Goal: Task Accomplishment & Management: Manage account settings

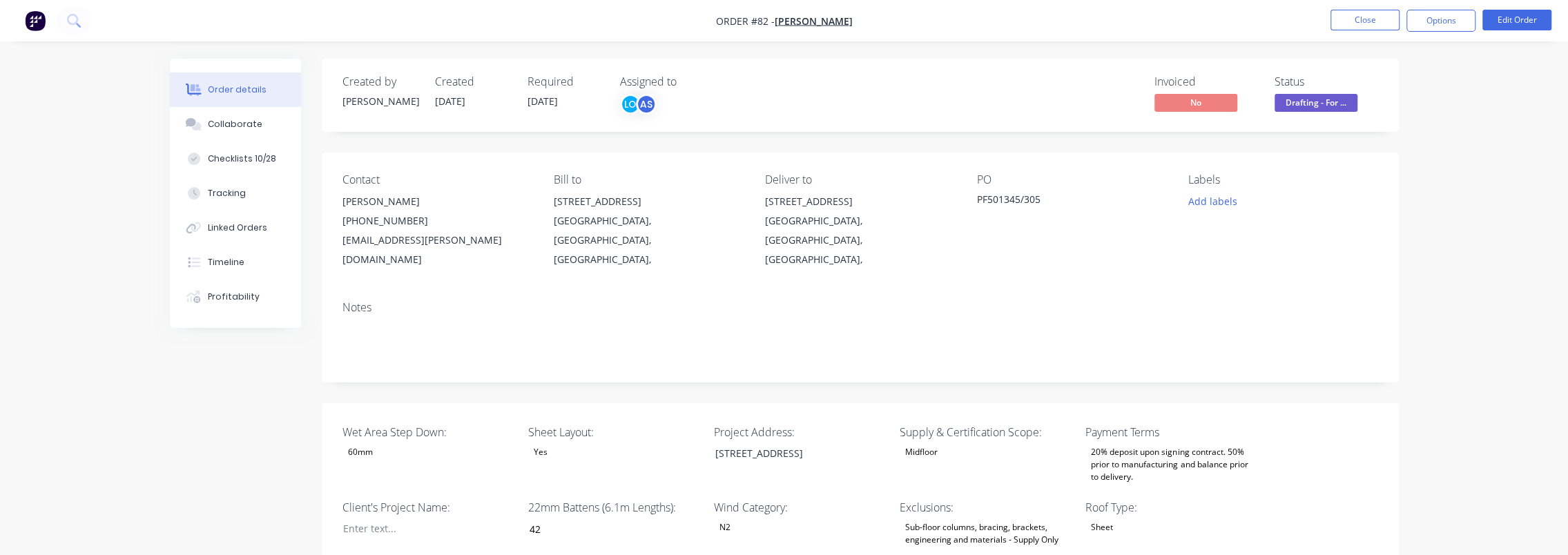
type input "42"
type input "91"
type input "1"
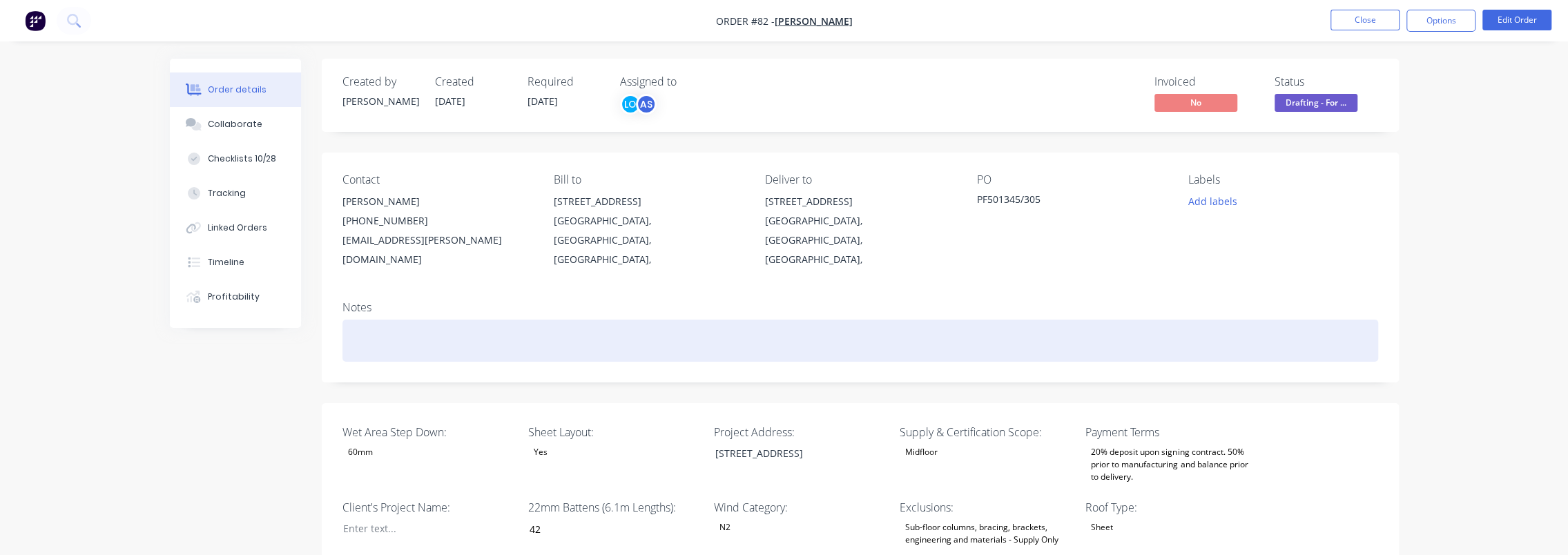
drag, startPoint x: 664, startPoint y: 554, endPoint x: 552, endPoint y: 334, distance: 246.9
click at [552, 334] on div at bounding box center [859, 341] width 1035 height 42
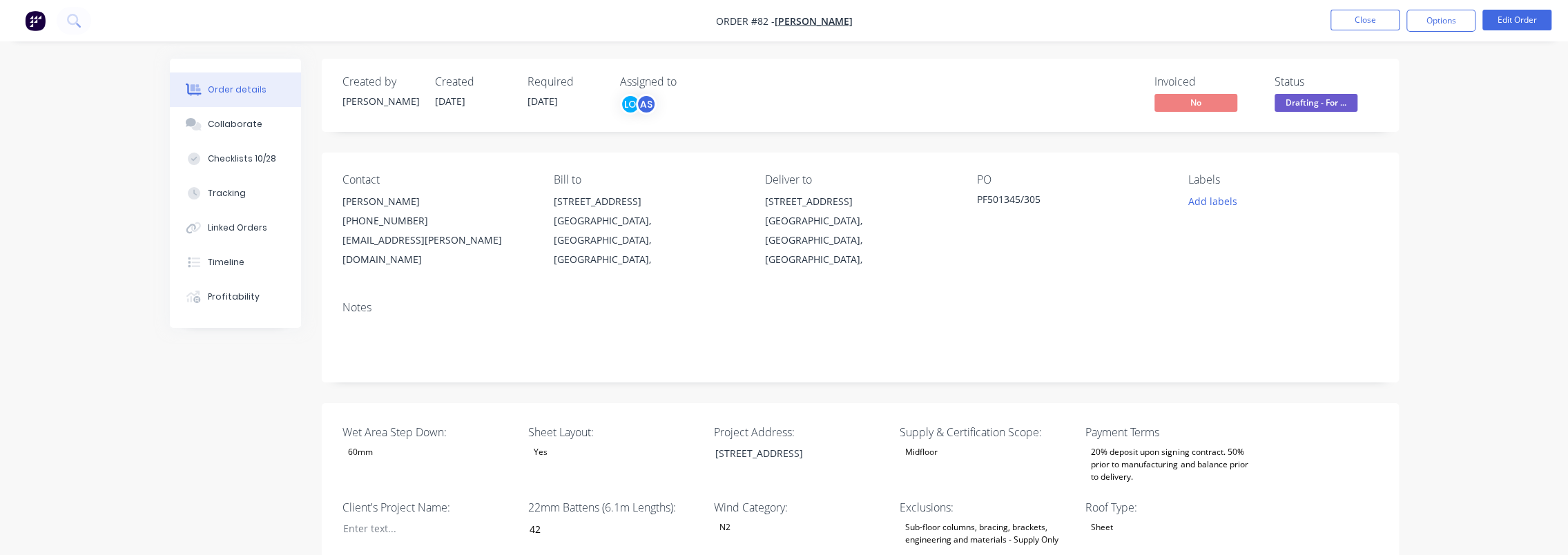
drag, startPoint x: 1435, startPoint y: 333, endPoint x: 1478, endPoint y: 330, distance: 43.1
drag, startPoint x: 1456, startPoint y: 270, endPoint x: 1252, endPoint y: 154, distance: 234.7
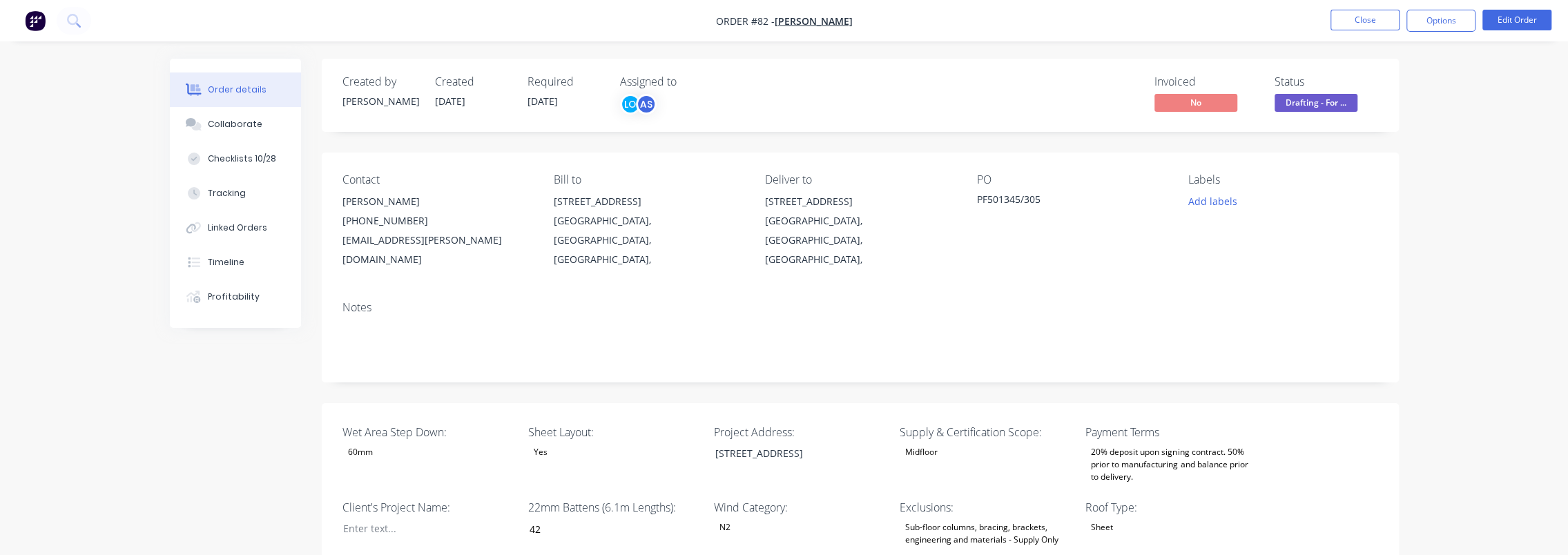
click at [1340, 101] on span "Drafting - For ..." at bounding box center [1316, 102] width 83 height 17
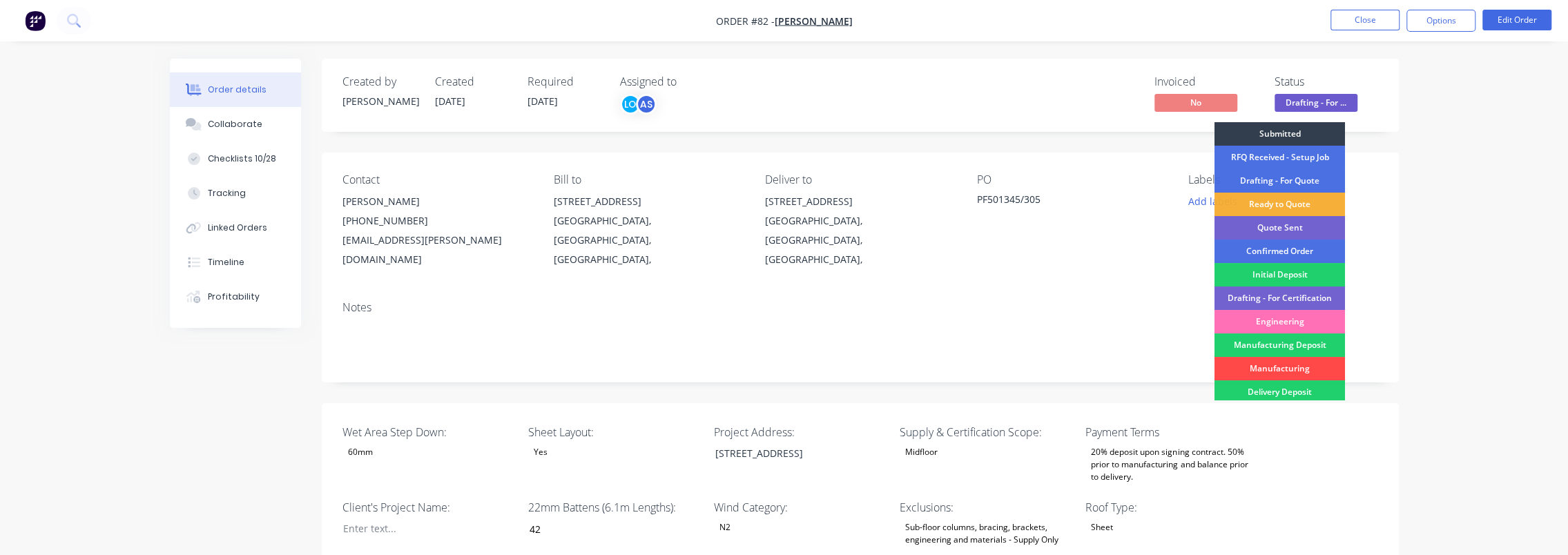
click at [1305, 366] on div "Manufacturing" at bounding box center [1280, 369] width 131 height 24
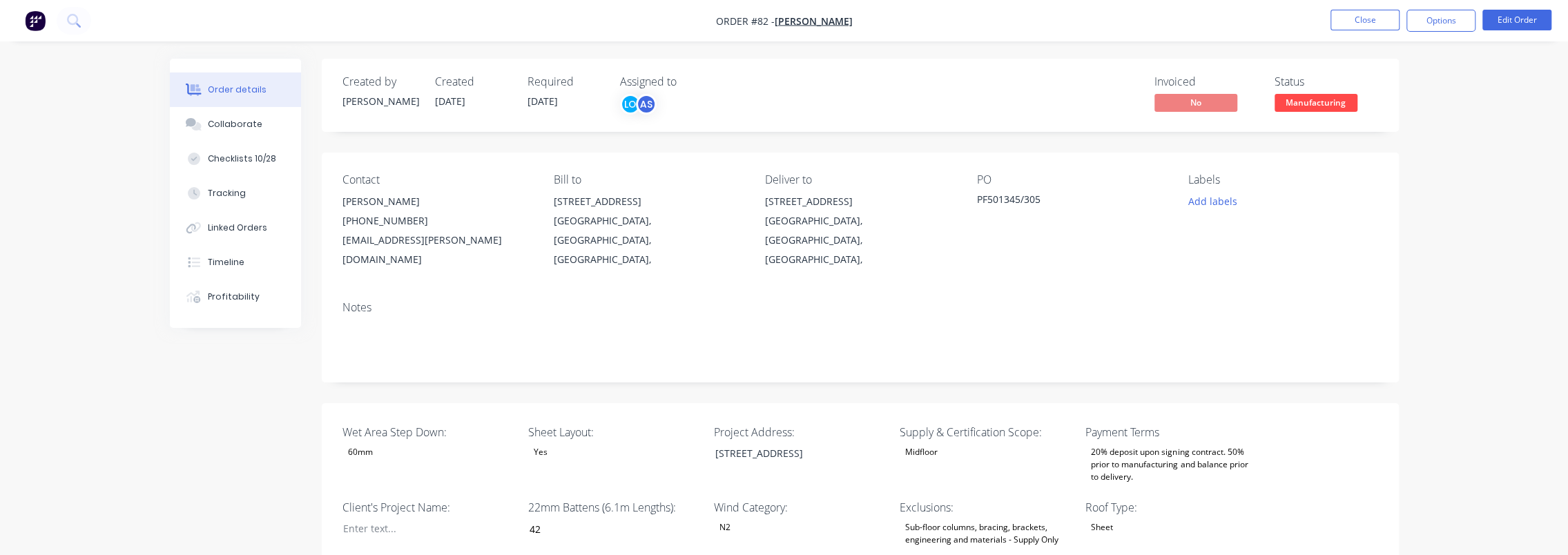
click at [1395, 250] on div "Contact [PERSON_NAME] [PHONE_NUMBER] [EMAIL_ADDRESS][PERSON_NAME][DOMAIN_NAME] …" at bounding box center [860, 221] width 1077 height 137
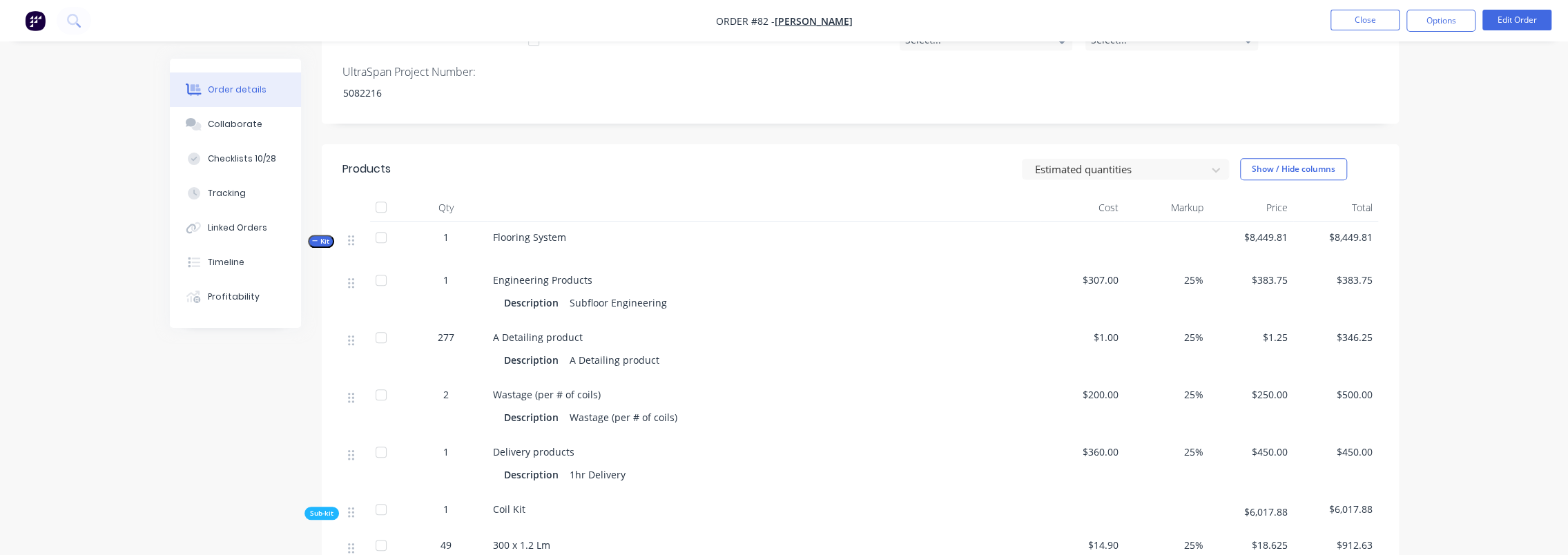
scroll to position [828, 0]
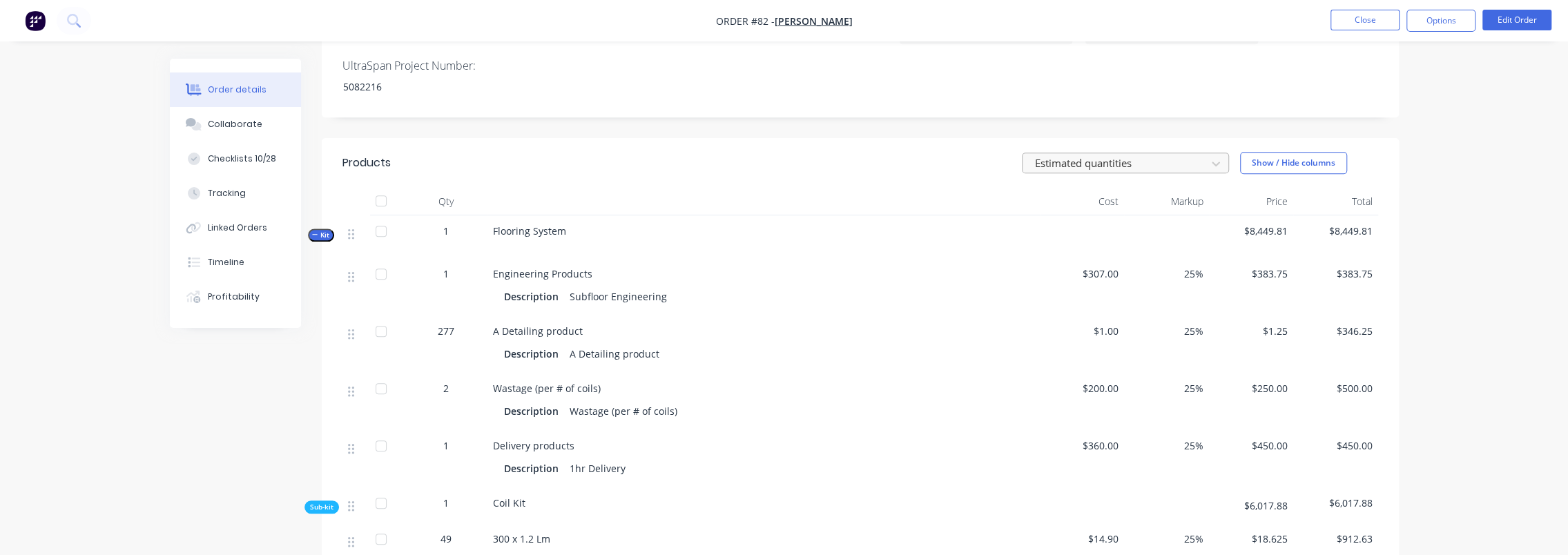
click at [1170, 155] on div at bounding box center [1116, 163] width 166 height 17
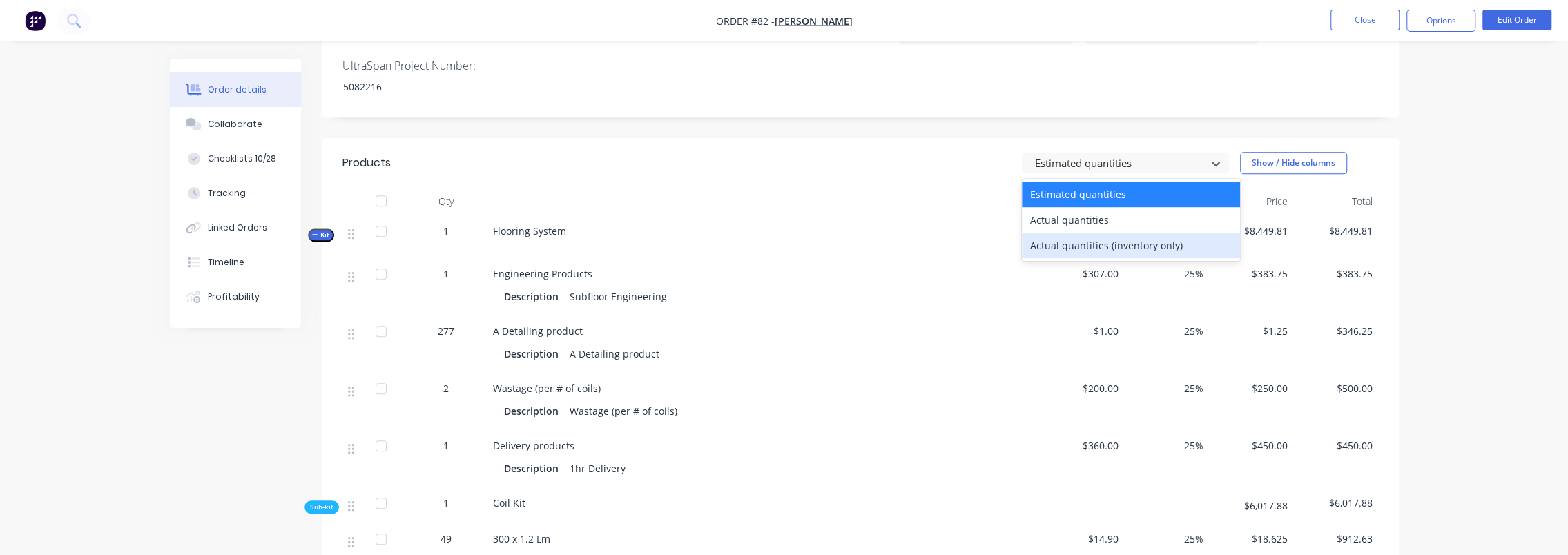
click at [1115, 233] on div "Actual quantities (inventory only)" at bounding box center [1130, 246] width 218 height 26
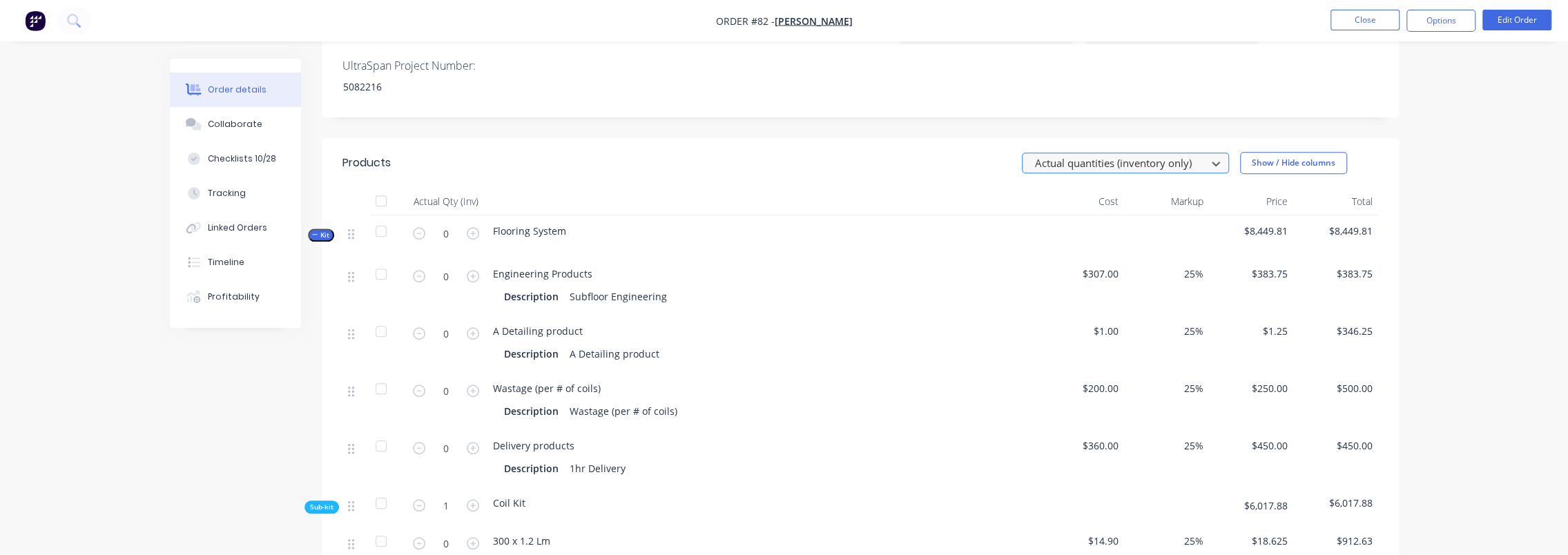
click at [1133, 155] on div at bounding box center [1116, 163] width 166 height 17
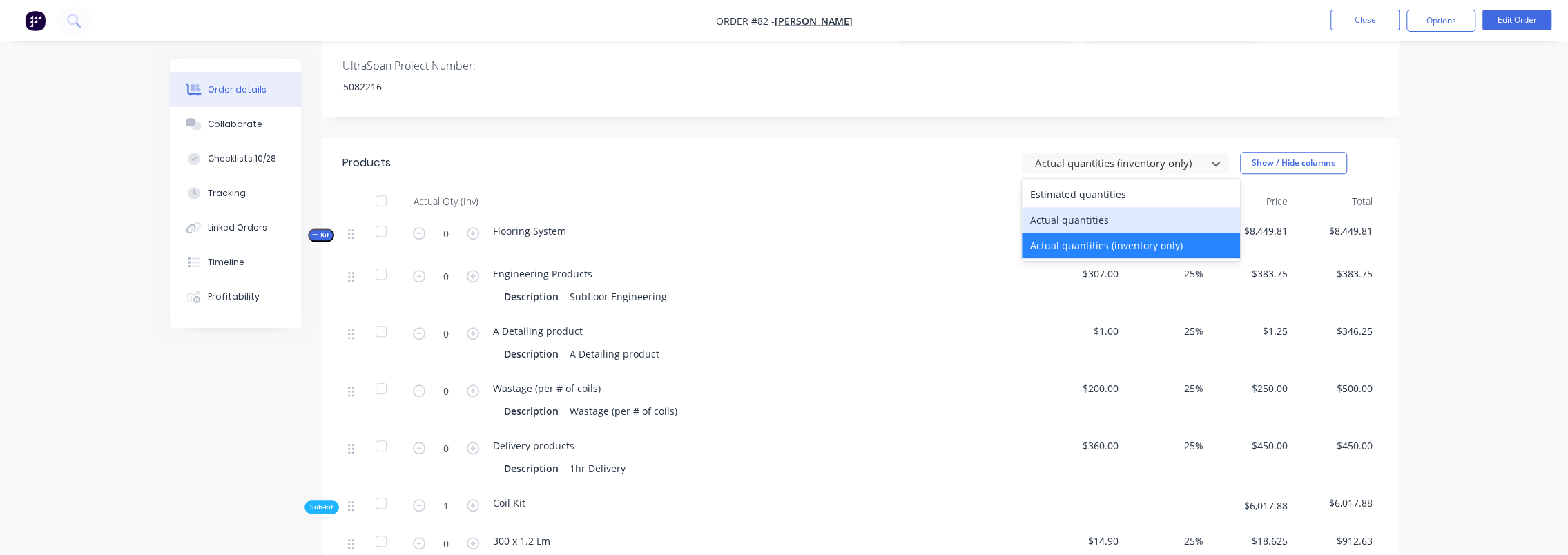
click at [1107, 207] on div "Actual quantities" at bounding box center [1130, 220] width 218 height 26
type input "1"
type input "277"
type input "2"
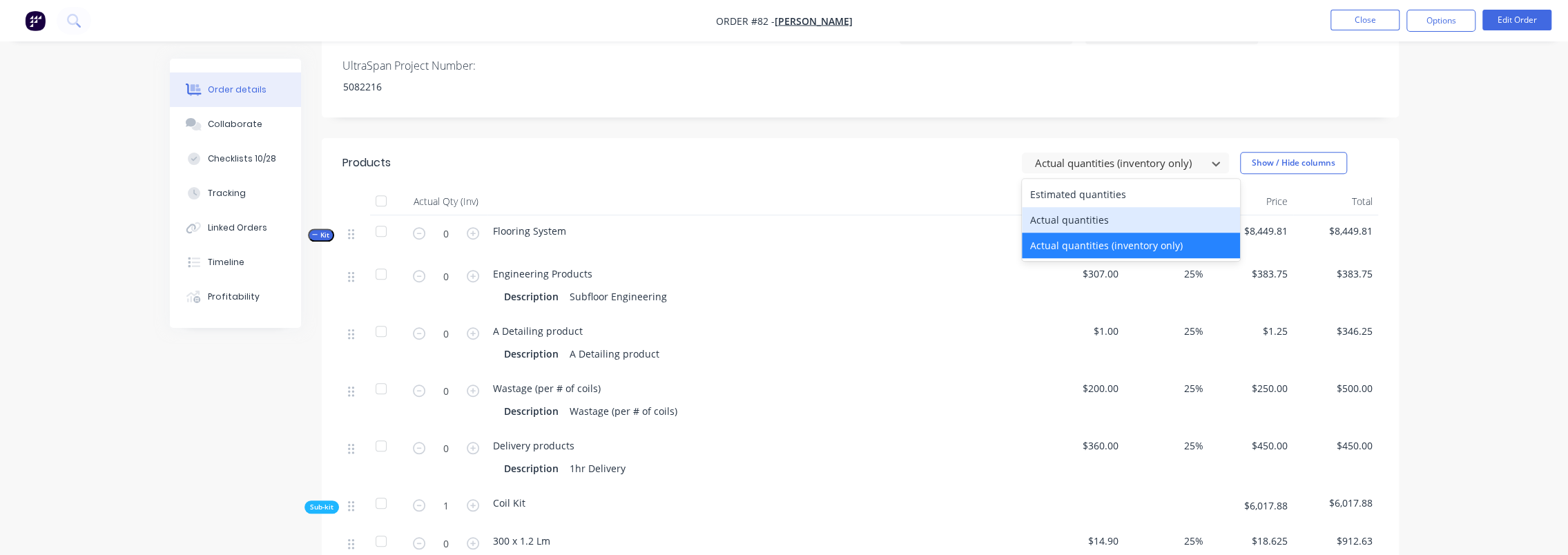
type input "1"
type input "49"
type input "216"
type input "6"
type input "100"
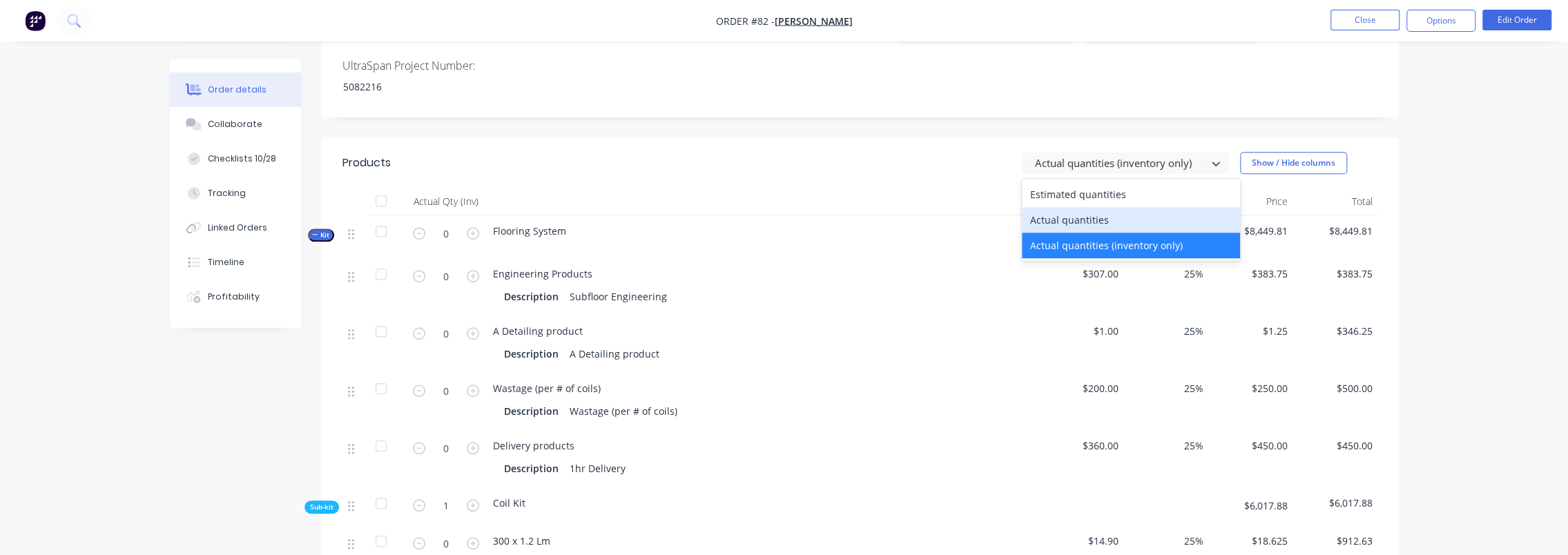
type input "200"
type input "1"
type input "42"
type input "1"
type input "2"
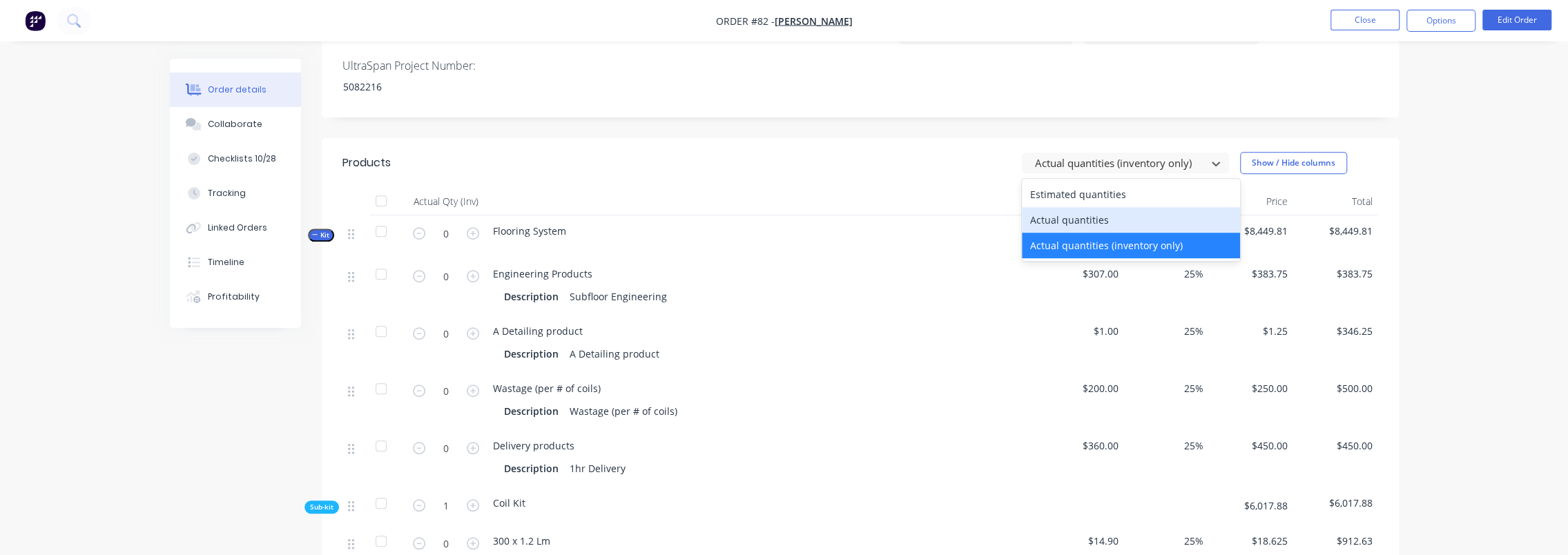
type input "1"
type input "6"
type input "2"
type input "400"
type input "50"
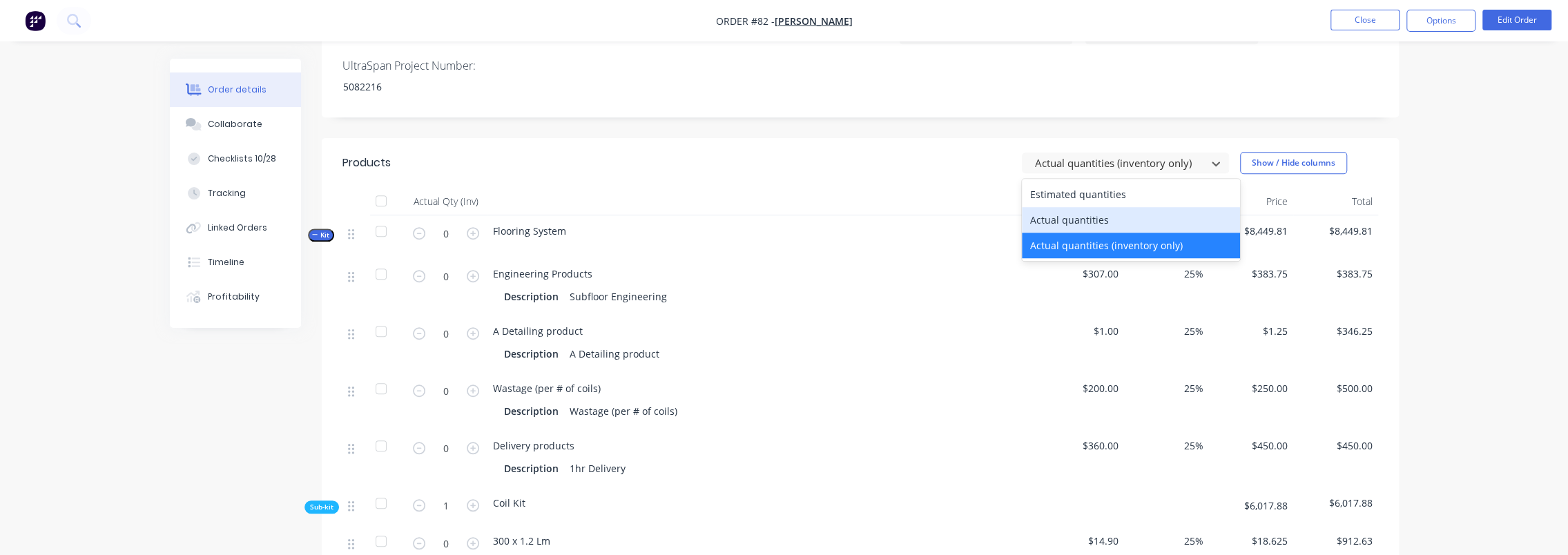
type input "3"
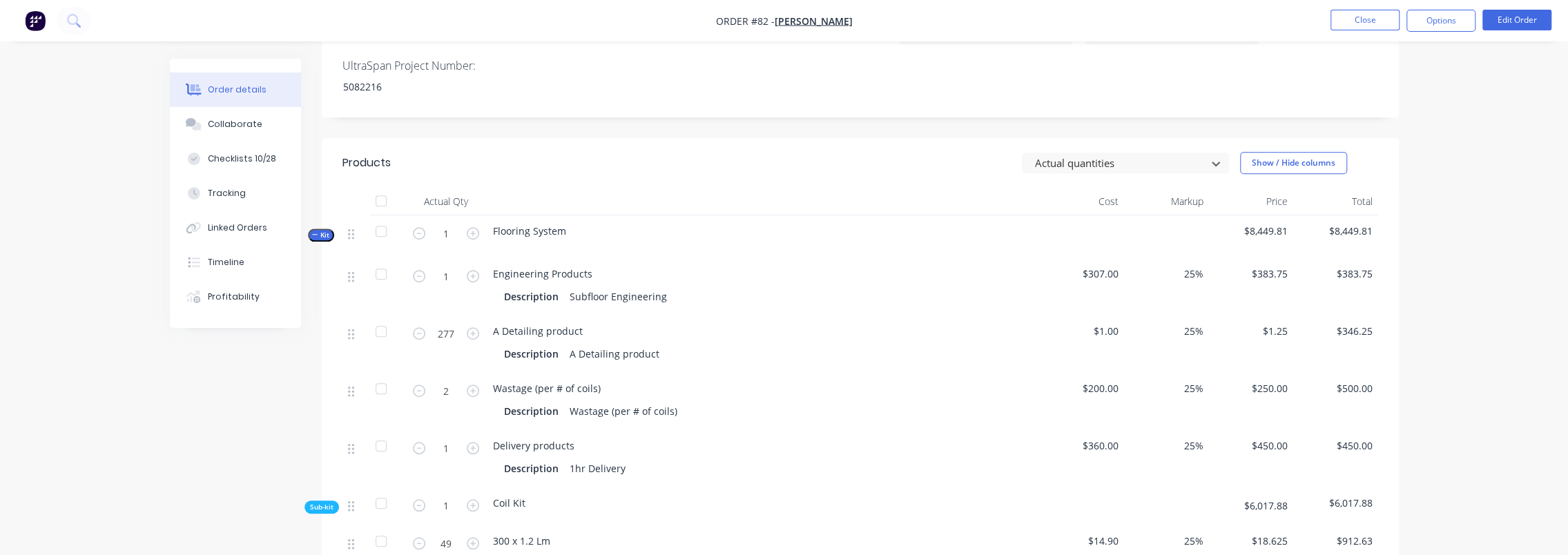
click at [1485, 229] on div "Order details Collaborate Checklists 10/28 Tracking Linked Orders Timeline Prof…" at bounding box center [784, 421] width 1568 height 2498
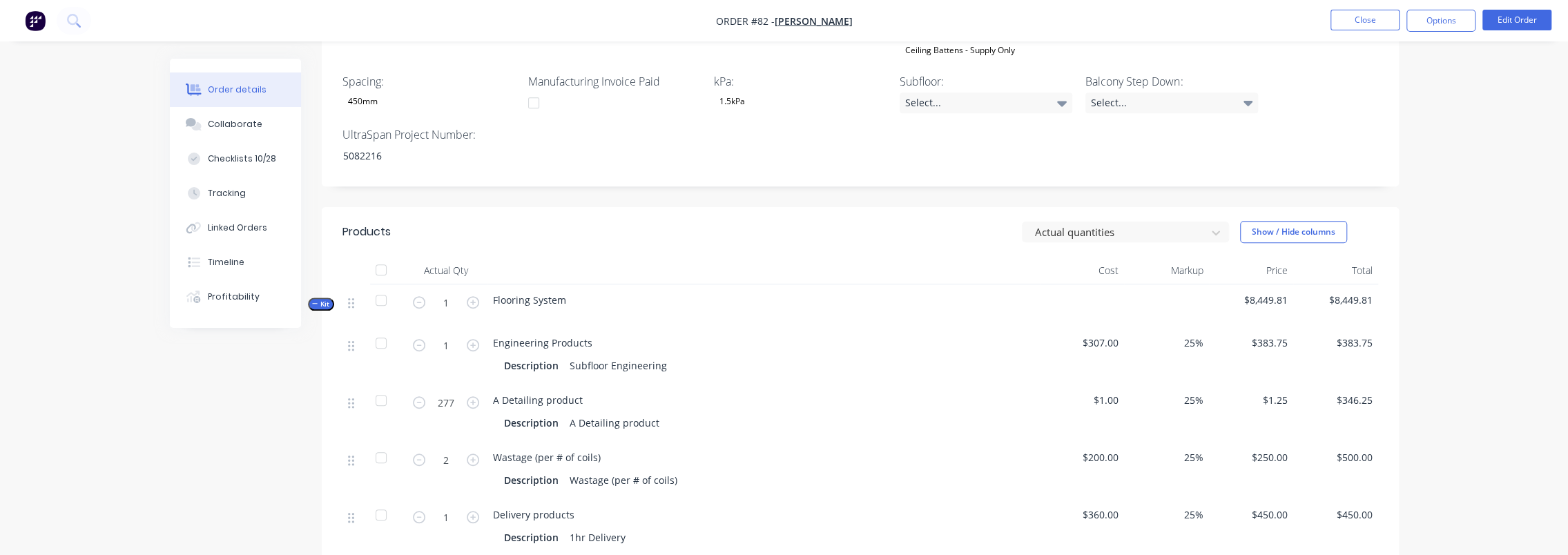
scroll to position [759, 0]
click at [1182, 224] on div at bounding box center [1116, 232] width 166 height 17
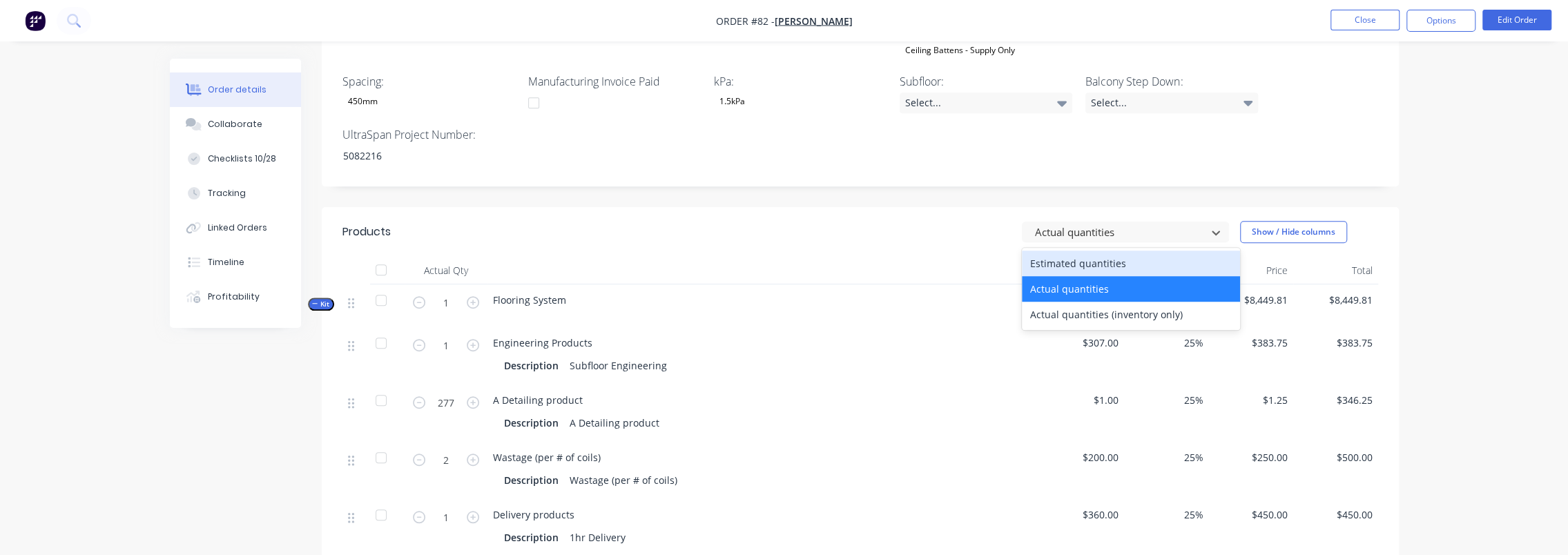
click at [1124, 250] on div "Estimated quantities" at bounding box center [1130, 263] width 218 height 26
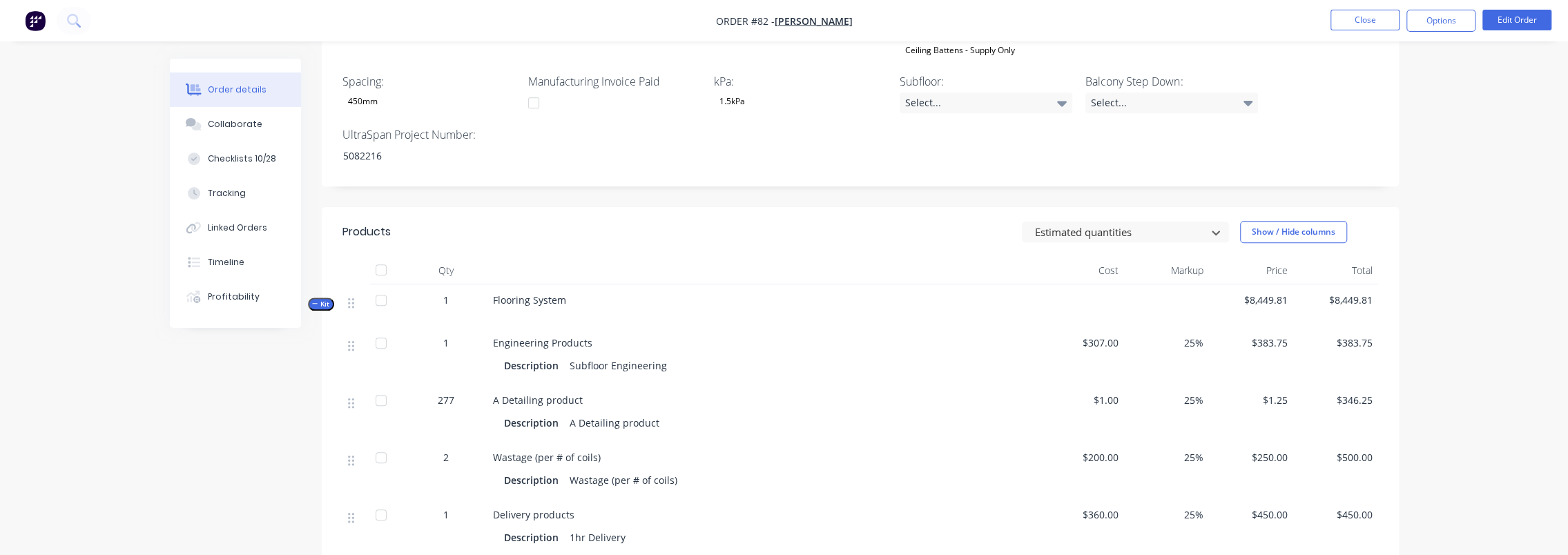
click at [1441, 228] on div "Order details Collaborate Checklists 10/28 Tracking Linked Orders Timeline Prof…" at bounding box center [784, 487] width 1568 height 2493
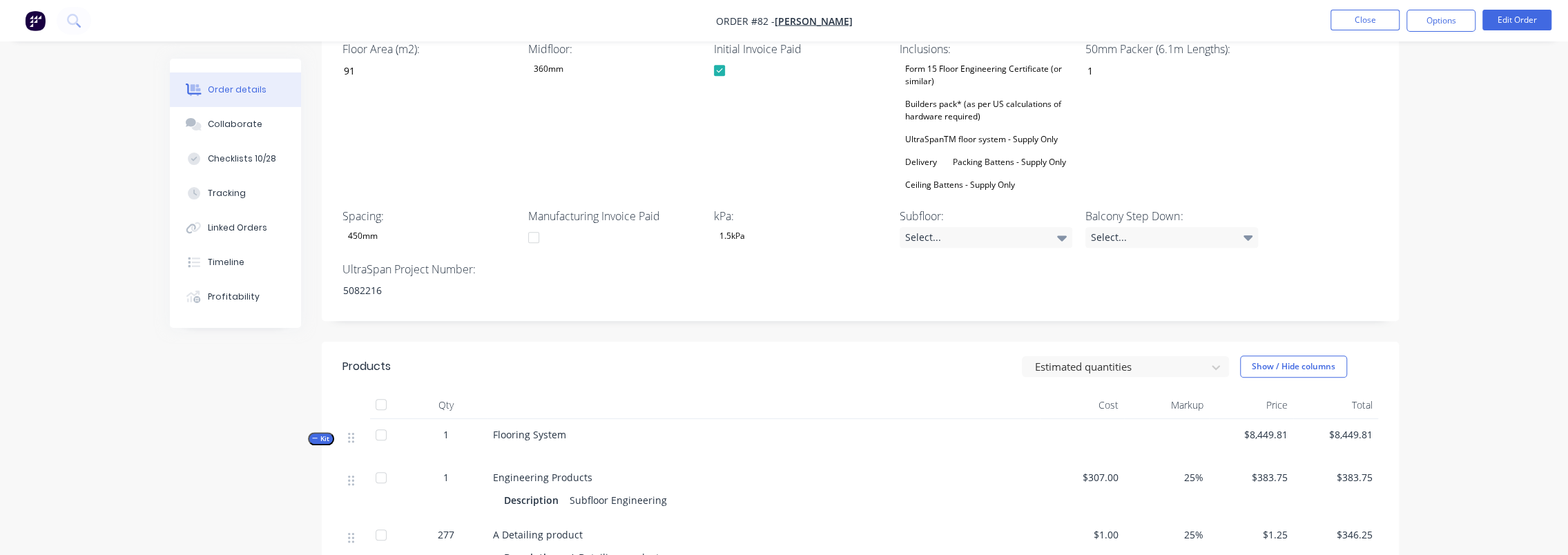
scroll to position [621, 0]
click at [1141, 362] on div at bounding box center [1116, 370] width 166 height 17
click at [1079, 362] on div at bounding box center [1116, 370] width 166 height 17
click at [1085, 362] on div at bounding box center [1116, 370] width 166 height 17
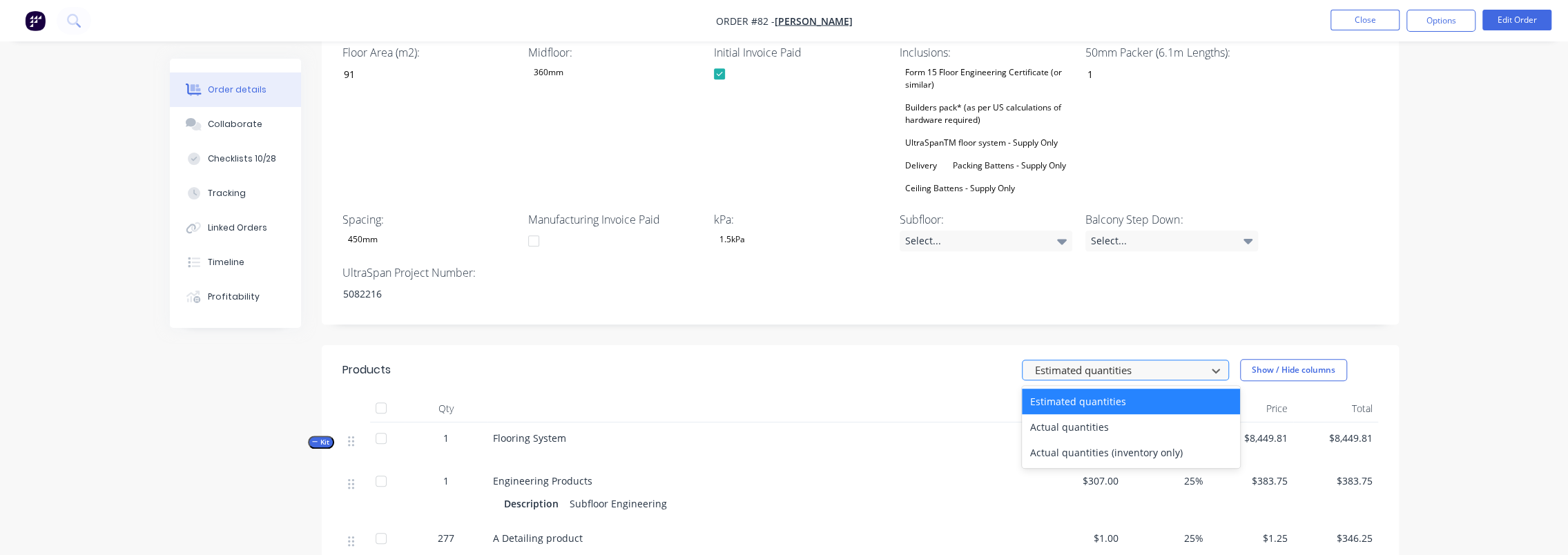
click at [1136, 362] on div at bounding box center [1116, 370] width 166 height 17
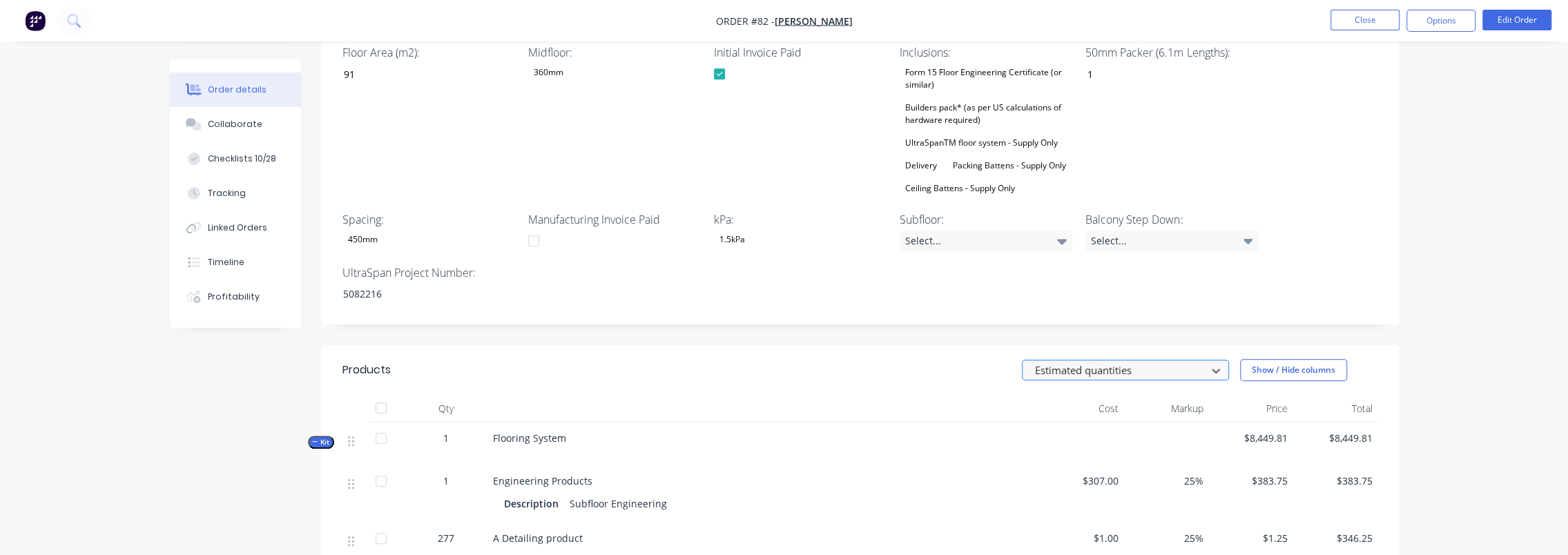
click at [1126, 362] on div at bounding box center [1116, 370] width 166 height 17
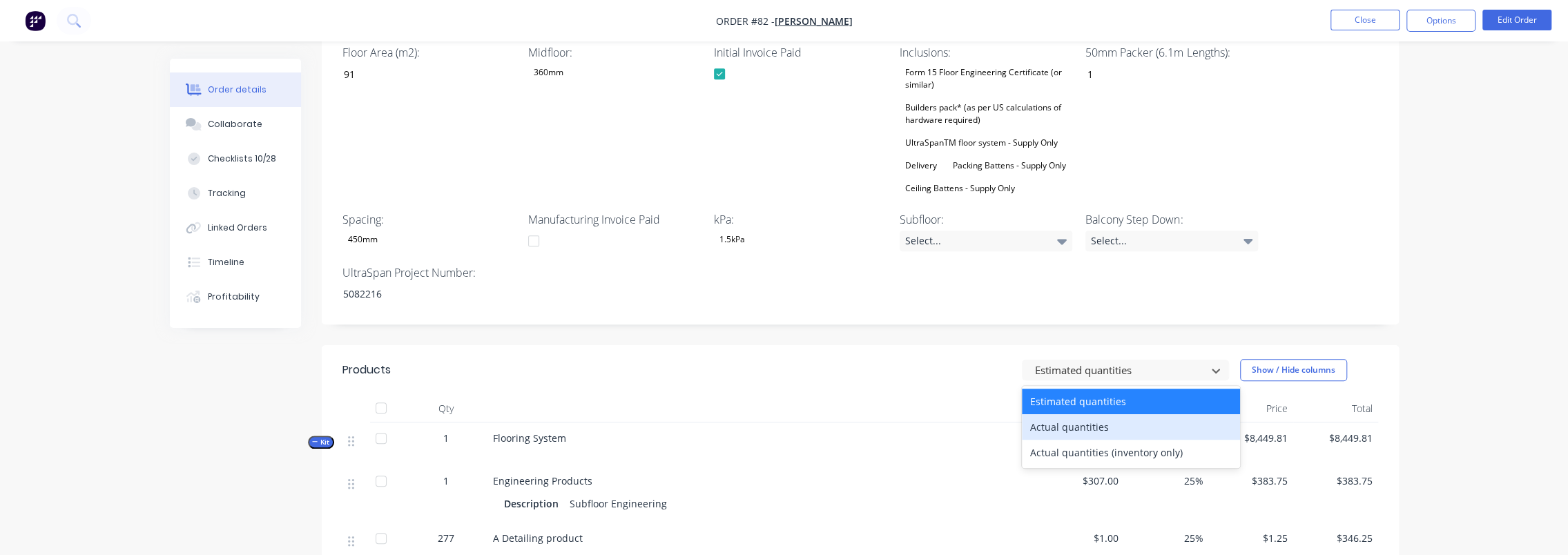
click at [1113, 414] on div "Actual quantities" at bounding box center [1130, 427] width 218 height 26
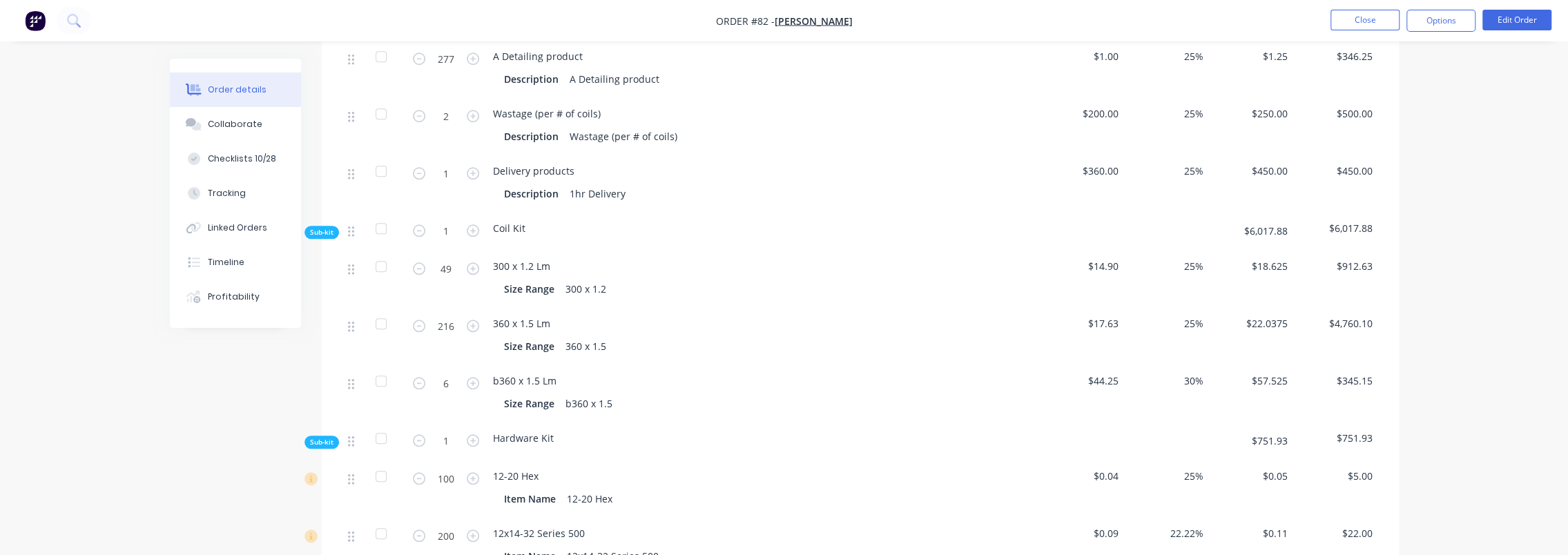
scroll to position [1104, 0]
click at [455, 372] on input "6" at bounding box center [445, 382] width 36 height 21
click at [190, 405] on div "Created by [PERSON_NAME] Created [DATE] Required [DATE] Assigned to LO AS Invoi…" at bounding box center [784, 173] width 1228 height 2439
click at [460, 372] on input "5.7" at bounding box center [445, 382] width 36 height 21
click at [170, 424] on div "Created by [PERSON_NAME] Created [DATE] Required [DATE] Assigned to LO AS Invoi…" at bounding box center [784, 173] width 1228 height 2439
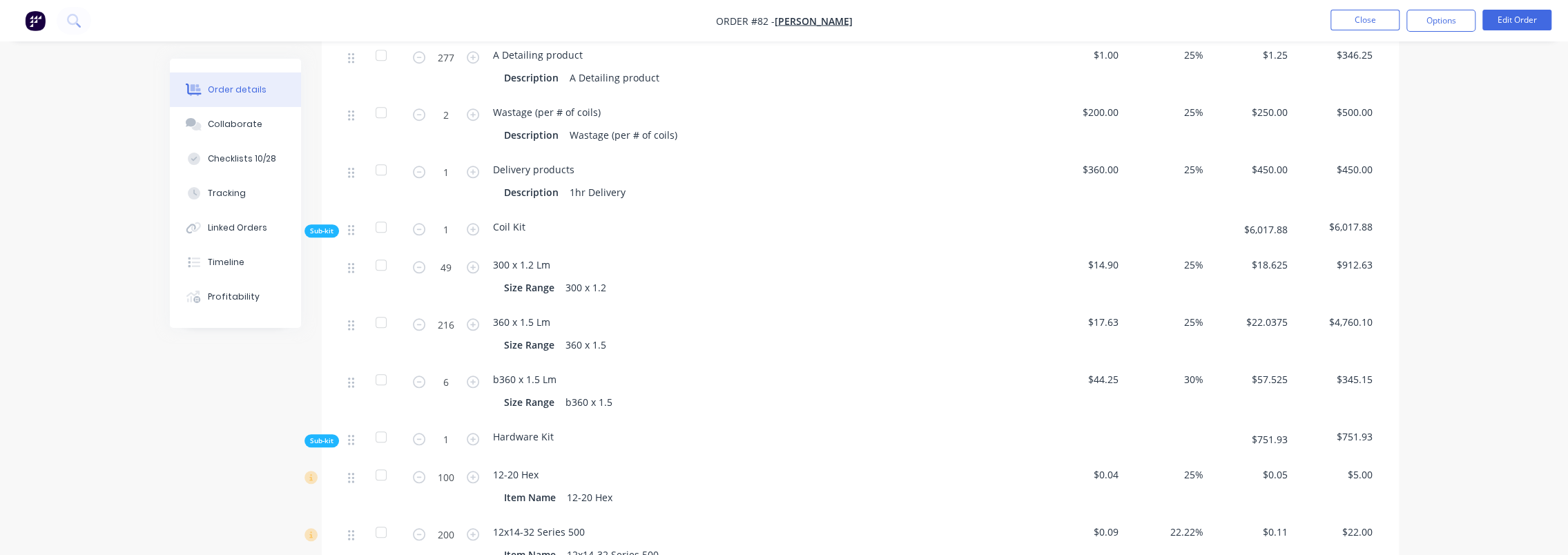
drag, startPoint x: 1492, startPoint y: 167, endPoint x: 963, endPoint y: 287, distance: 542.4
click at [1487, 167] on div "Order details Collaborate Checklists 10/28 Tracking Linked Orders Timeline Prof…" at bounding box center [784, 145] width 1568 height 2498
click at [434, 372] on input "6" at bounding box center [445, 382] width 36 height 21
type input "5.7"
click at [140, 342] on div "Order details Collaborate Checklists 10/28 Tracking Linked Orders Timeline Prof…" at bounding box center [784, 145] width 1568 height 2498
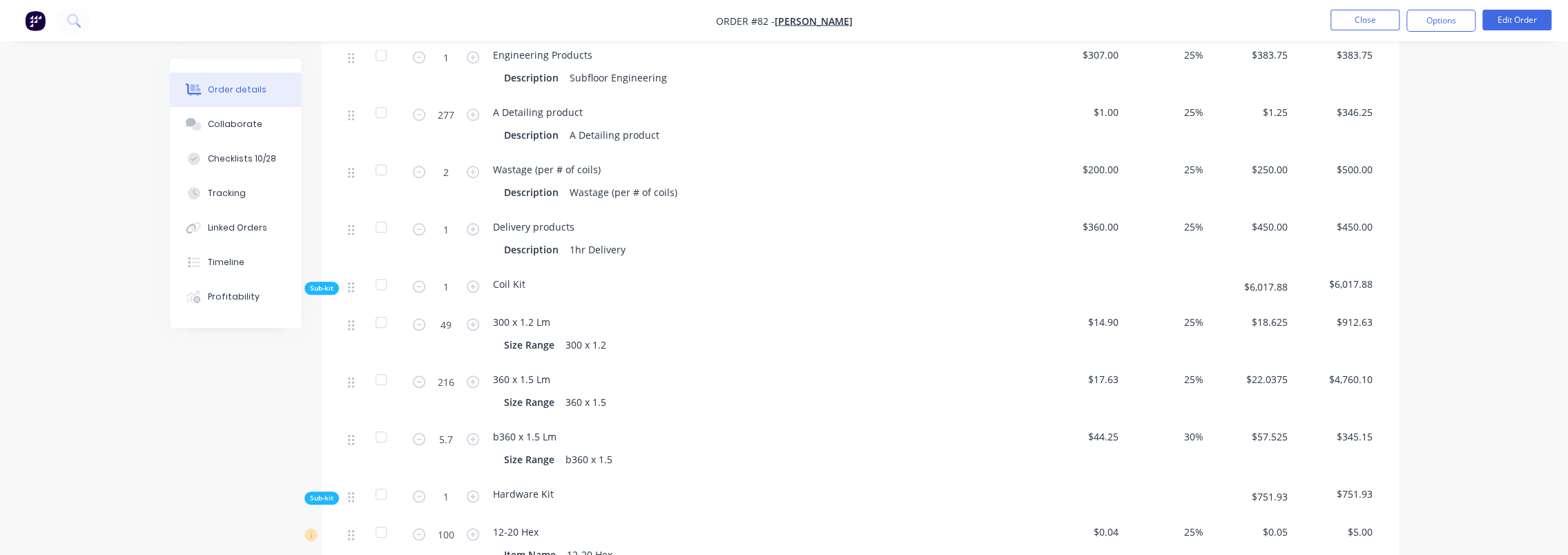
scroll to position [828, 0]
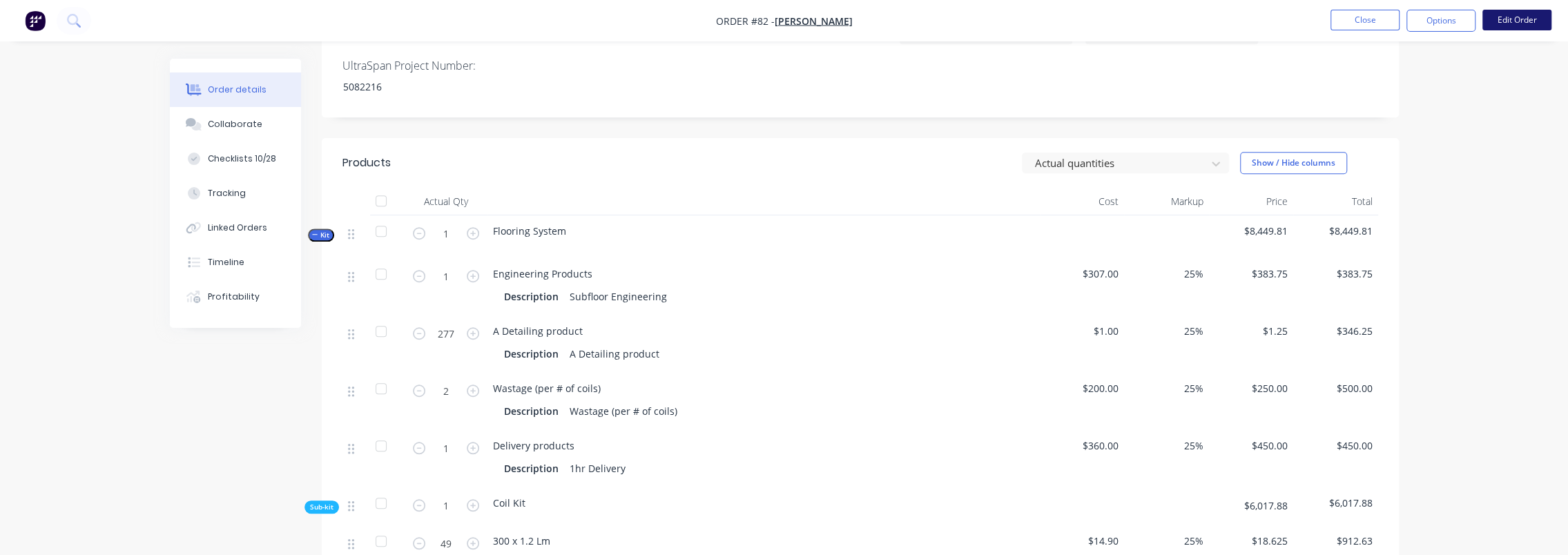
click at [1509, 16] on button "Edit Order" at bounding box center [1516, 20] width 69 height 21
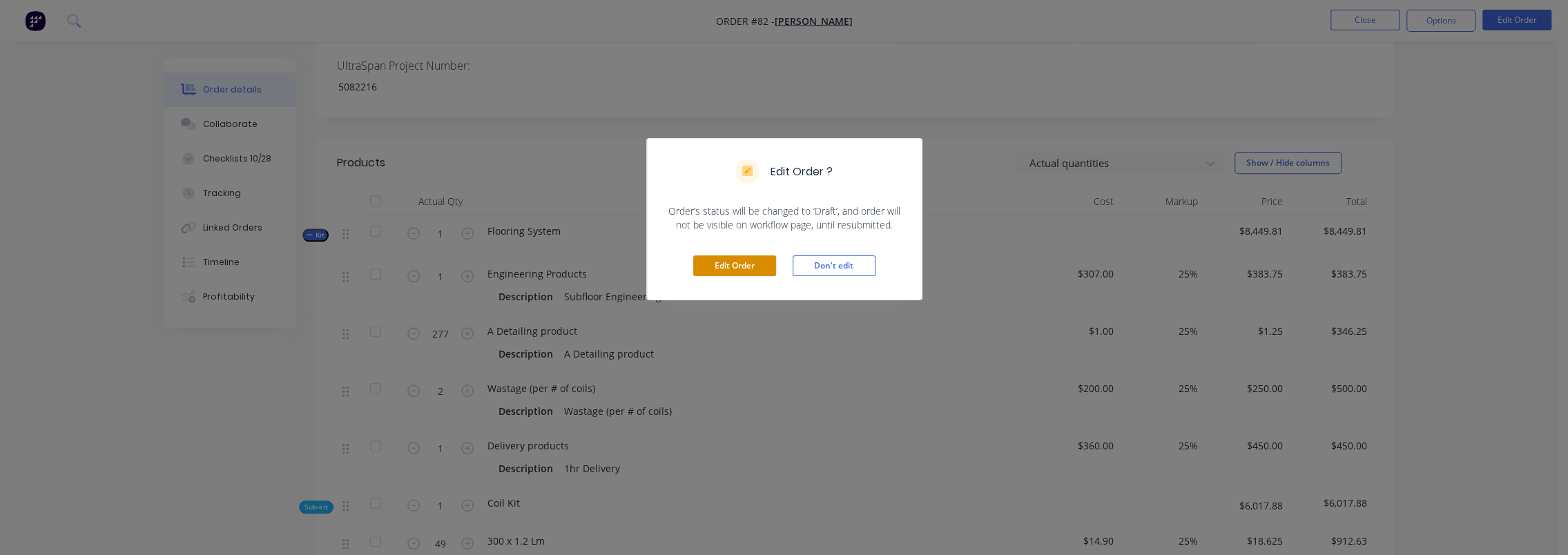
click at [712, 265] on button "Edit Order" at bounding box center [734, 266] width 83 height 21
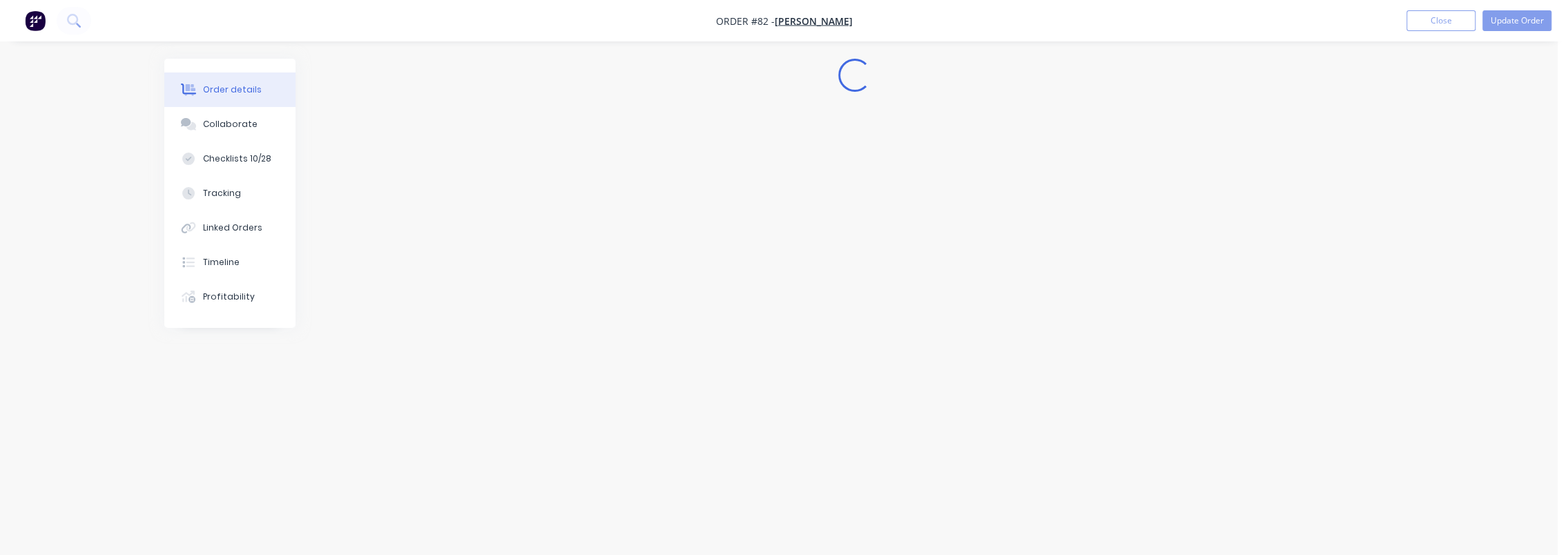
scroll to position [0, 0]
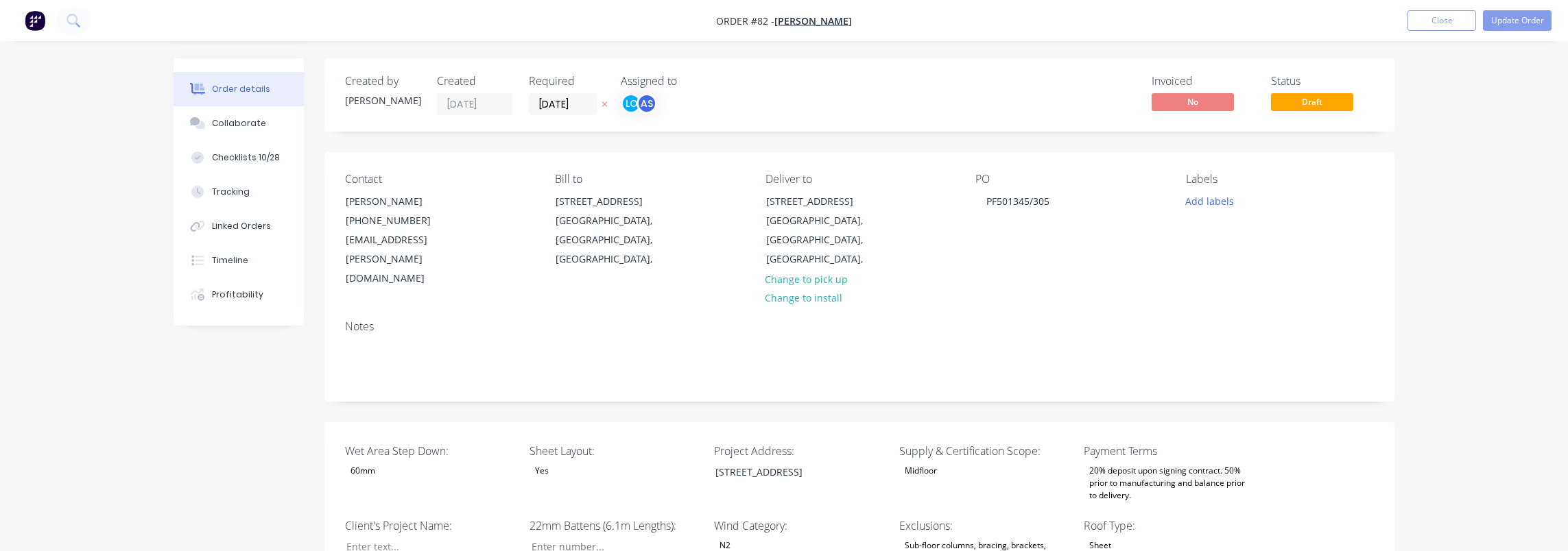
type input "42"
type input "91"
type input "1"
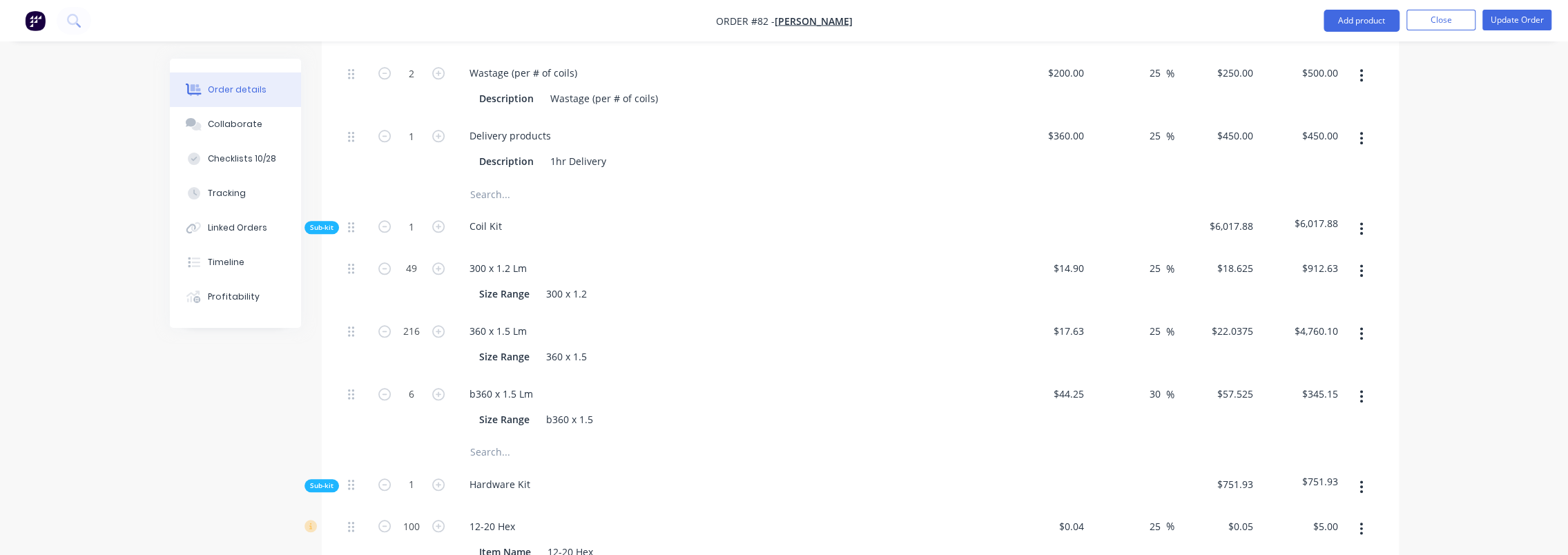
scroll to position [1243, 0]
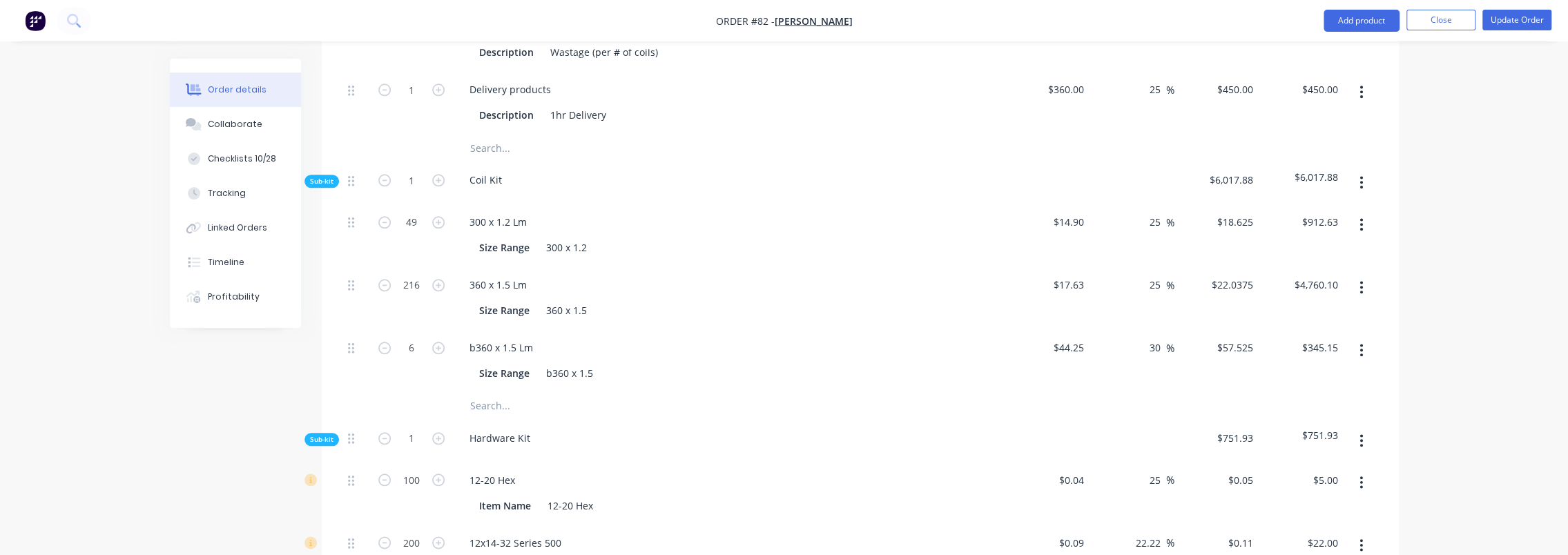
click at [496, 392] on input "text" at bounding box center [607, 406] width 276 height 28
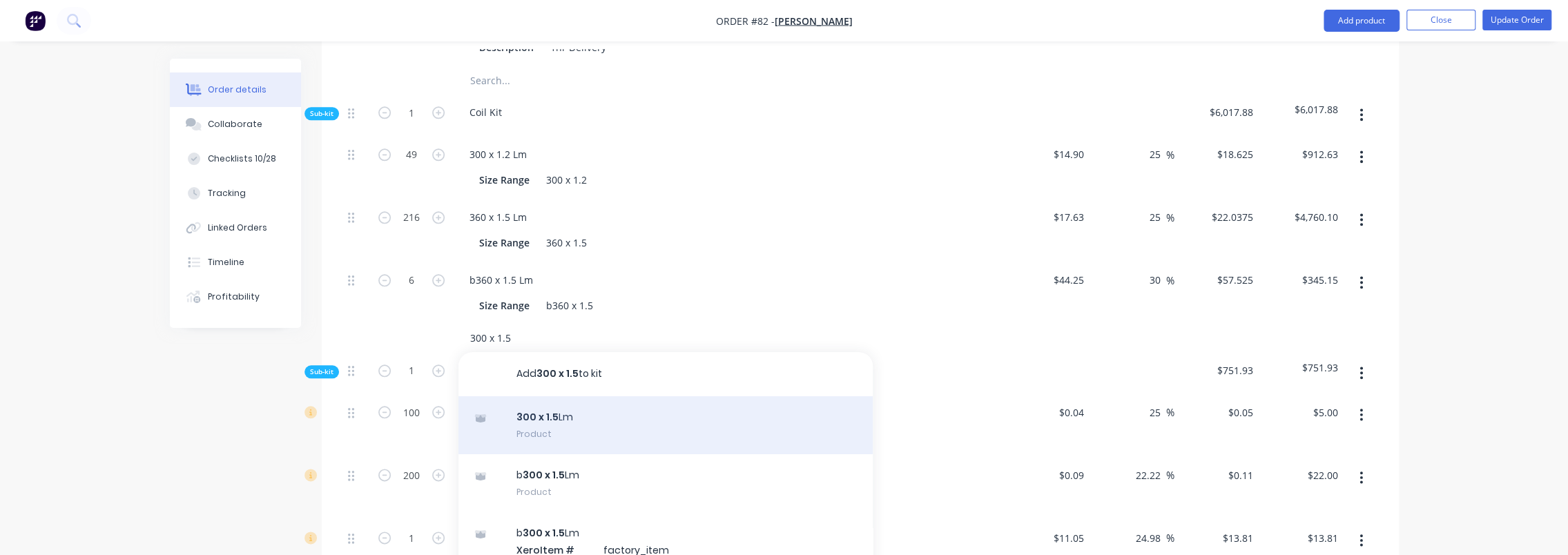
scroll to position [1312, 0]
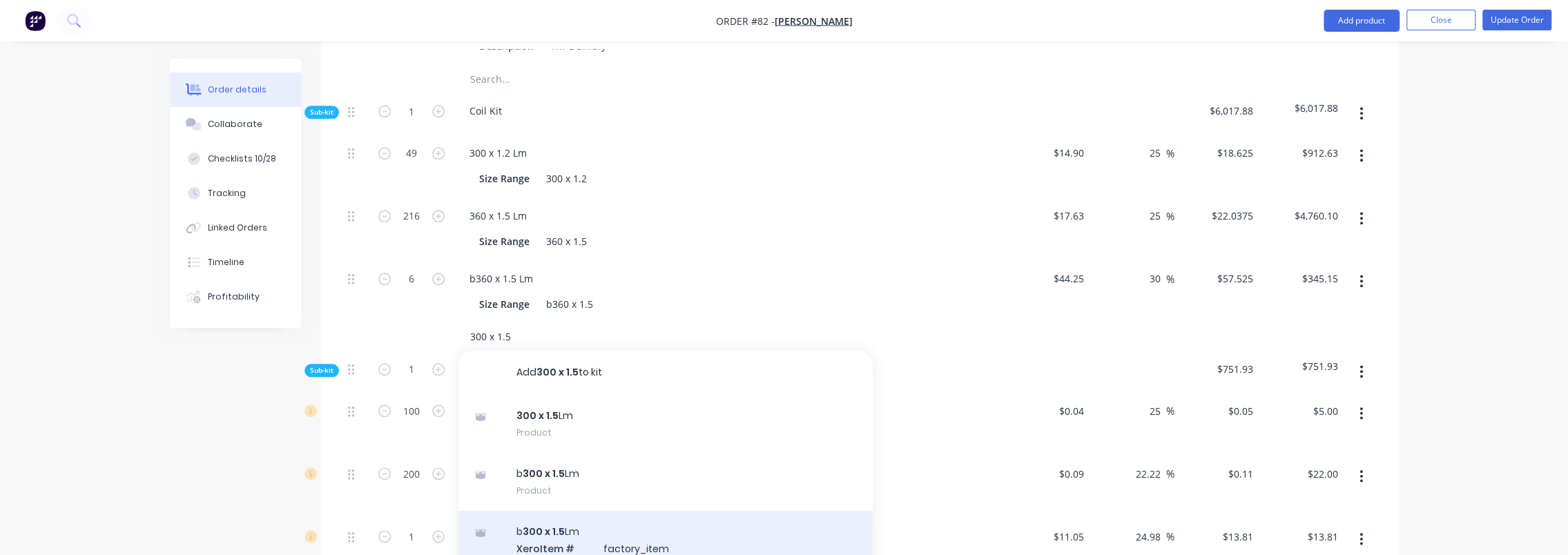
type input "300 x 1.5"
click at [615, 511] on div "b 300 x 1.5 Lm Xero Item # factory_item Product variant" at bounding box center [665, 549] width 414 height 76
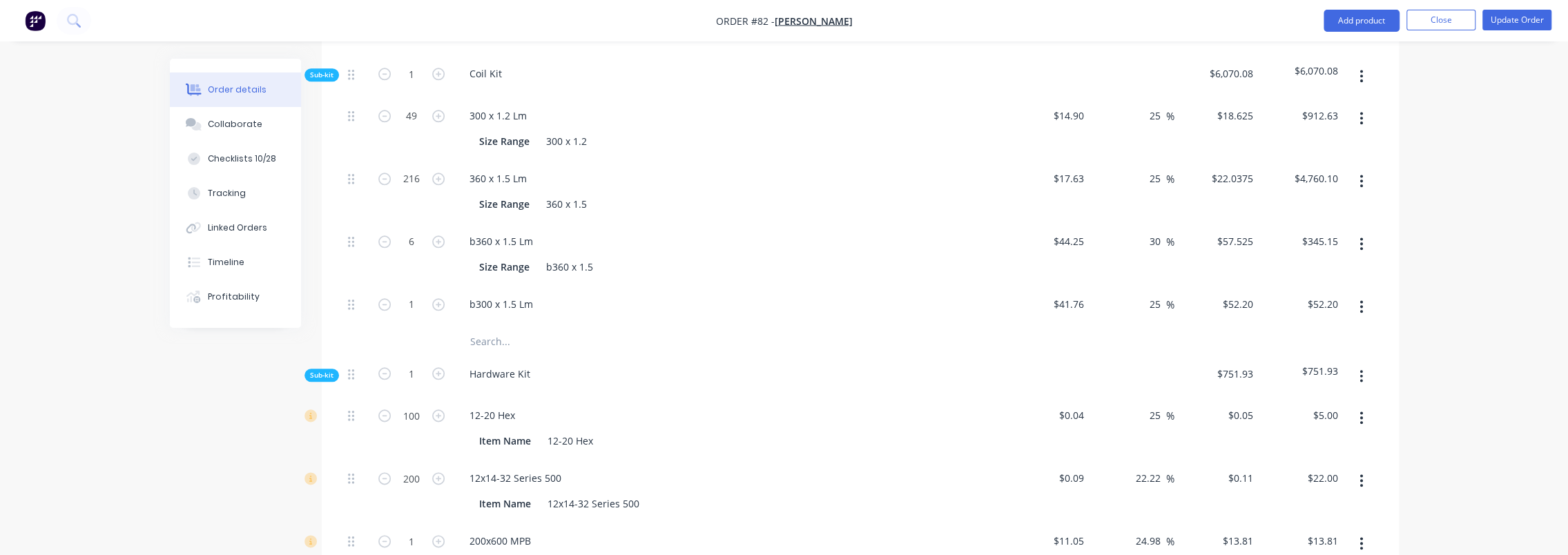
scroll to position [1243, 0]
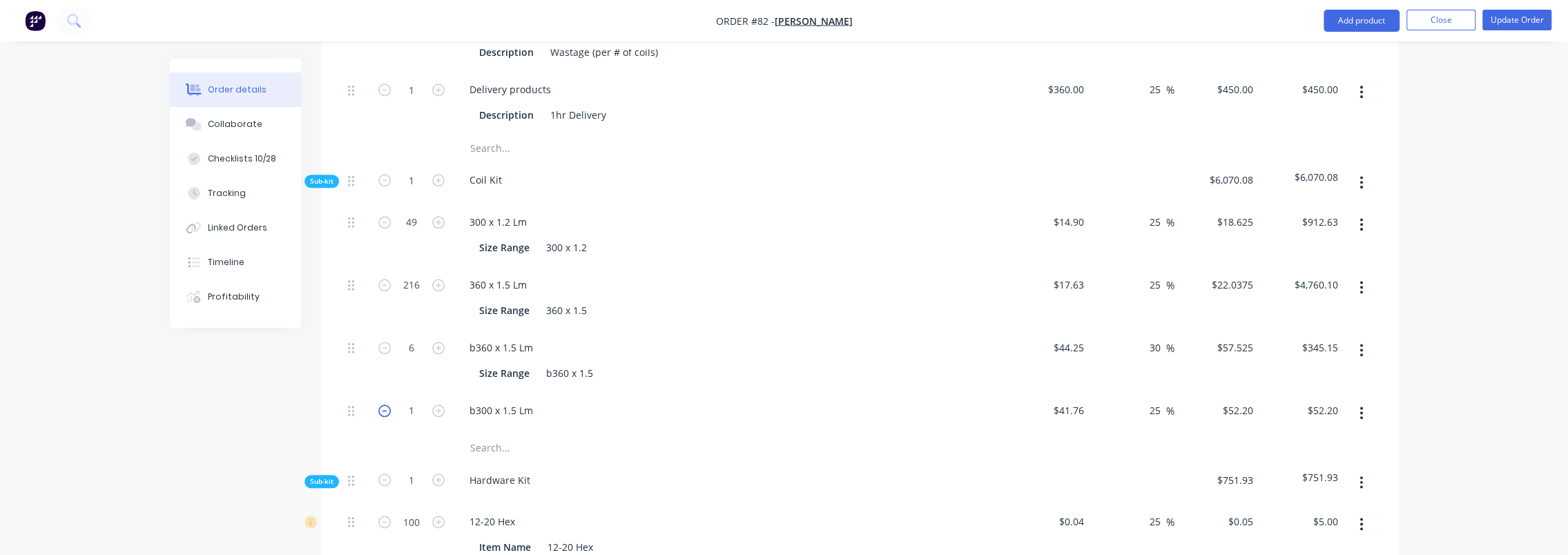
click at [380, 405] on icon "button" at bounding box center [385, 411] width 13 height 13
type input "0"
type input "$0.00"
click at [531, 434] on input "text" at bounding box center [607, 448] width 276 height 28
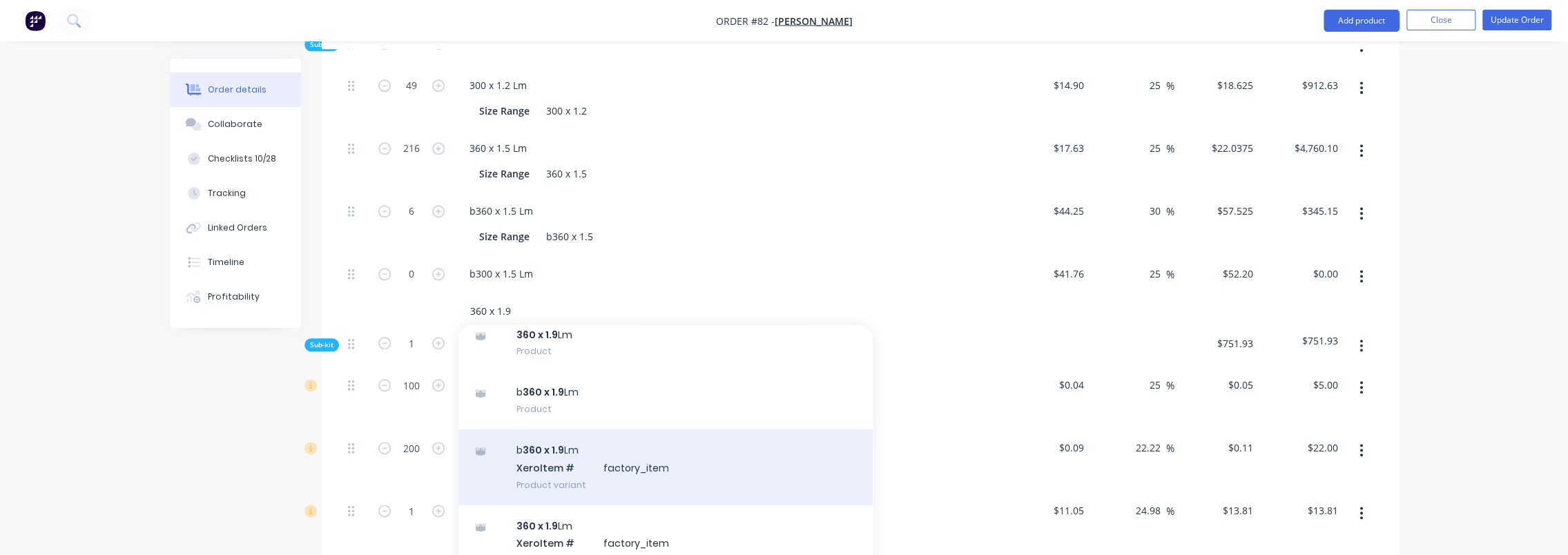
scroll to position [1381, 0]
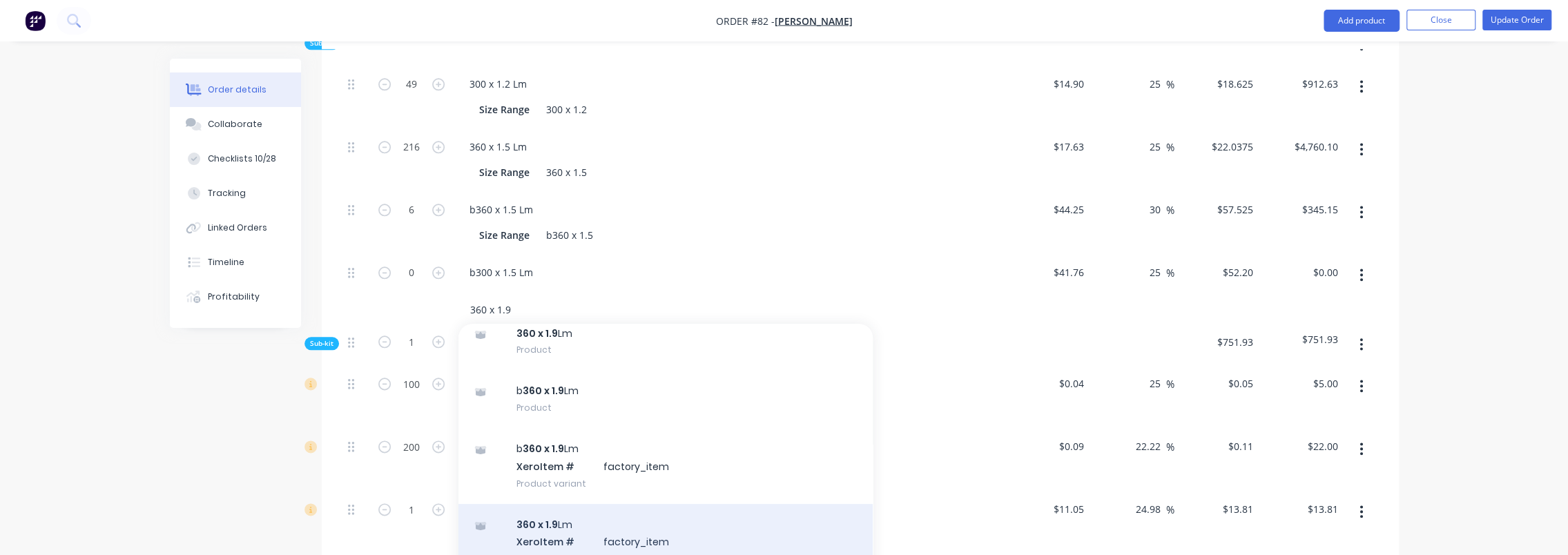
type input "360 x 1.9"
click at [657, 504] on div "360 x 1.9 Lm Xero Item # factory_item Product variant" at bounding box center [665, 542] width 414 height 76
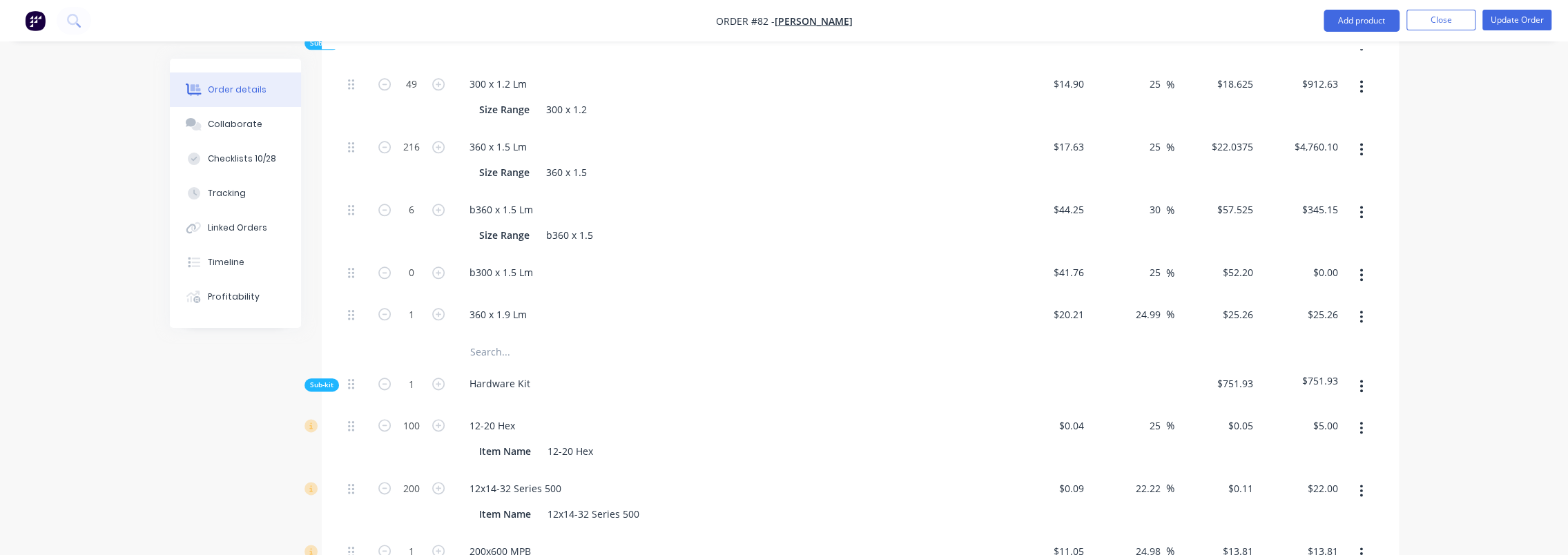
click at [517, 338] on input "text" at bounding box center [607, 352] width 276 height 28
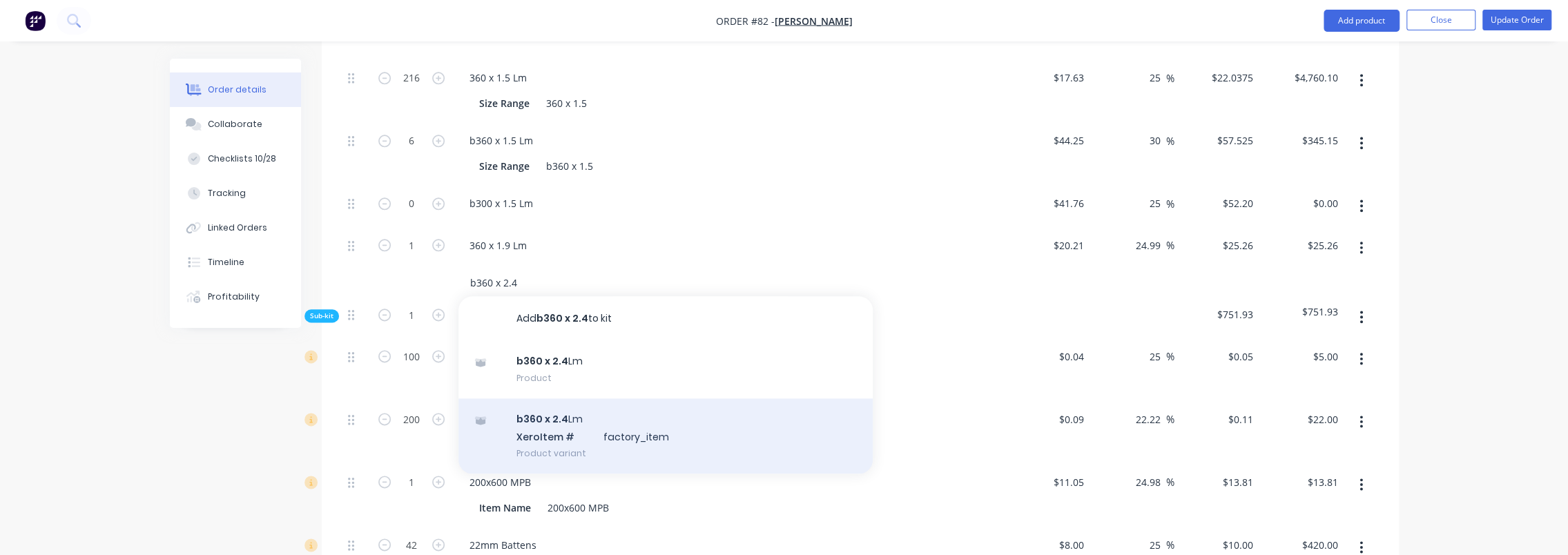
type input "b360 x 2.4"
click at [620, 399] on div "b360 x 2.4 Lm Xero Item # factory_item Product variant" at bounding box center [665, 436] width 414 height 76
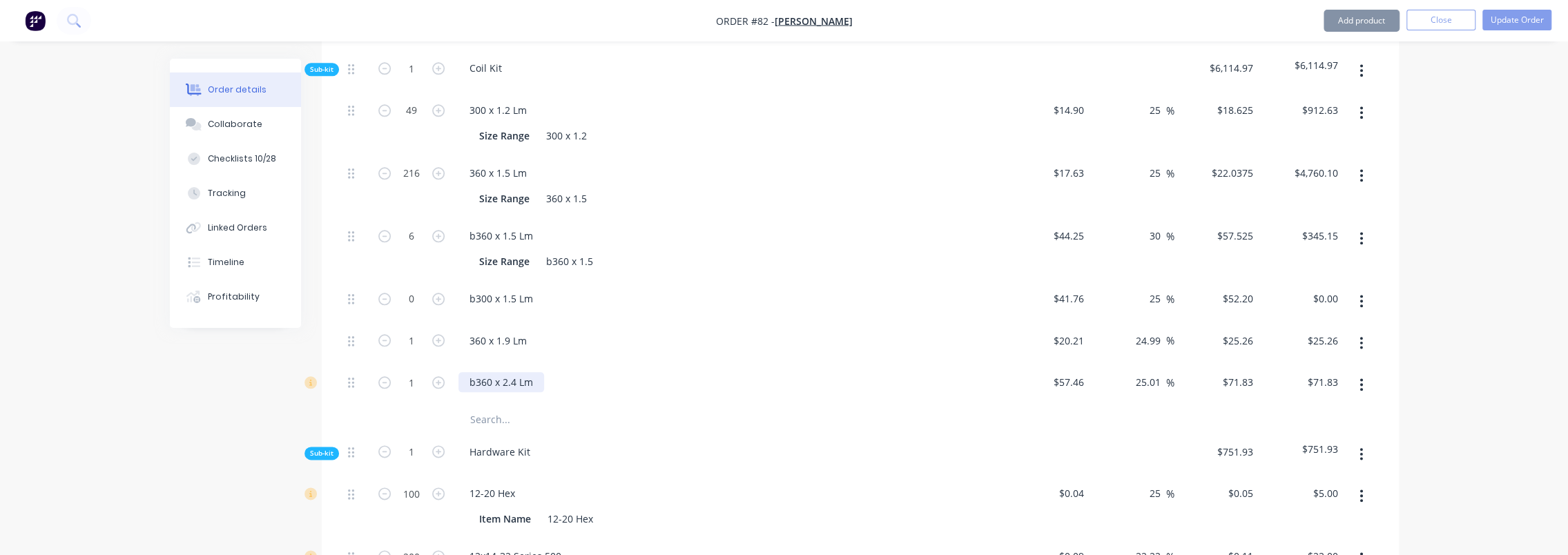
scroll to position [1312, 0]
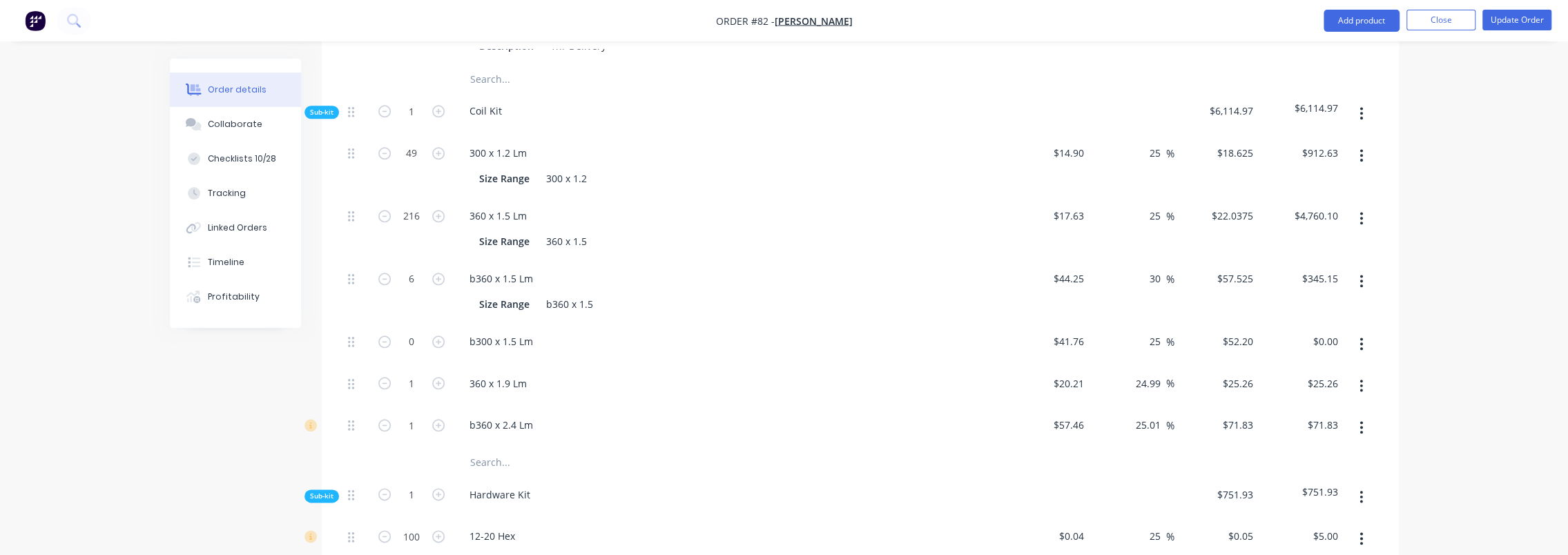
click at [286, 409] on div "Created by [PERSON_NAME] Created [DATE] Required [DATE] Assigned to LO AS Invoi…" at bounding box center [784, 222] width 1228 height 2951
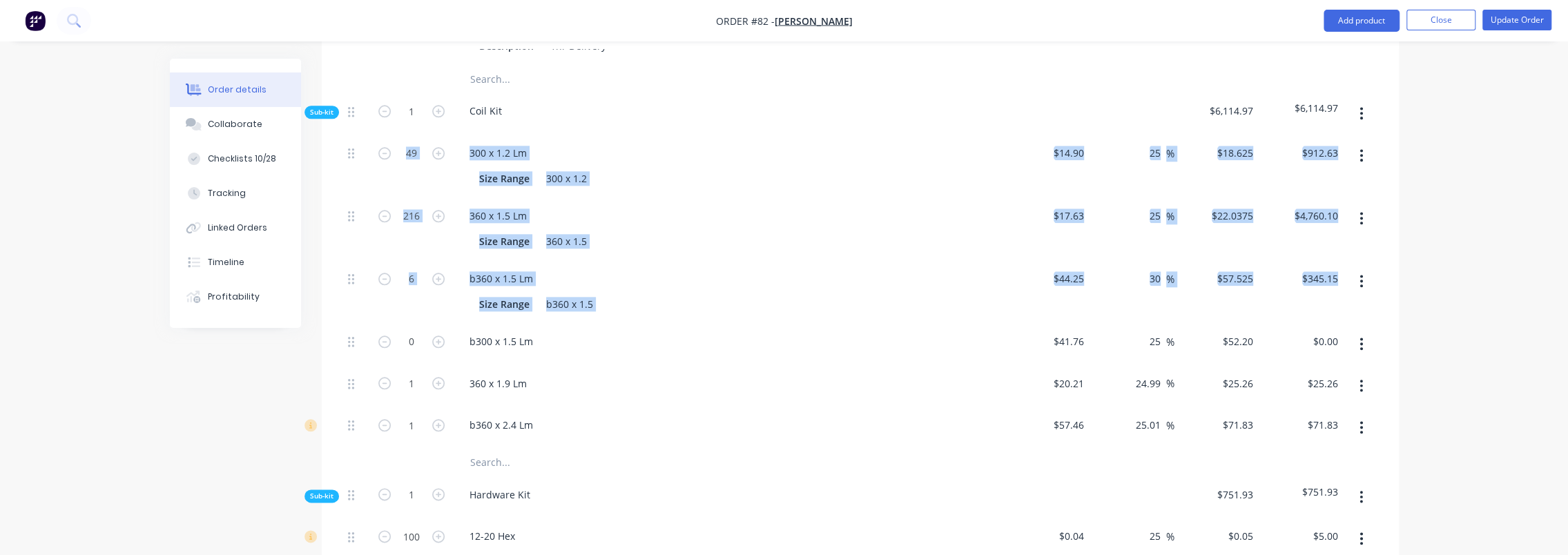
drag, startPoint x: 347, startPoint y: 304, endPoint x: 345, endPoint y: 143, distance: 161.0
click at [345, 143] on div "49 300 x 1.2 Lm Size Range 300 x 1.2 $14.90 $14.90 25 25 % $18.625 $18.625 $912…" at bounding box center [859, 291] width 1035 height 314
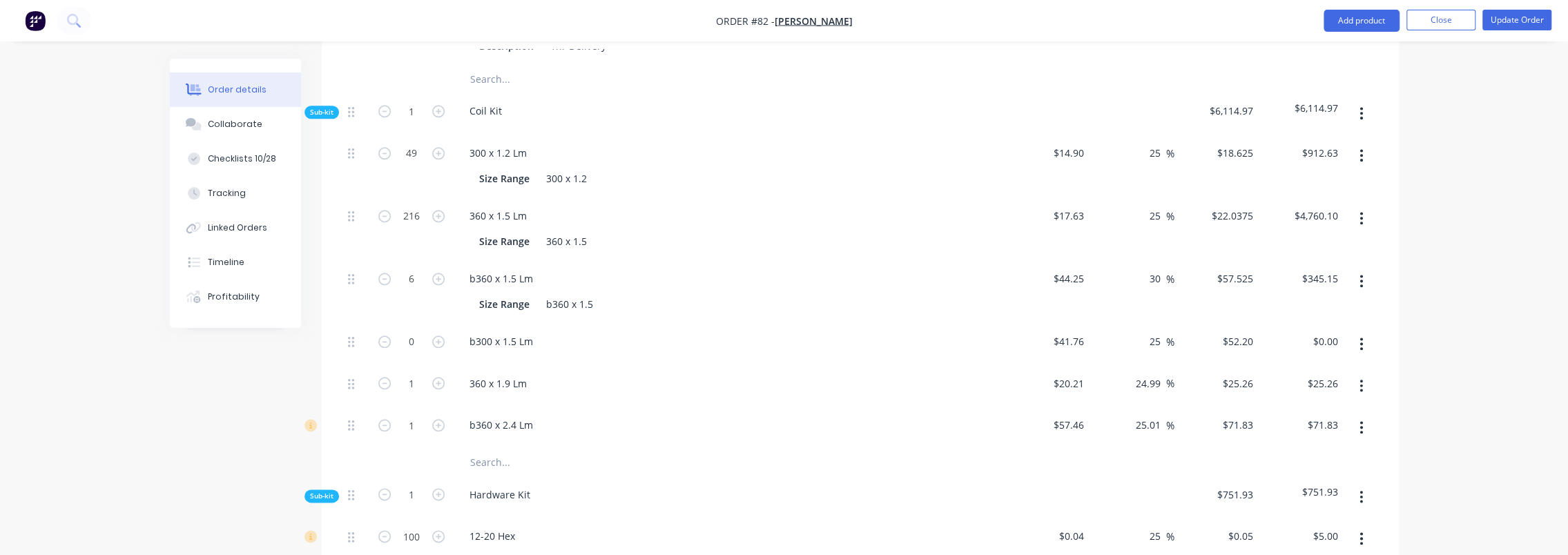
click at [270, 369] on div "Created by [PERSON_NAME] Created [DATE] Required [DATE] Assigned to LO AS Invoi…" at bounding box center [784, 222] width 1228 height 2951
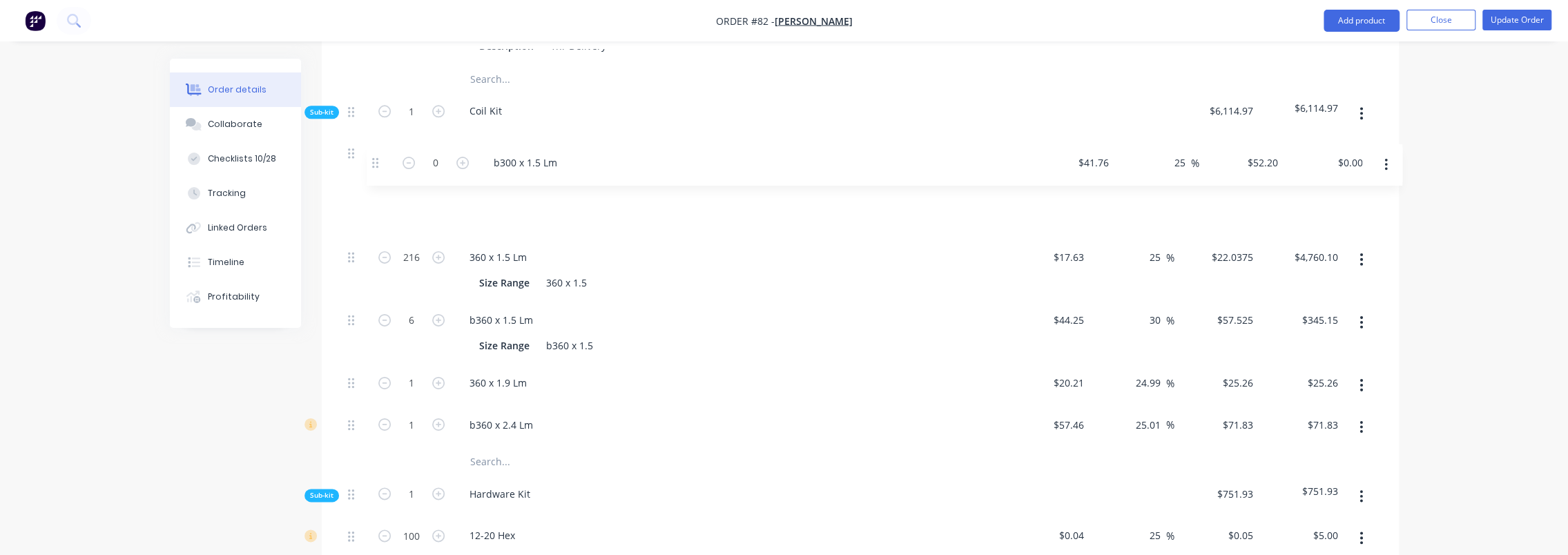
drag, startPoint x: 350, startPoint y: 303, endPoint x: 373, endPoint y: 162, distance: 142.9
click at [373, 162] on div "49 300 x 1.2 Lm Size Range 300 x 1.2 $14.90 $14.90 25 25 % $18.625 $18.625 $912…" at bounding box center [859, 291] width 1035 height 314
click at [381, 377] on icon "button" at bounding box center [385, 384] width 13 height 13
type input "0"
type input "$0.00"
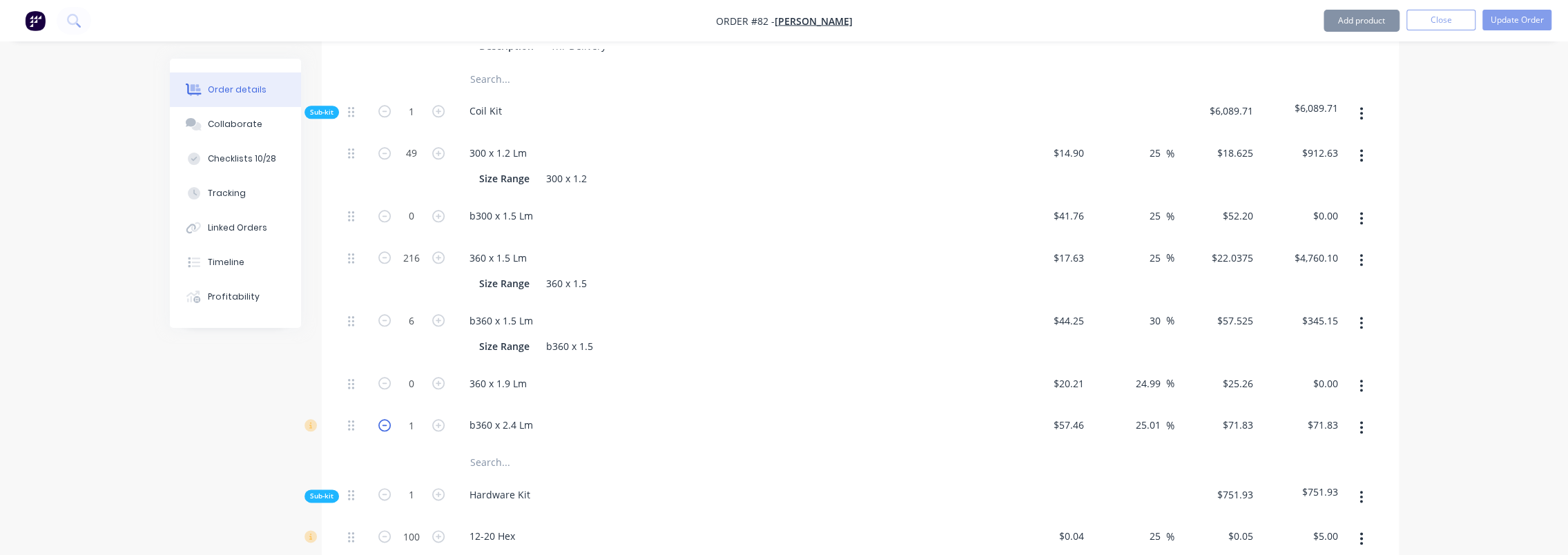
click at [380, 419] on icon "button" at bounding box center [385, 425] width 13 height 13
type input "0"
type input "$0.00"
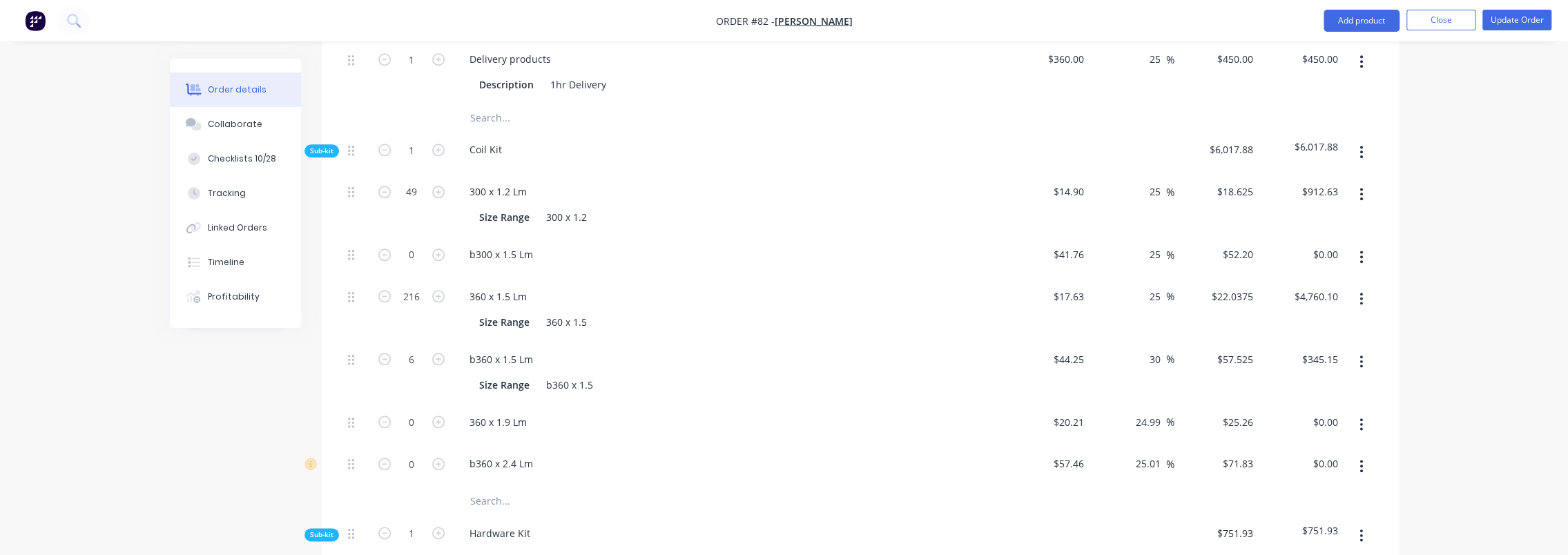
scroll to position [1243, 0]
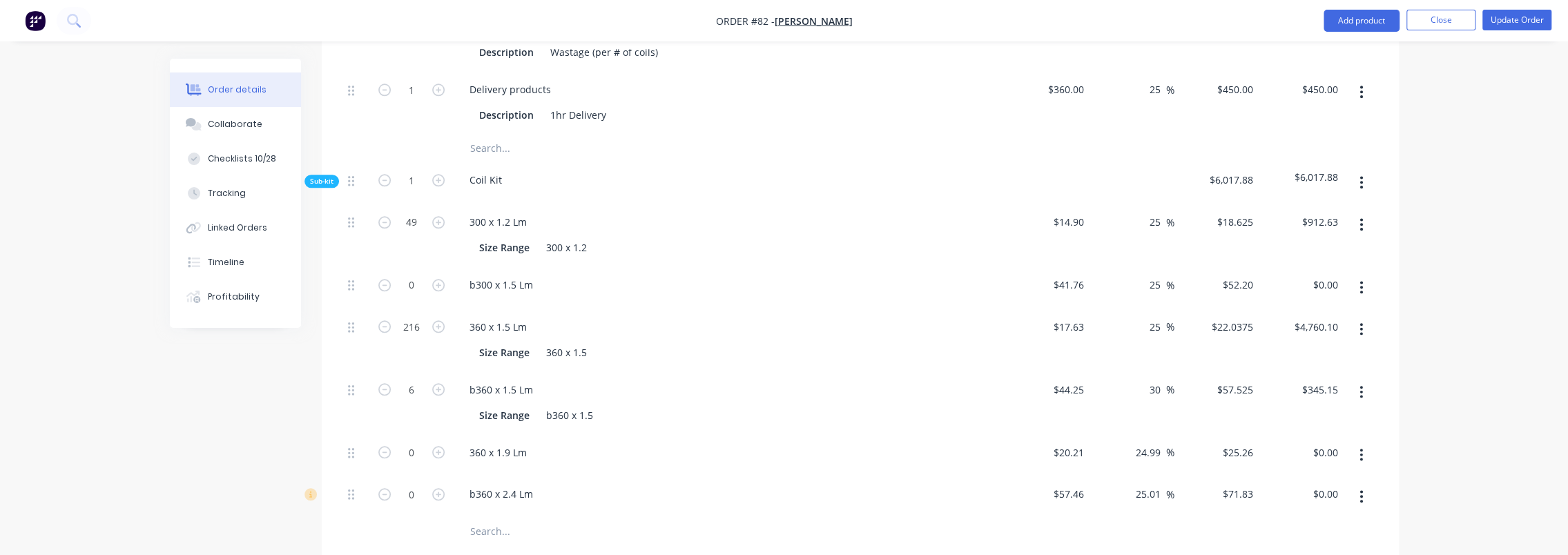
click at [490, 518] on input "text" at bounding box center [607, 532] width 276 height 28
click at [1503, 16] on button "Update Order" at bounding box center [1516, 20] width 69 height 21
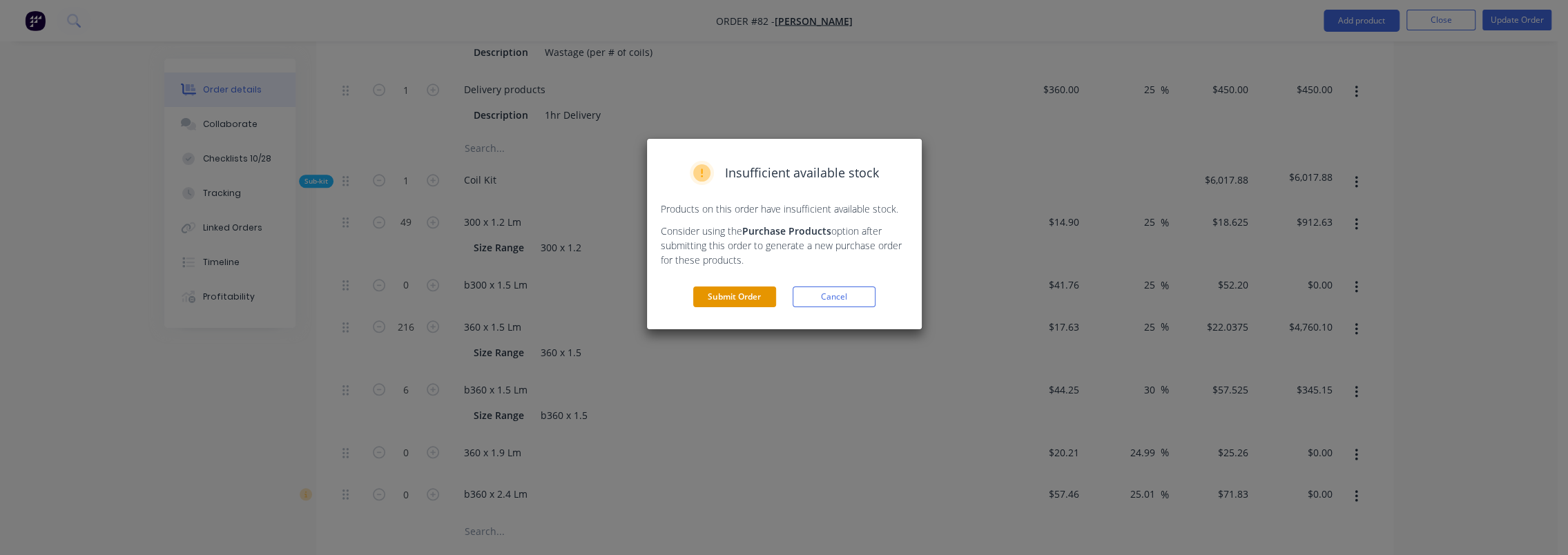
click at [727, 295] on button "Submit Order" at bounding box center [734, 296] width 83 height 21
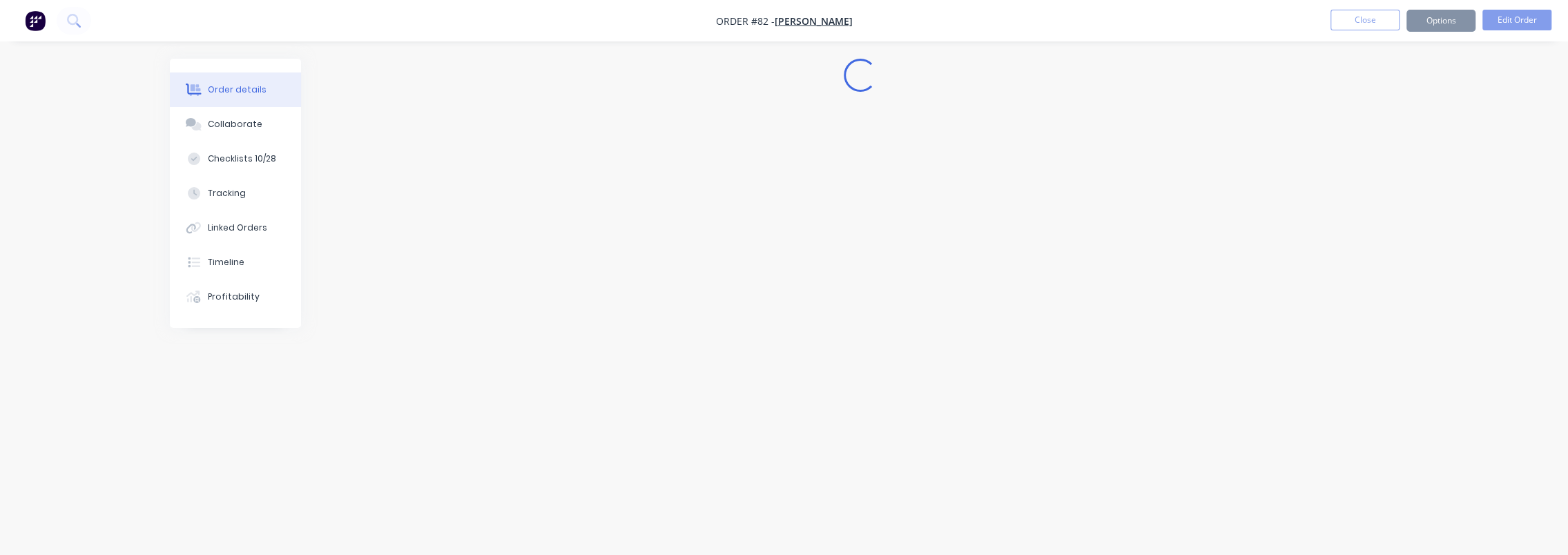
scroll to position [0, 0]
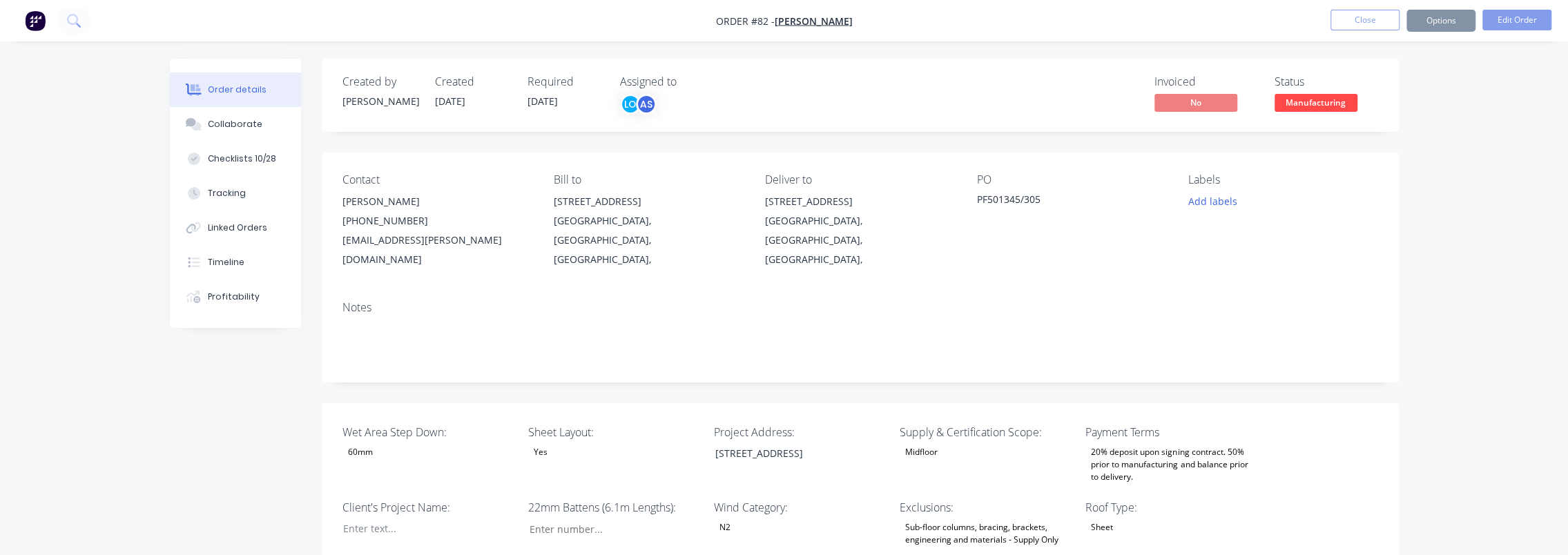
type input "42"
type input "91"
type input "1"
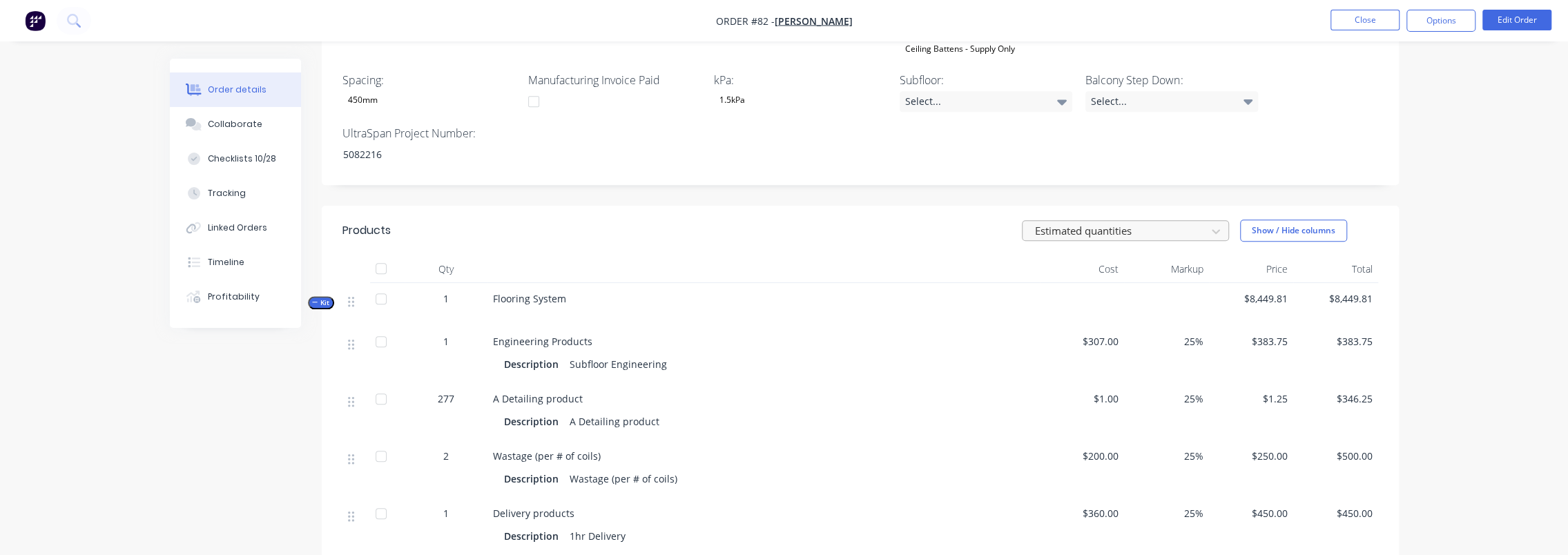
scroll to position [759, 0]
click at [1148, 224] on div at bounding box center [1116, 232] width 166 height 17
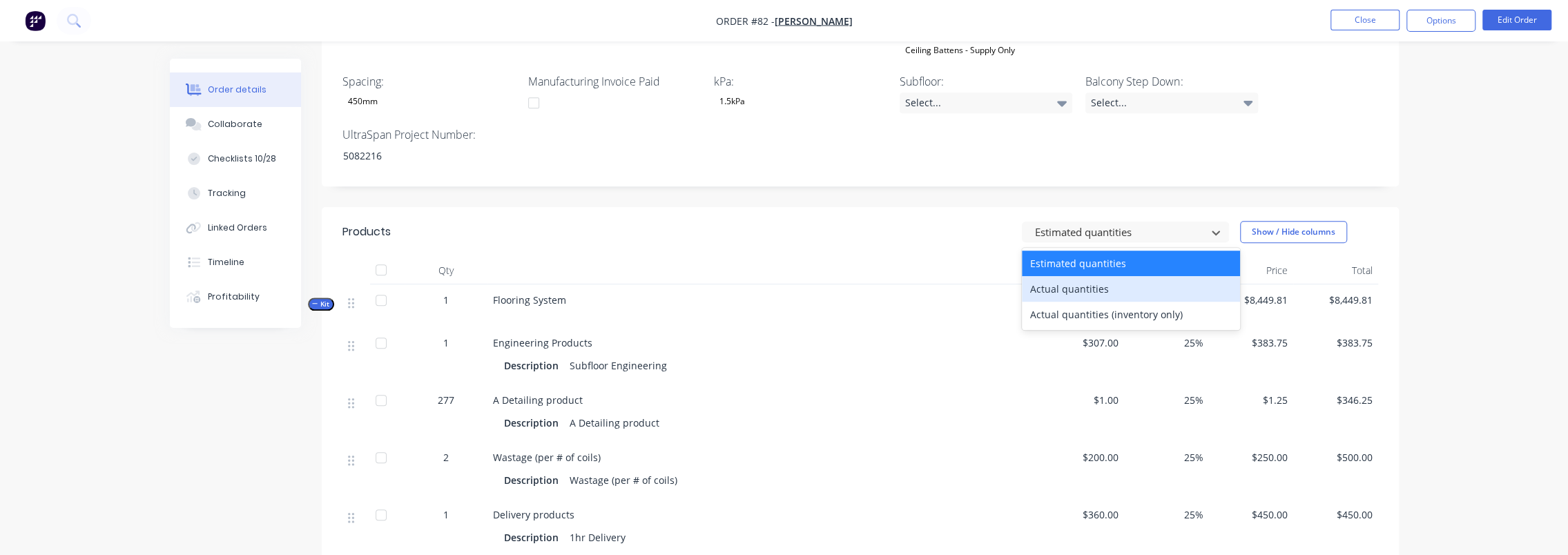
click at [1111, 276] on div "Actual quantities" at bounding box center [1130, 289] width 218 height 26
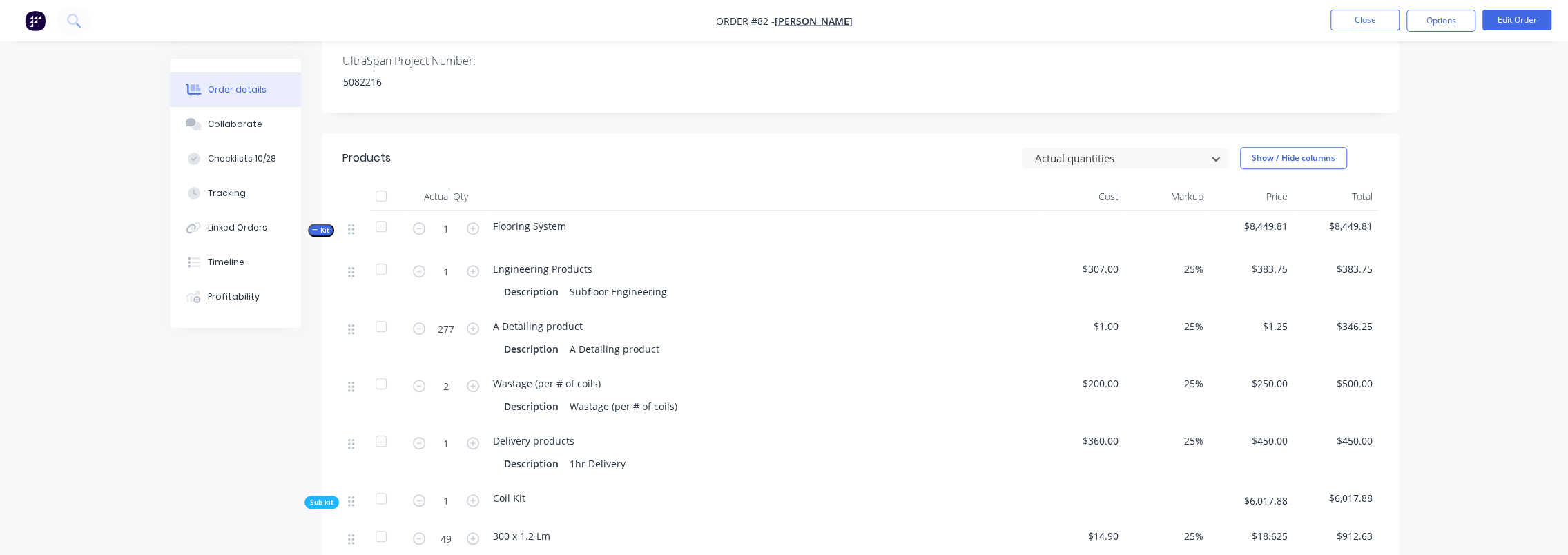
scroll to position [828, 0]
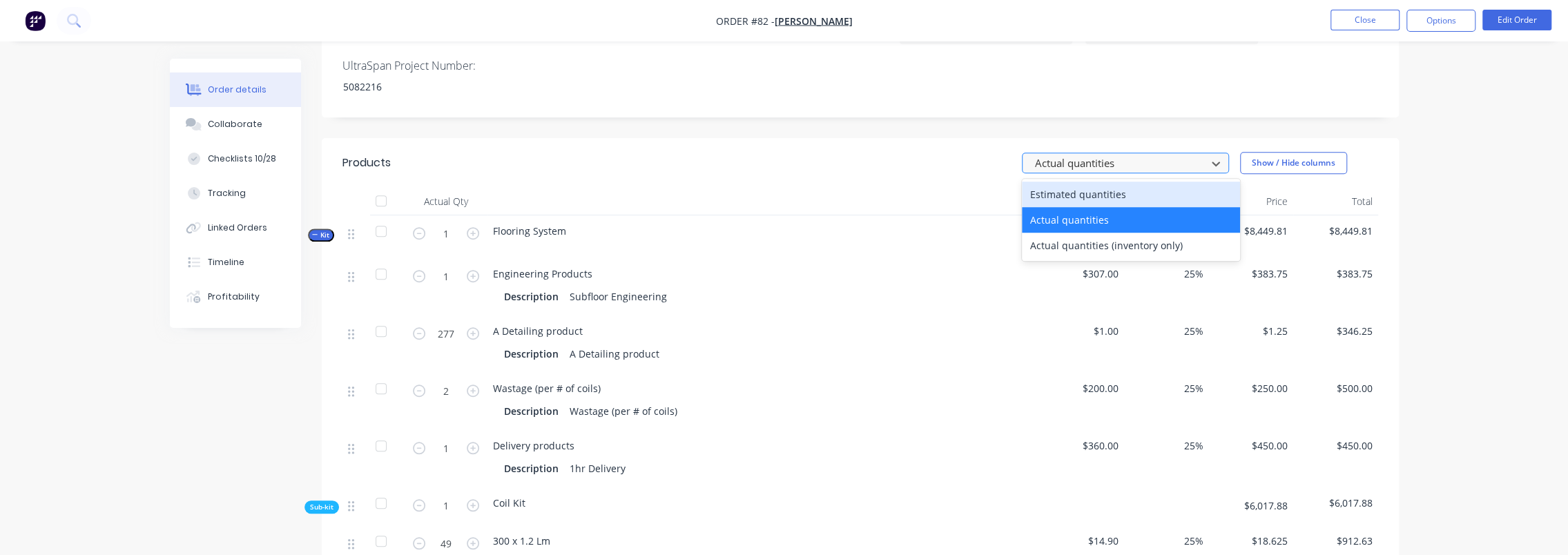
click at [1187, 155] on div at bounding box center [1116, 163] width 166 height 17
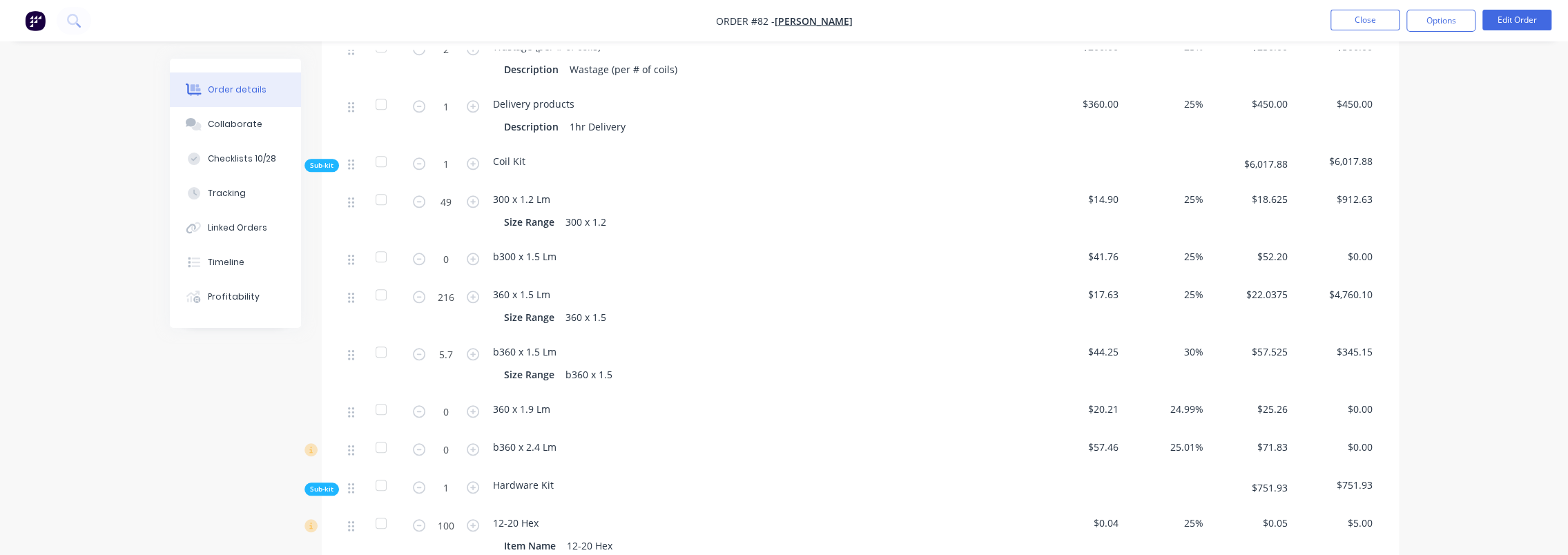
scroll to position [1174, 0]
drag, startPoint x: 443, startPoint y: 331, endPoint x: 460, endPoint y: 331, distance: 17.0
click at [443, 341] on input "5.7" at bounding box center [445, 352] width 36 height 21
drag, startPoint x: 446, startPoint y: 333, endPoint x: 439, endPoint y: 332, distance: 7.1
click at [439, 341] on input "6" at bounding box center [445, 352] width 36 height 21
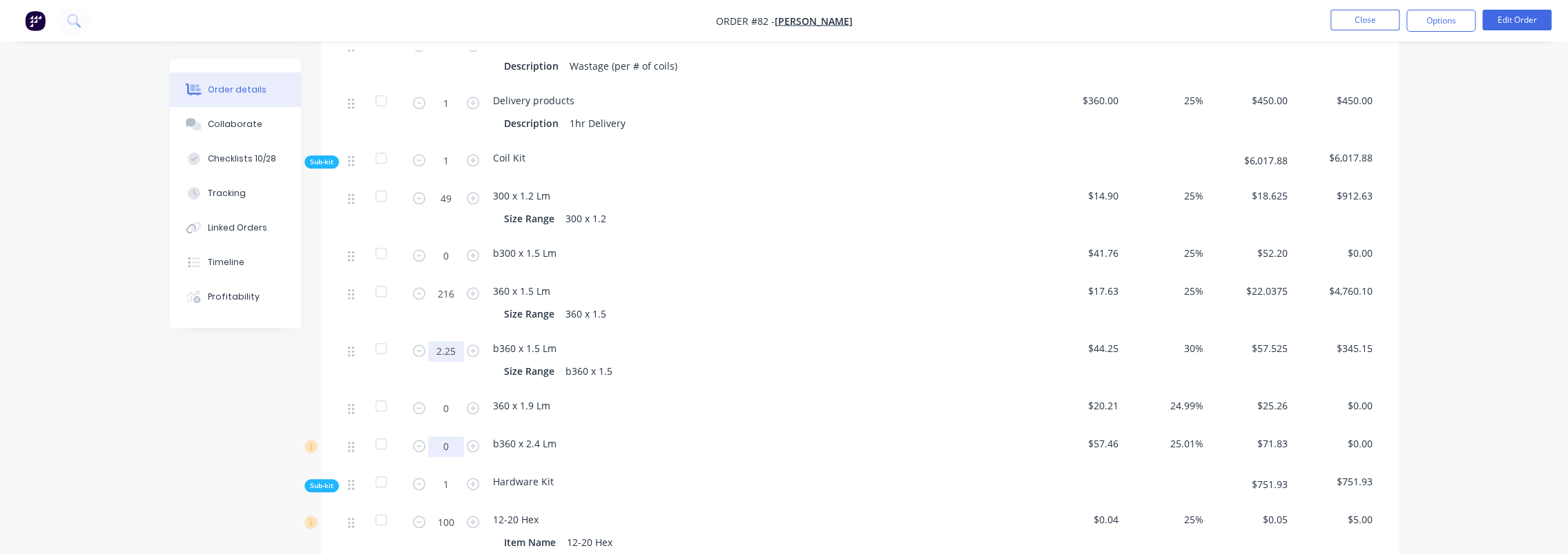
type input "2.25"
click at [454, 436] on input "0" at bounding box center [445, 446] width 36 height 21
type input "5.7"
click at [439, 399] on input "0" at bounding box center [445, 409] width 36 height 21
click at [465, 399] on button "button" at bounding box center [473, 407] width 18 height 15
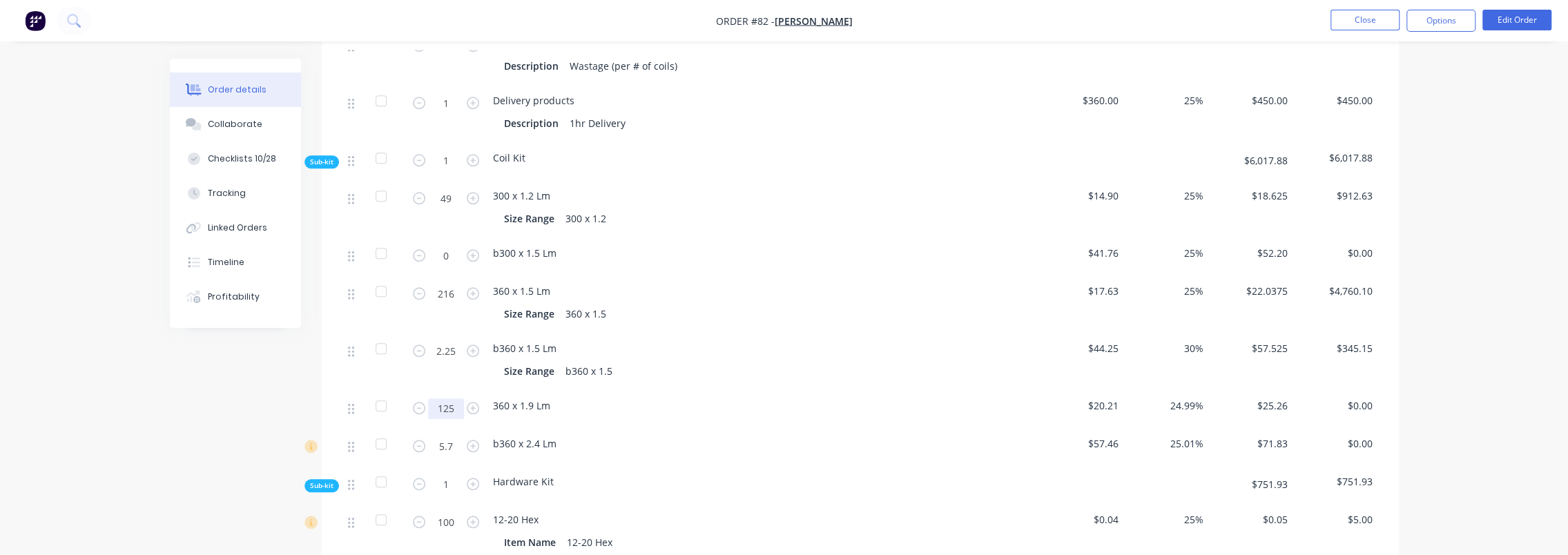
click at [444, 399] on input "125" at bounding box center [445, 409] width 36 height 21
type input "124.2"
click at [151, 413] on div "Order details Collaborate Checklists 10/28 Tracking Linked Orders Timeline Prof…" at bounding box center [784, 132] width 1568 height 2611
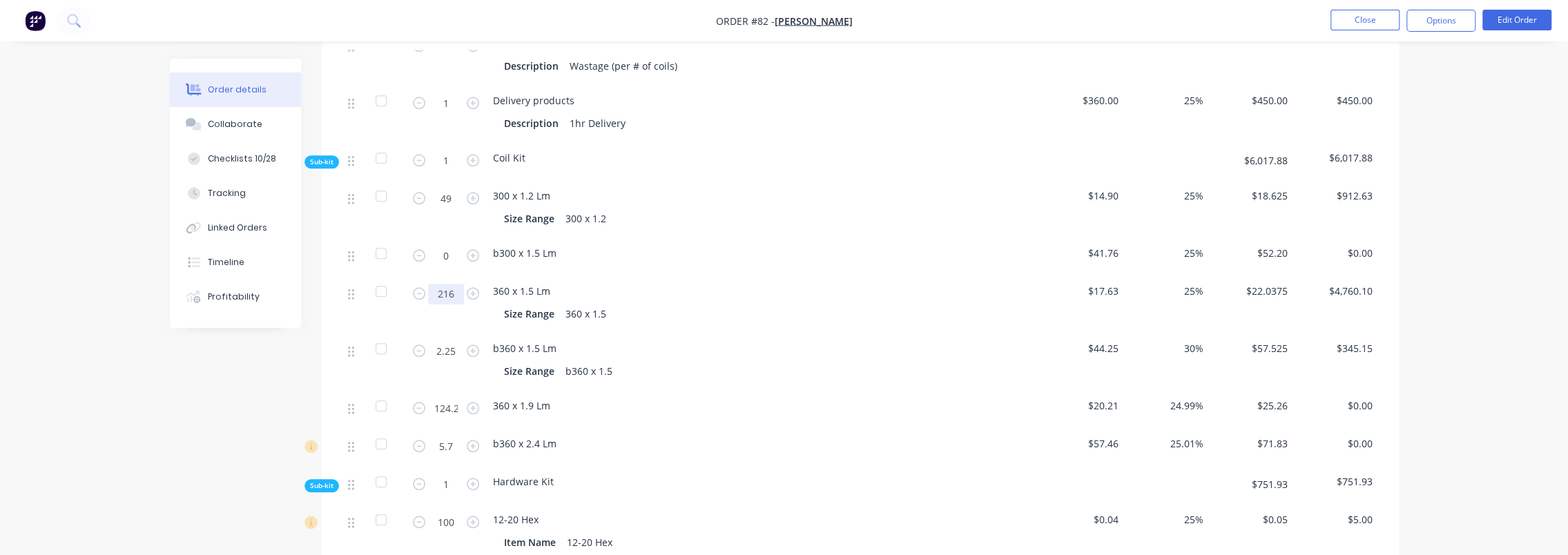
click at [446, 283] on input "216" at bounding box center [445, 294] width 36 height 21
click at [455, 283] on input "216" at bounding box center [445, 294] width 36 height 21
drag, startPoint x: 456, startPoint y: 274, endPoint x: 438, endPoint y: 273, distance: 18.0
click at [438, 283] on input "216" at bounding box center [445, 294] width 36 height 21
type input "88.6"
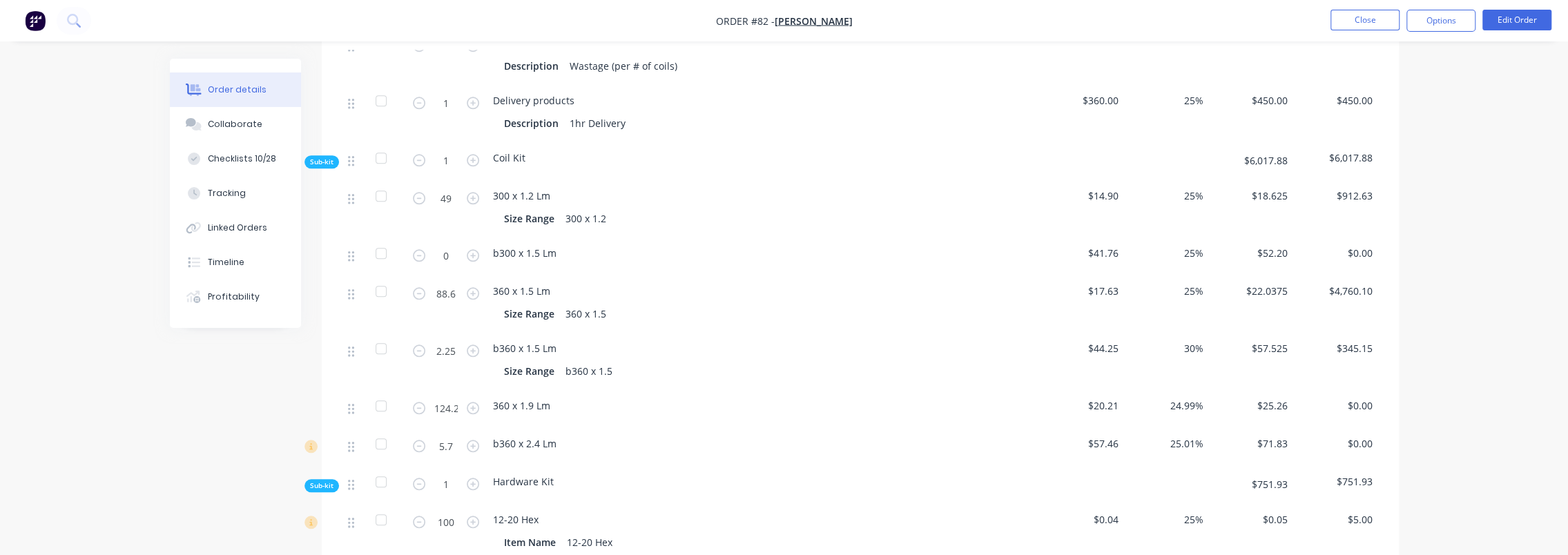
click at [104, 429] on div "Order details Collaborate Checklists 10/28 Tracking Linked Orders Timeline Prof…" at bounding box center [784, 132] width 1568 height 2611
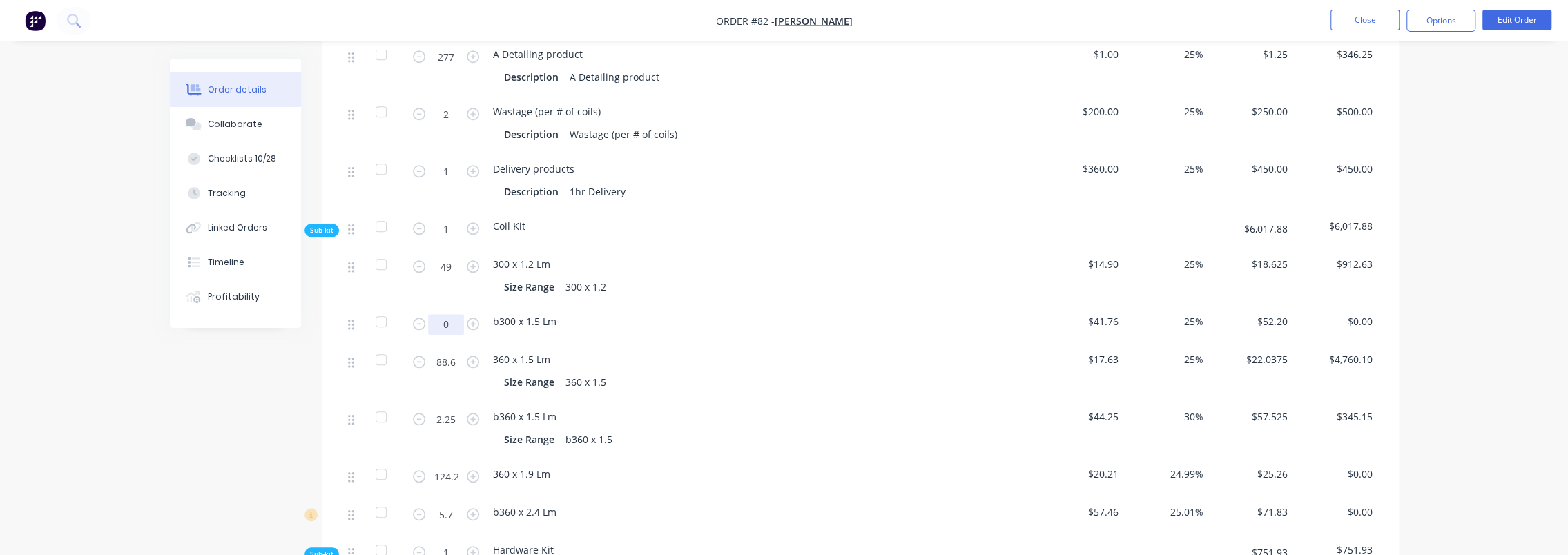
scroll to position [1104, 0]
type input "0"
click at [504, 316] on span "b300 x 1.5 Lm" at bounding box center [525, 322] width 63 height 13
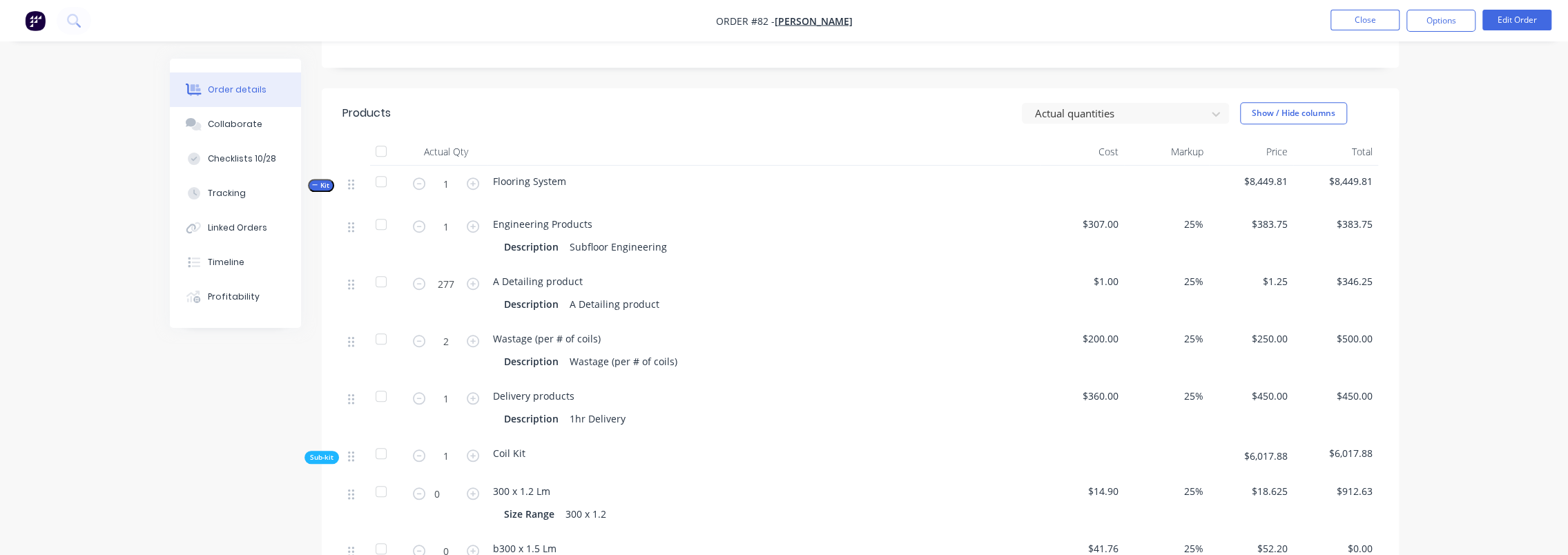
scroll to position [828, 0]
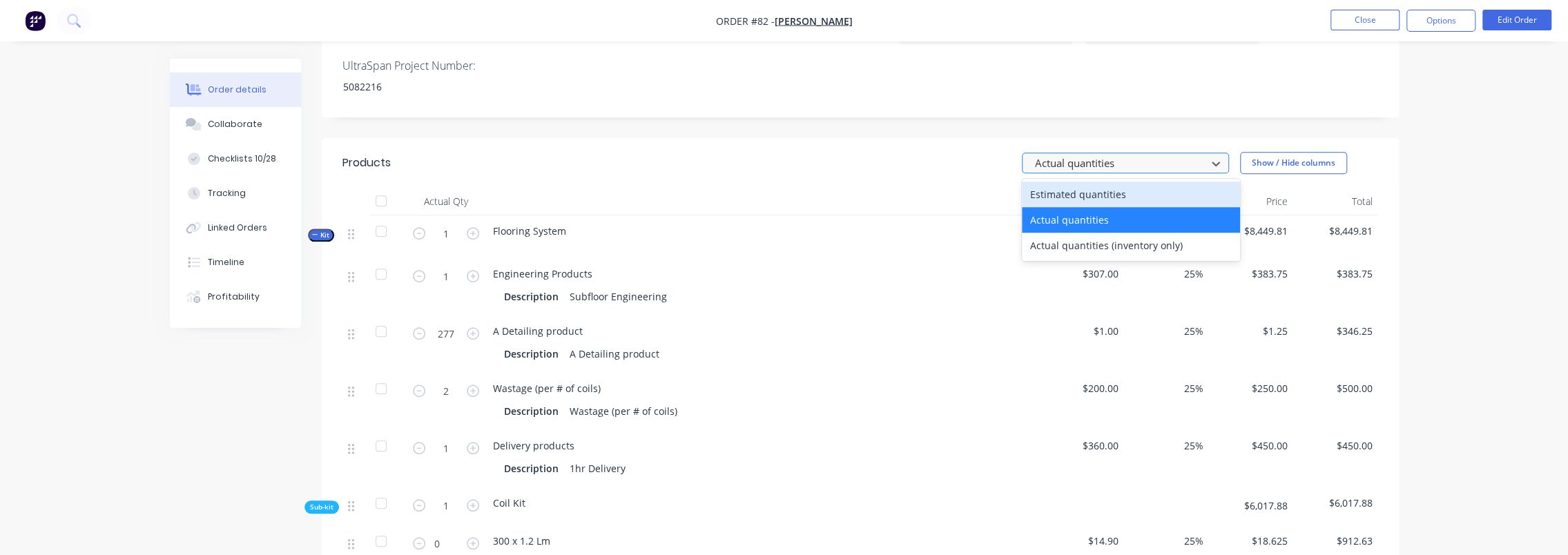
click at [1159, 155] on div at bounding box center [1116, 163] width 166 height 17
click at [1116, 181] on div "Estimated quantities" at bounding box center [1130, 194] width 218 height 26
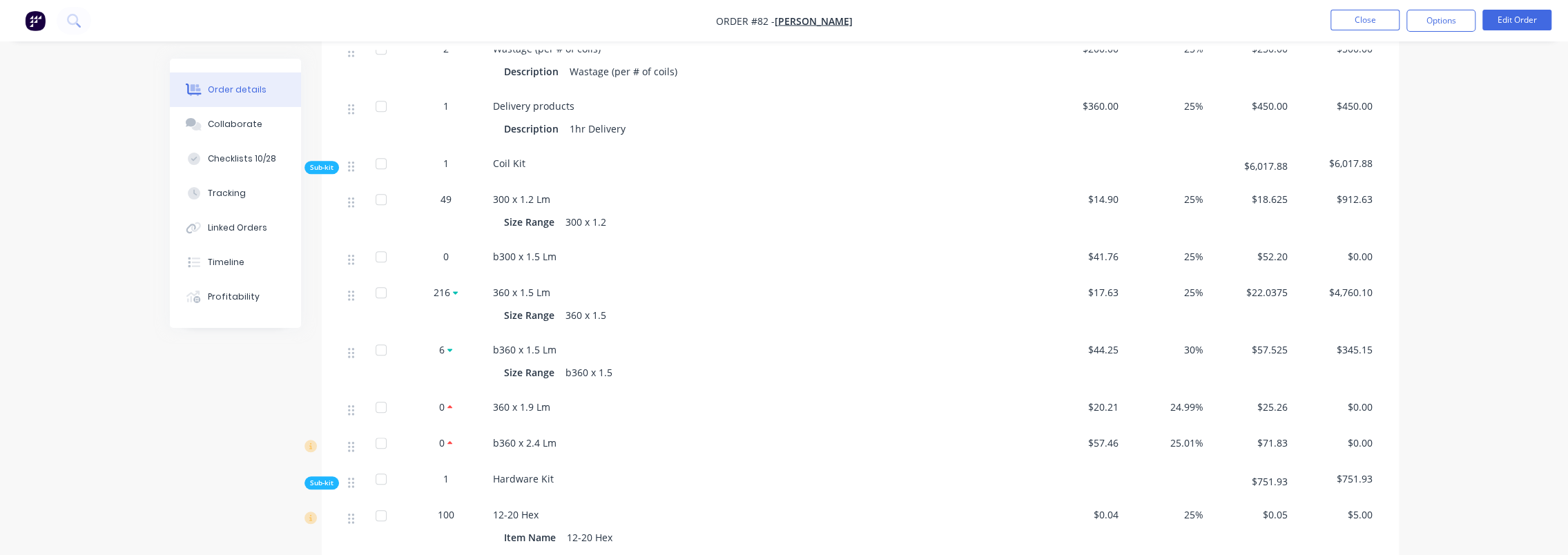
scroll to position [1174, 0]
click at [1507, 24] on button "Edit Order" at bounding box center [1516, 20] width 69 height 21
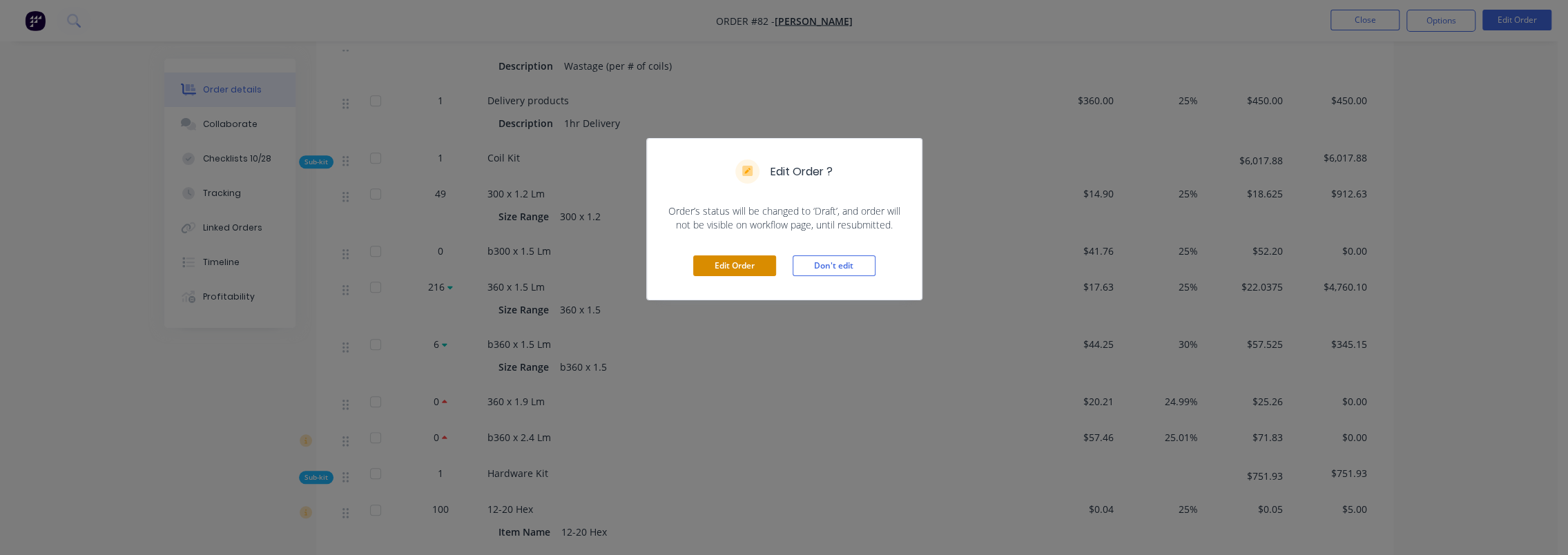
click at [754, 264] on button "Edit Order" at bounding box center [734, 266] width 83 height 21
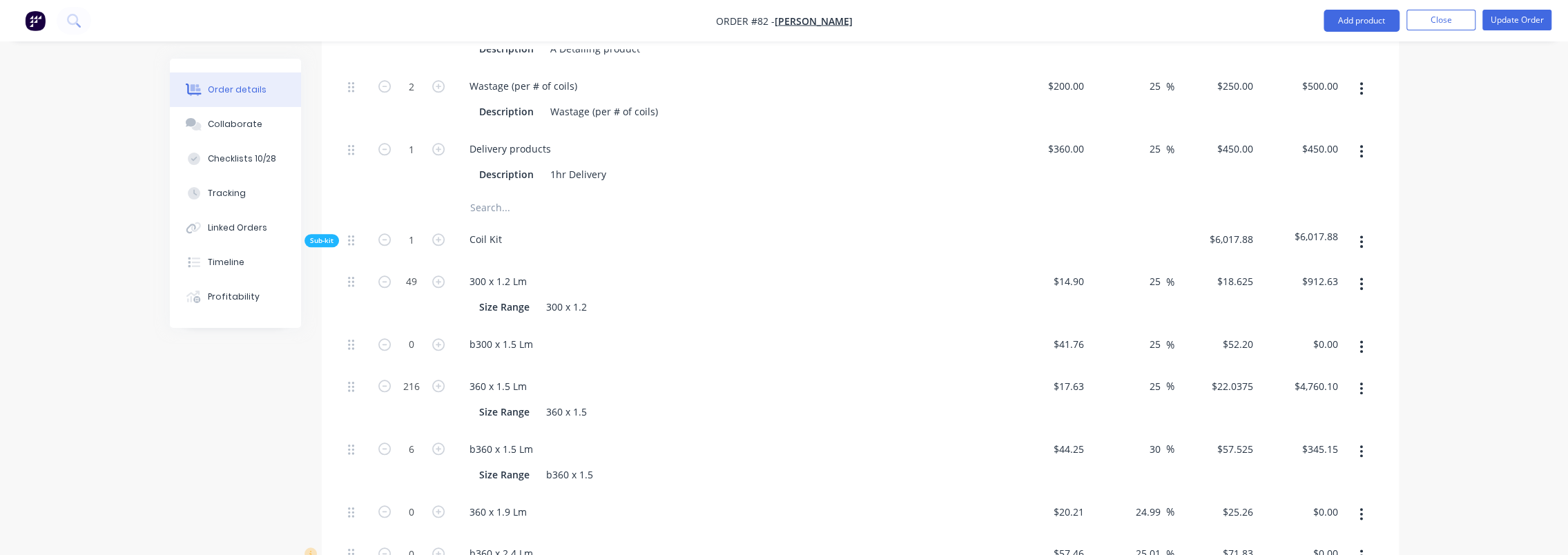
scroll to position [1243, 0]
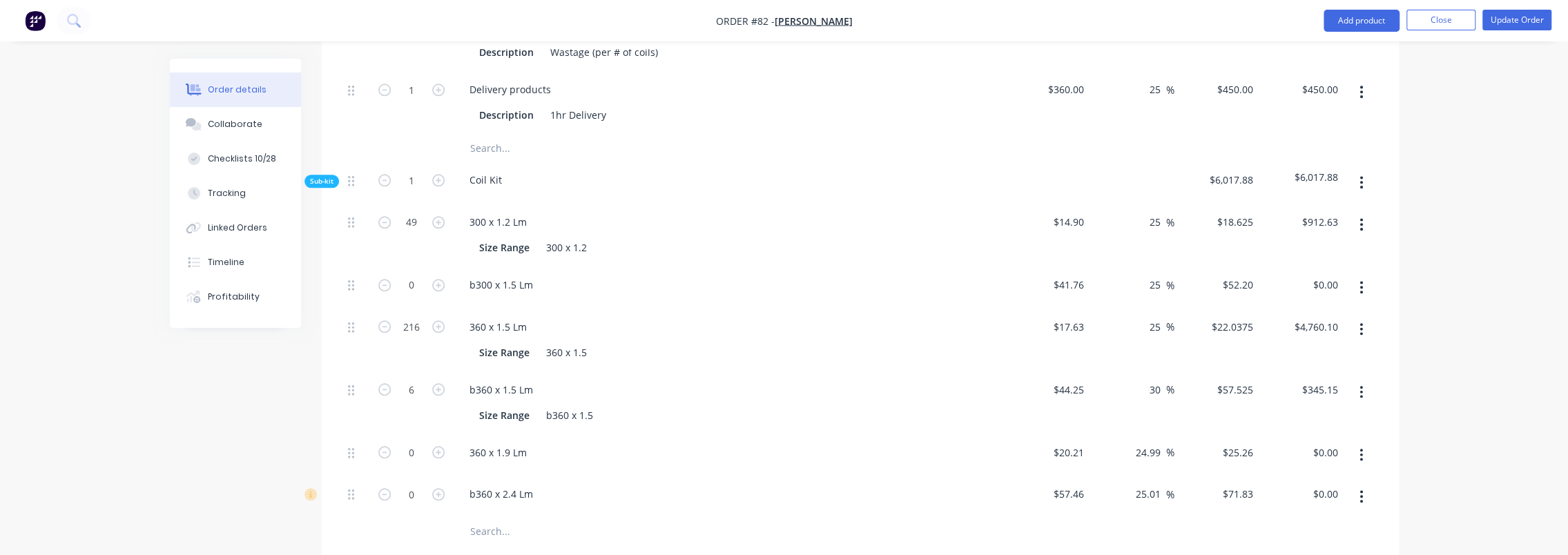
click at [1357, 275] on button "button" at bounding box center [1360, 287] width 32 height 25
click at [518, 518] on input "text" at bounding box center [607, 532] width 276 height 28
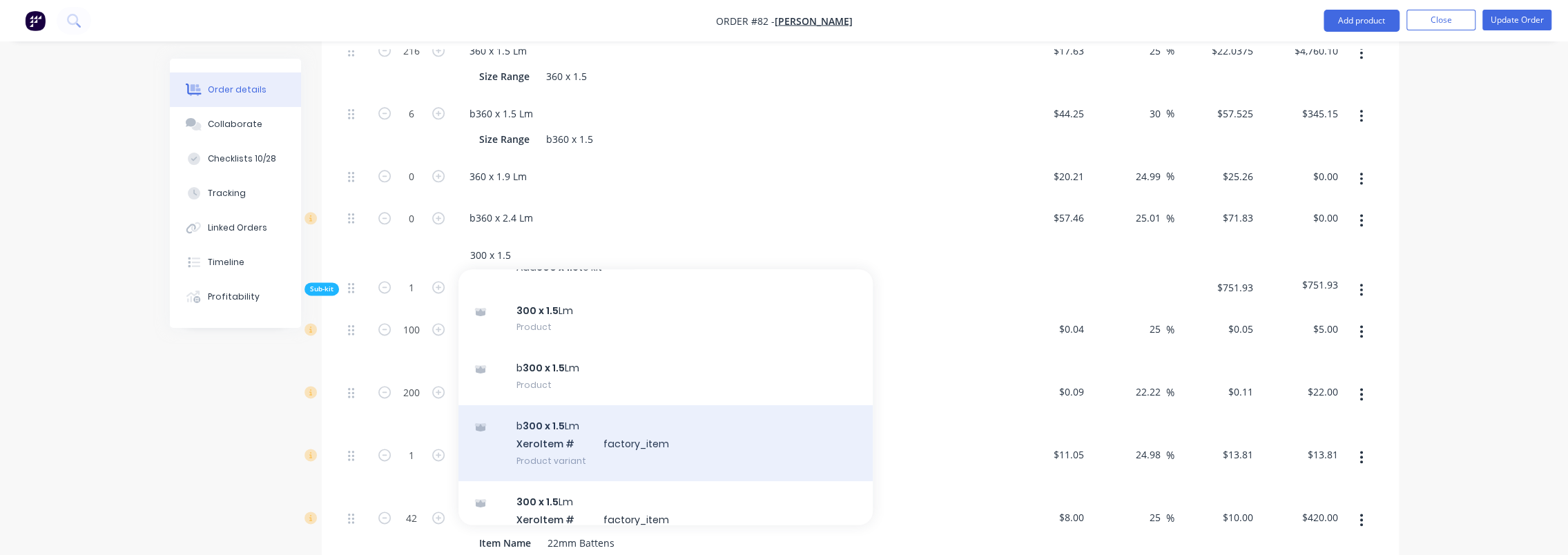
scroll to position [55, 0]
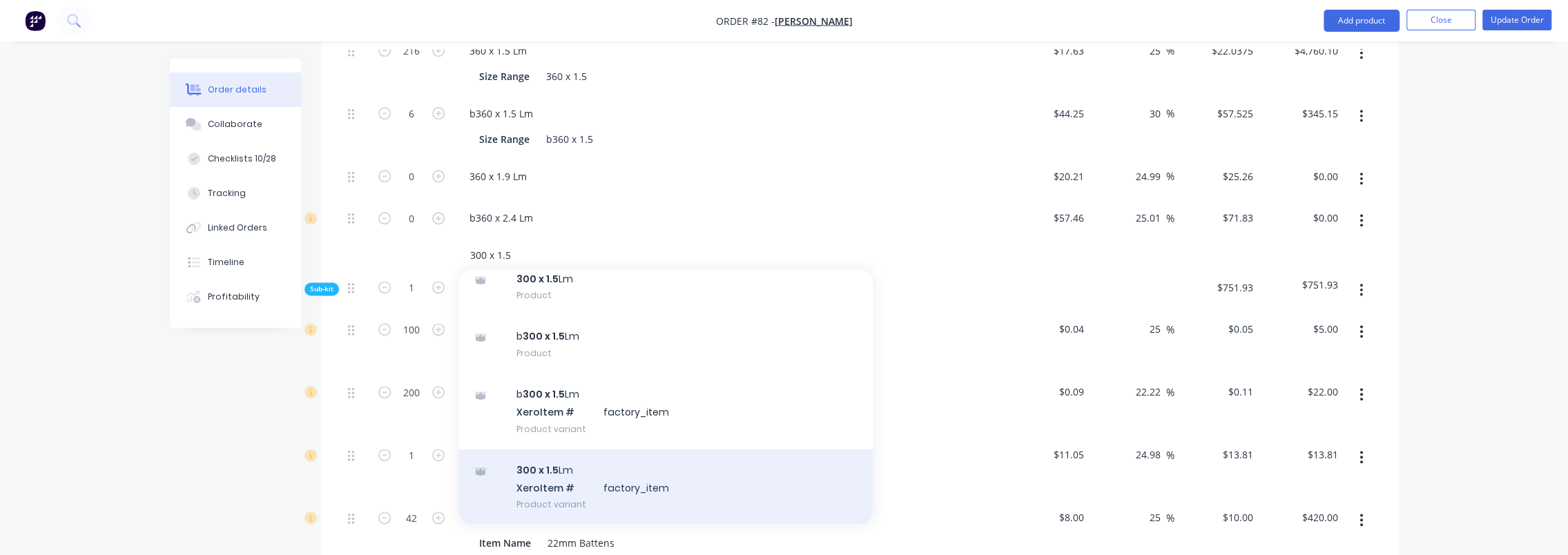
type input "300 x 1.5"
click at [670, 449] on div "300 x 1.5 Lm Xero Item # factory_item Product variant" at bounding box center [665, 487] width 414 height 76
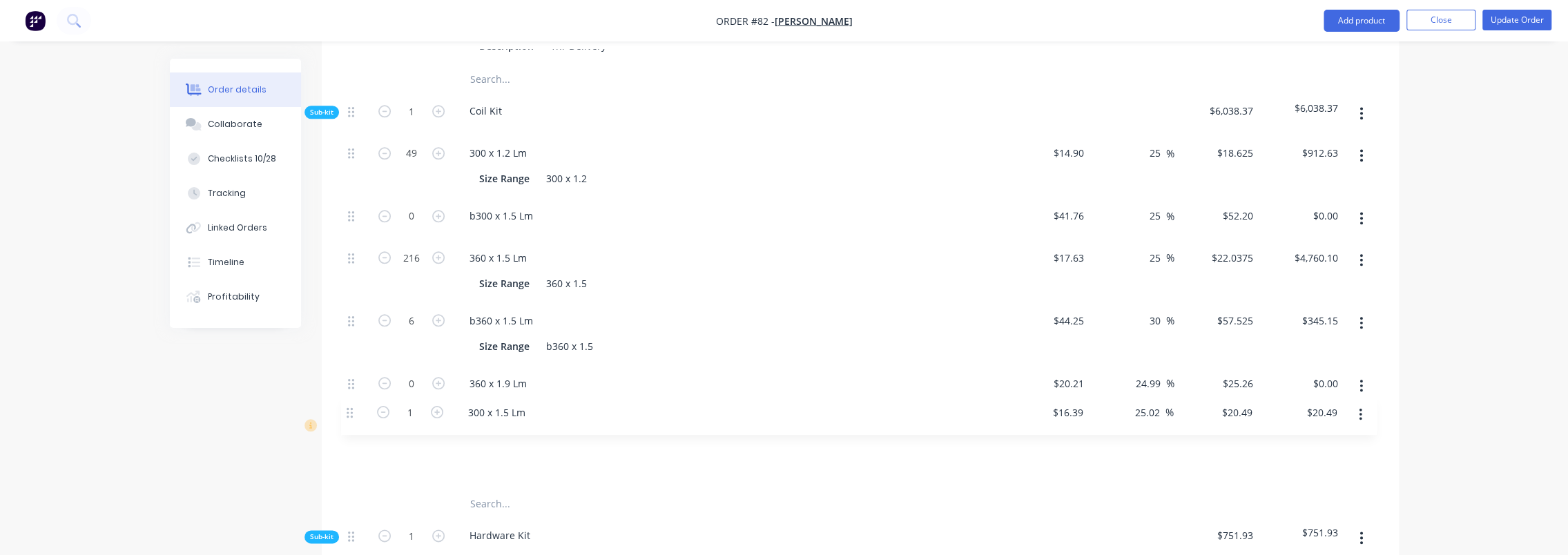
scroll to position [1315, 0]
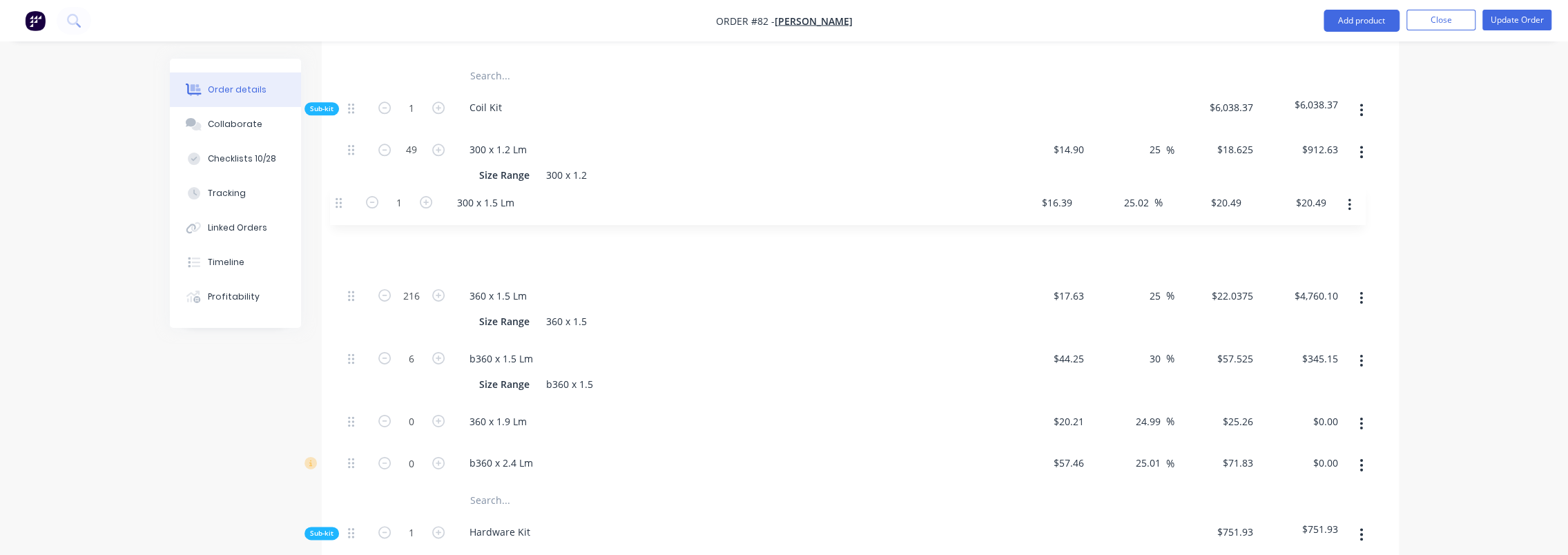
drag, startPoint x: 352, startPoint y: 422, endPoint x: 340, endPoint y: 198, distance: 224.3
click at [340, 198] on div "Qty Cost Markup Price Total Kit 1 Flooring System $8,470.30 $8,470.30 1 Enginee…" at bounding box center [860, 552] width 1077 height 1660
click at [1364, 202] on button "button" at bounding box center [1360, 214] width 32 height 25
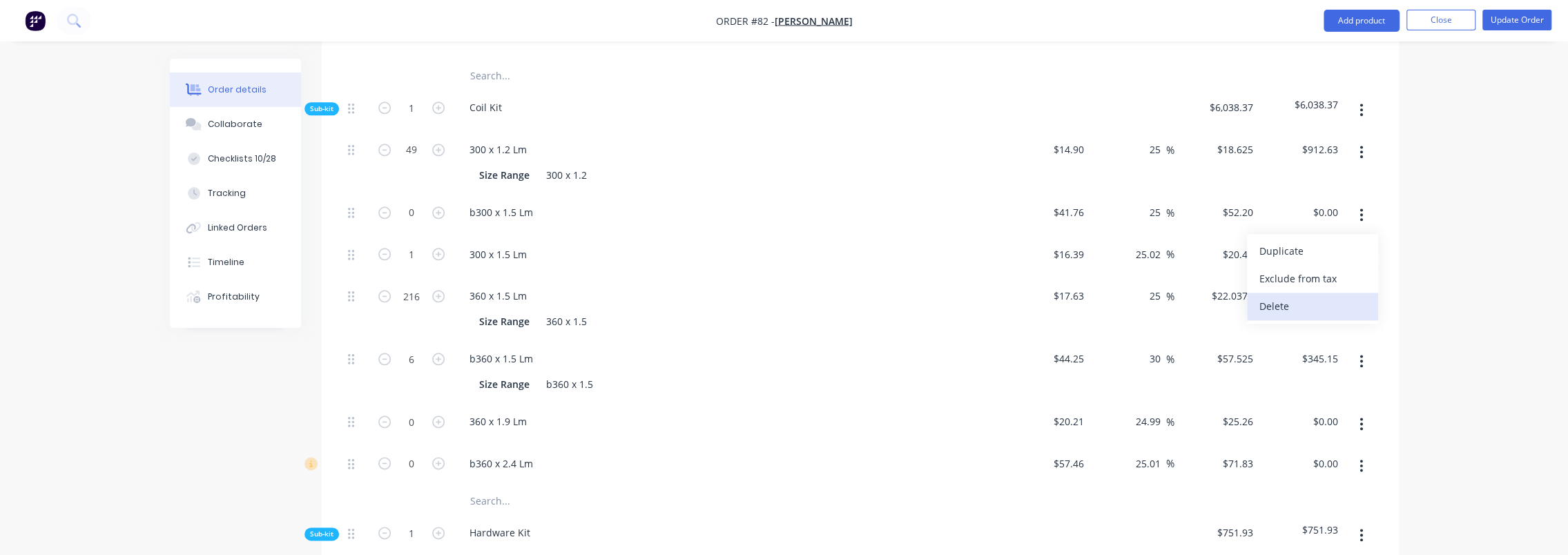
click at [1305, 296] on div "Delete" at bounding box center [1312, 306] width 107 height 20
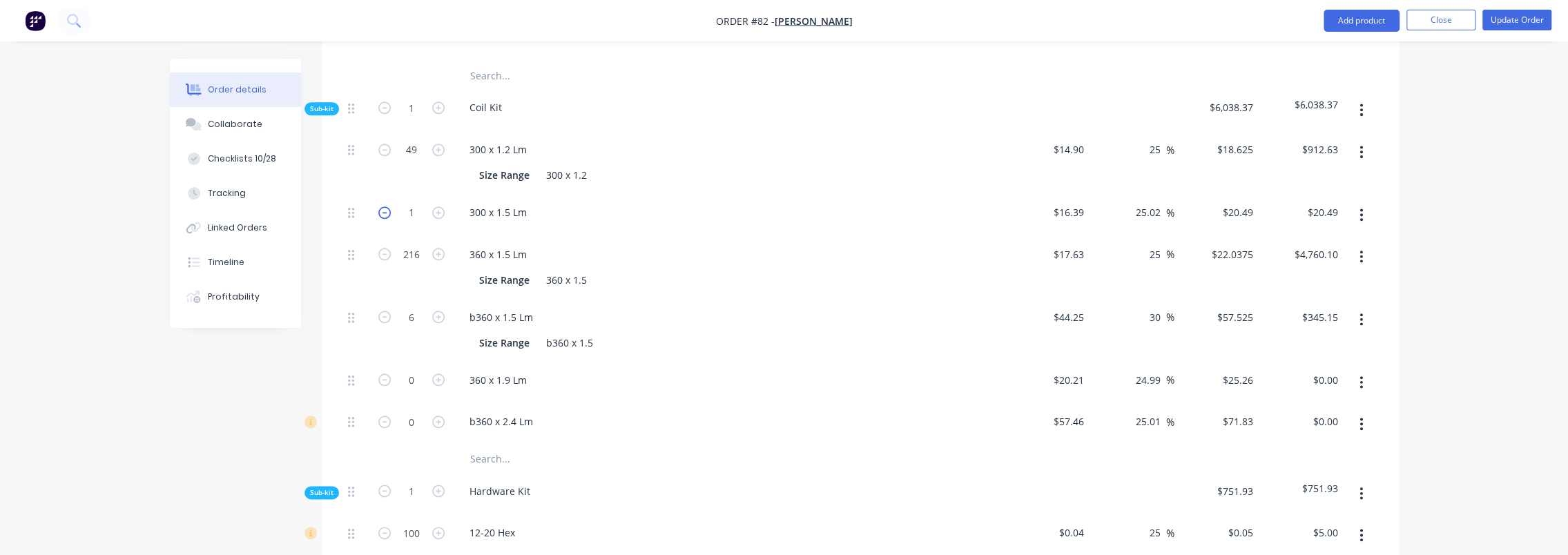
click at [383, 206] on icon "button" at bounding box center [385, 213] width 13 height 13
type input "0"
type input "$0.00"
click at [171, 430] on div "Created by [PERSON_NAME] Created [DATE] Required [DATE] Assigned to LO AS Invoi…" at bounding box center [784, 219] width 1228 height 2951
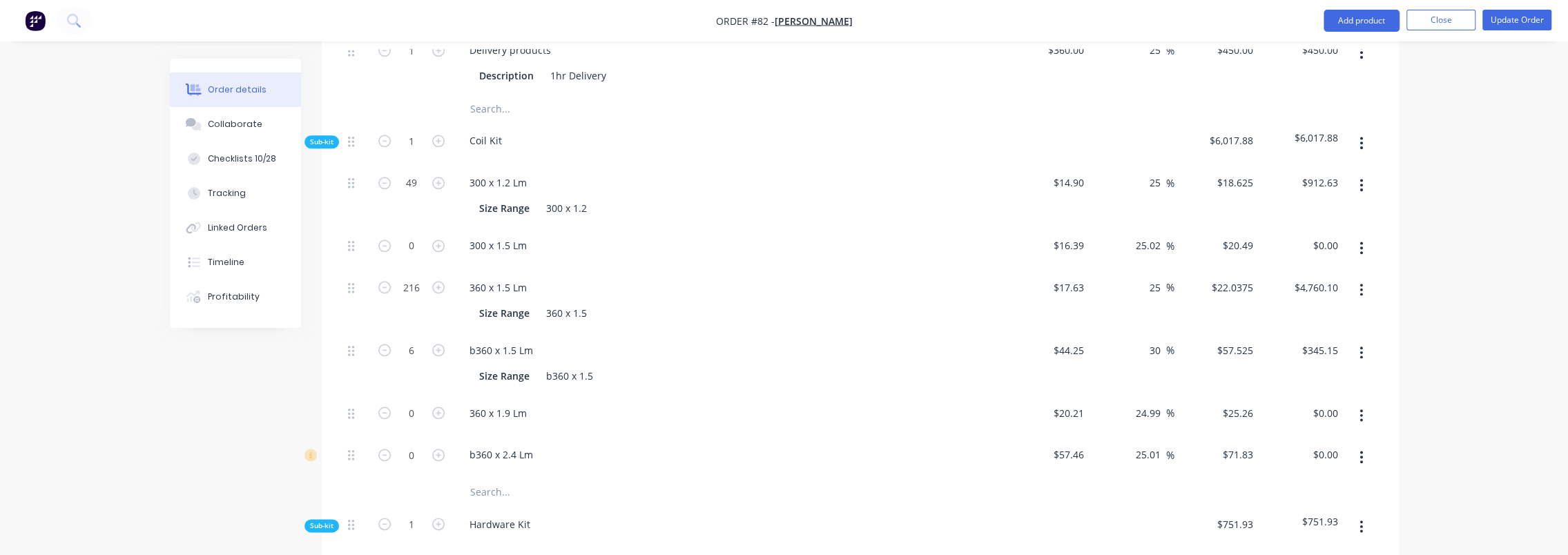
scroll to position [1246, 0]
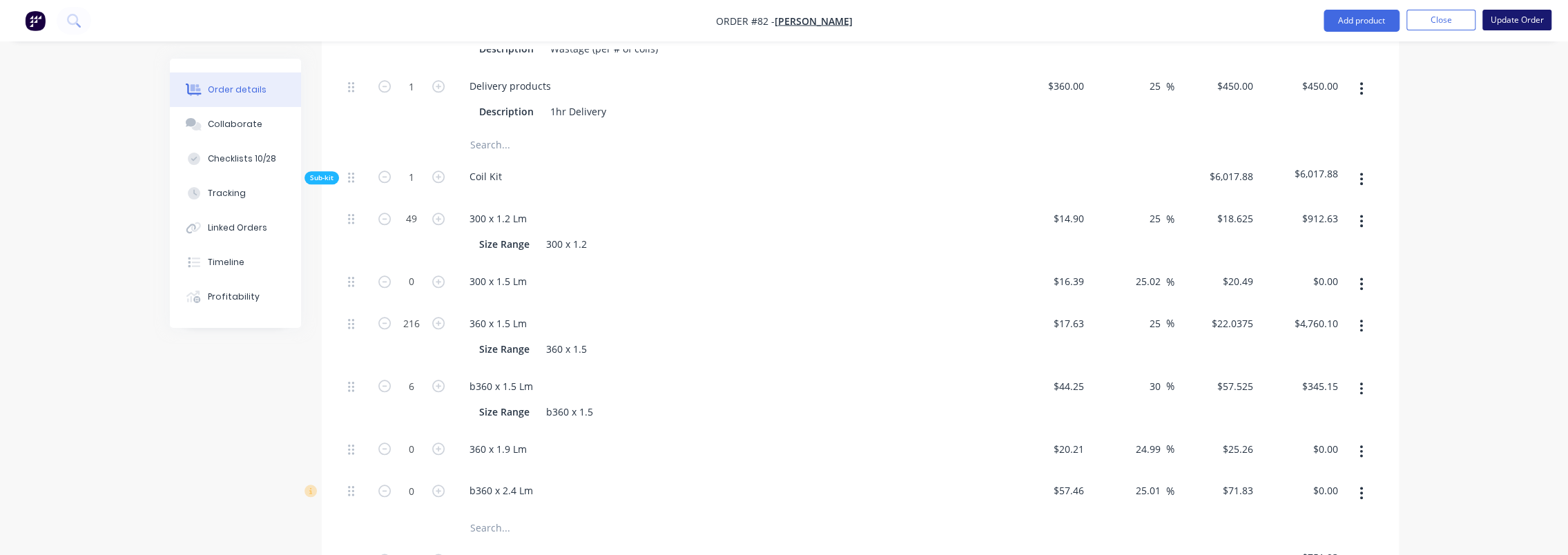
click at [1516, 19] on button "Update Order" at bounding box center [1516, 20] width 69 height 21
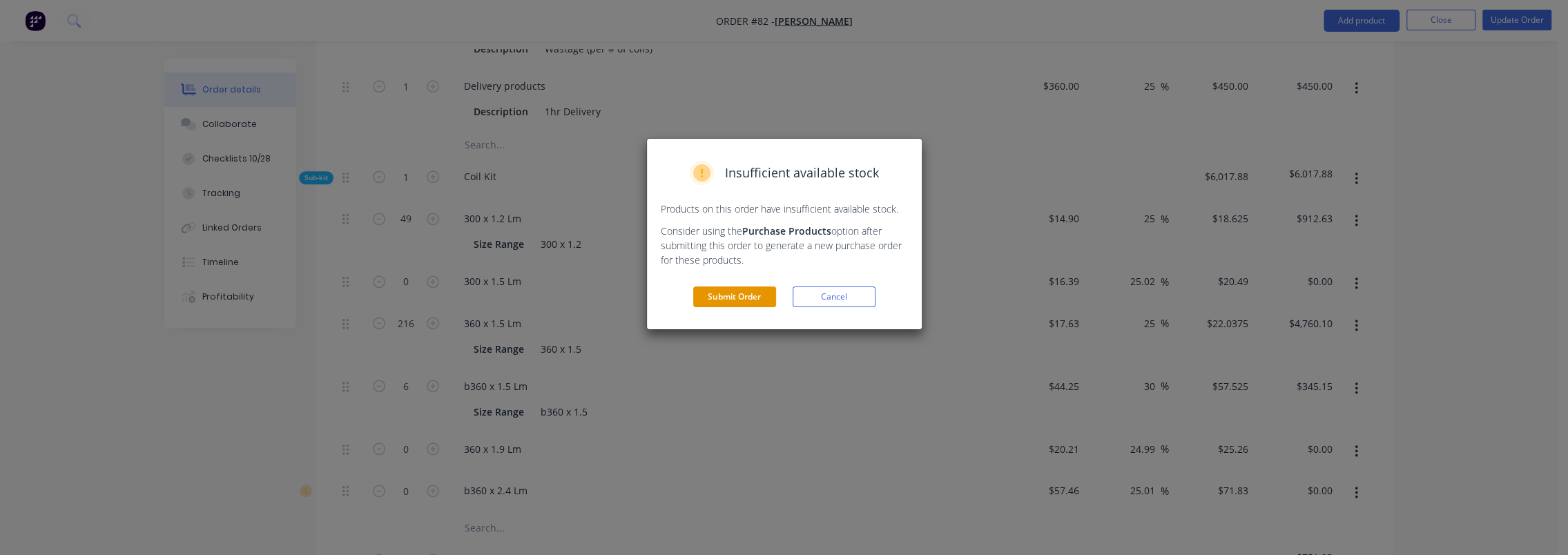
click at [766, 290] on button "Submit Order" at bounding box center [734, 296] width 83 height 21
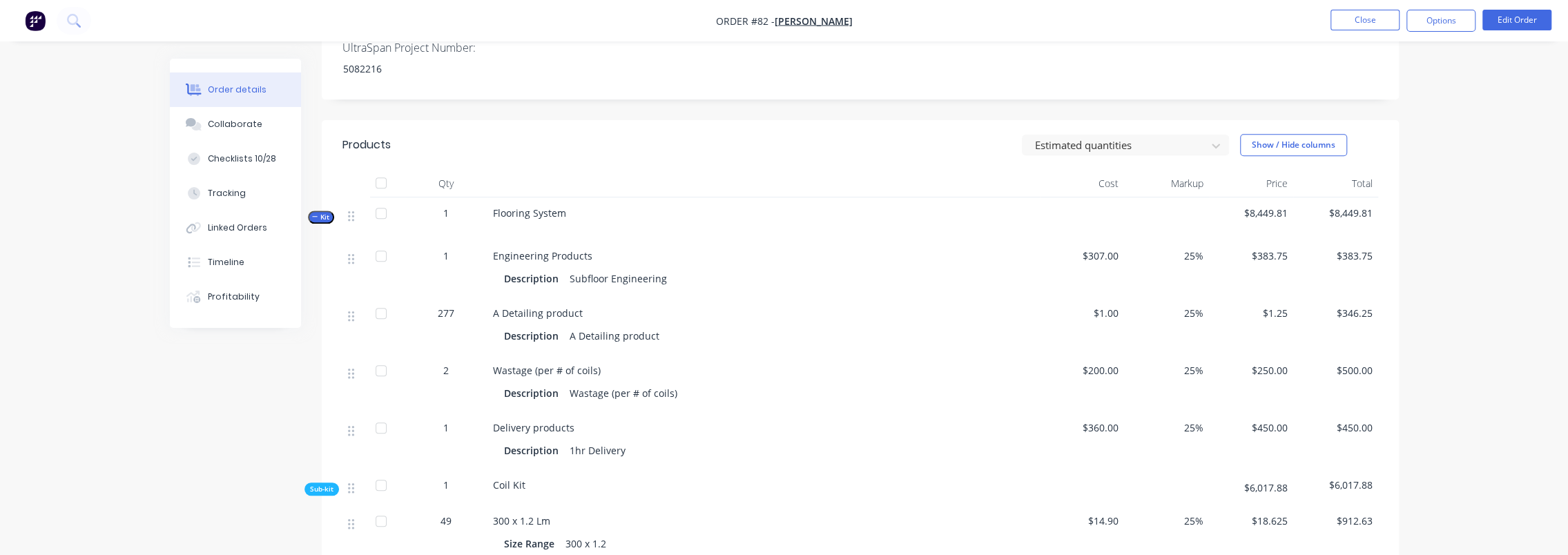
scroll to position [897, 0]
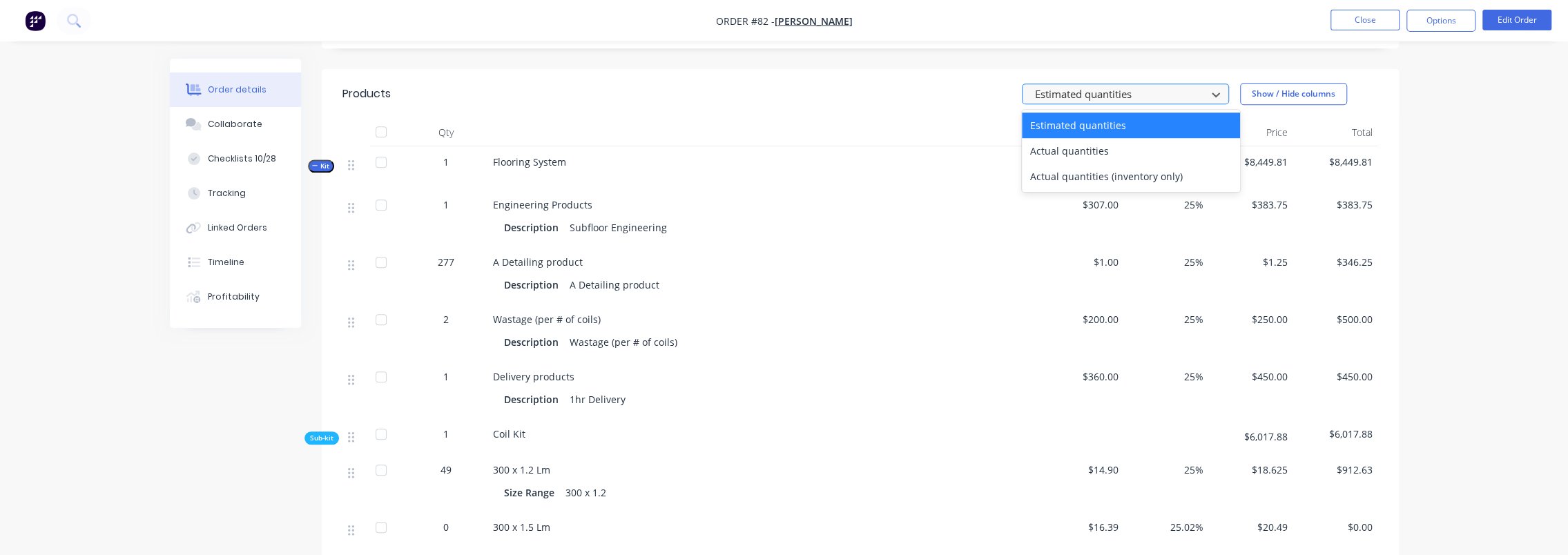
click at [1091, 86] on div at bounding box center [1116, 94] width 166 height 17
click at [1088, 138] on div "Actual quantities" at bounding box center [1130, 151] width 218 height 26
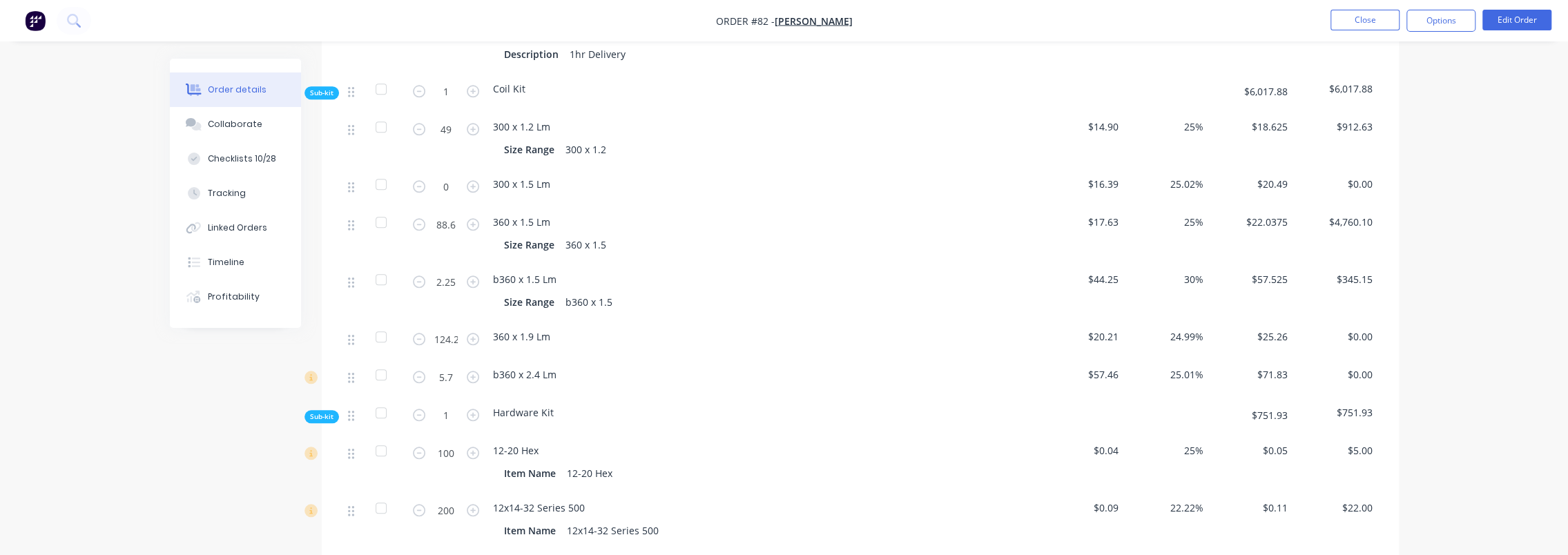
scroll to position [1174, 0]
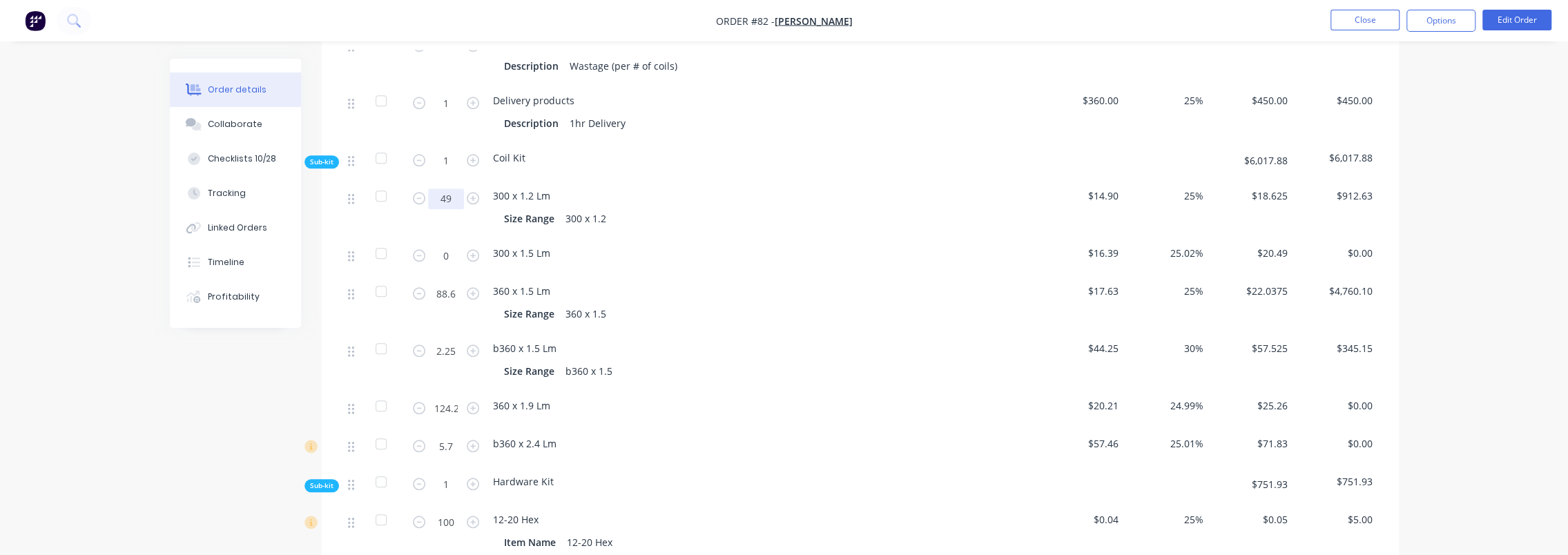
click at [444, 189] on input "49" at bounding box center [445, 199] width 36 height 21
type input "0"
click at [444, 246] on input "0" at bounding box center [445, 256] width 36 height 21
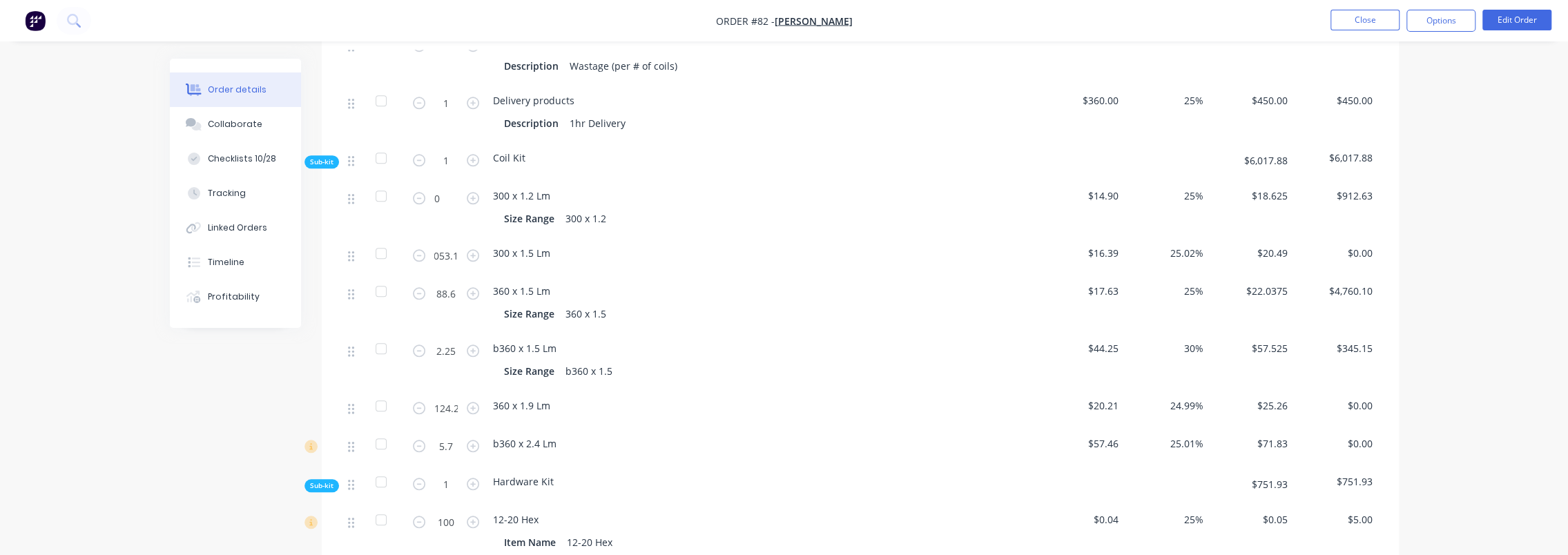
type input "53.1"
click at [98, 467] on div "Order details Collaborate Checklists 10/28 Tracking Linked Orders Timeline Prof…" at bounding box center [784, 132] width 1568 height 2611
click at [1478, 359] on div "Order details Collaborate Checklists 10/28 Tracking Linked Orders Timeline Prof…" at bounding box center [784, 132] width 1568 height 2611
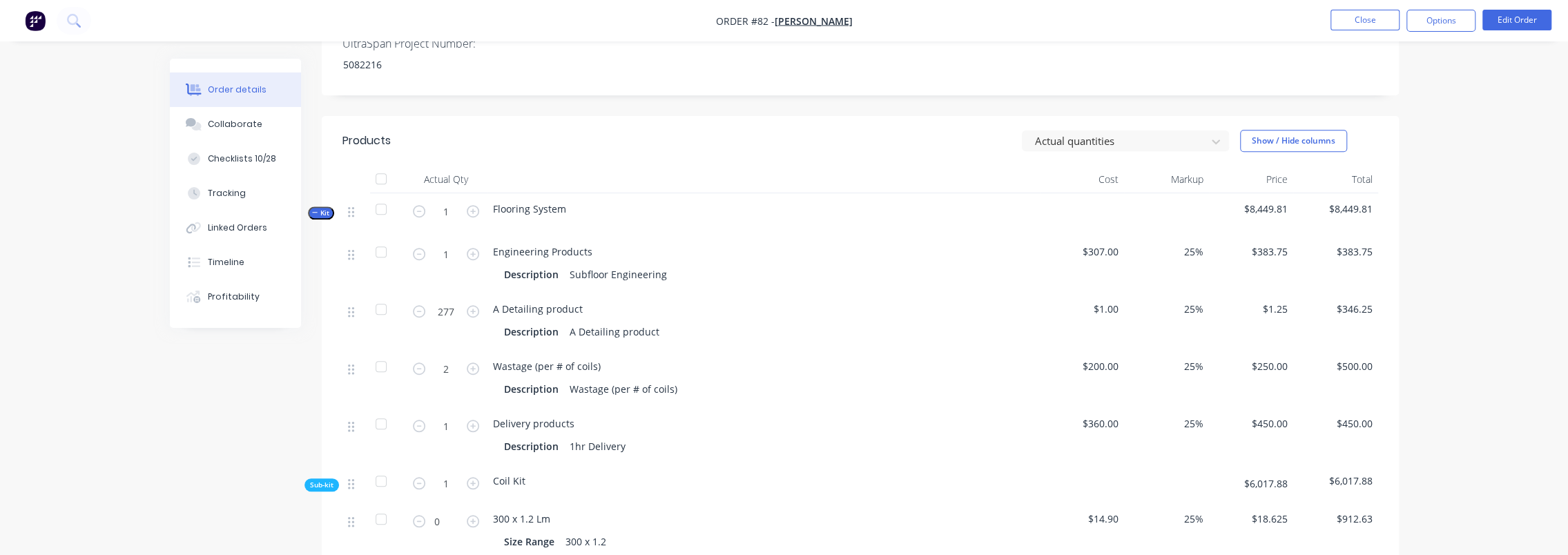
scroll to position [828, 0]
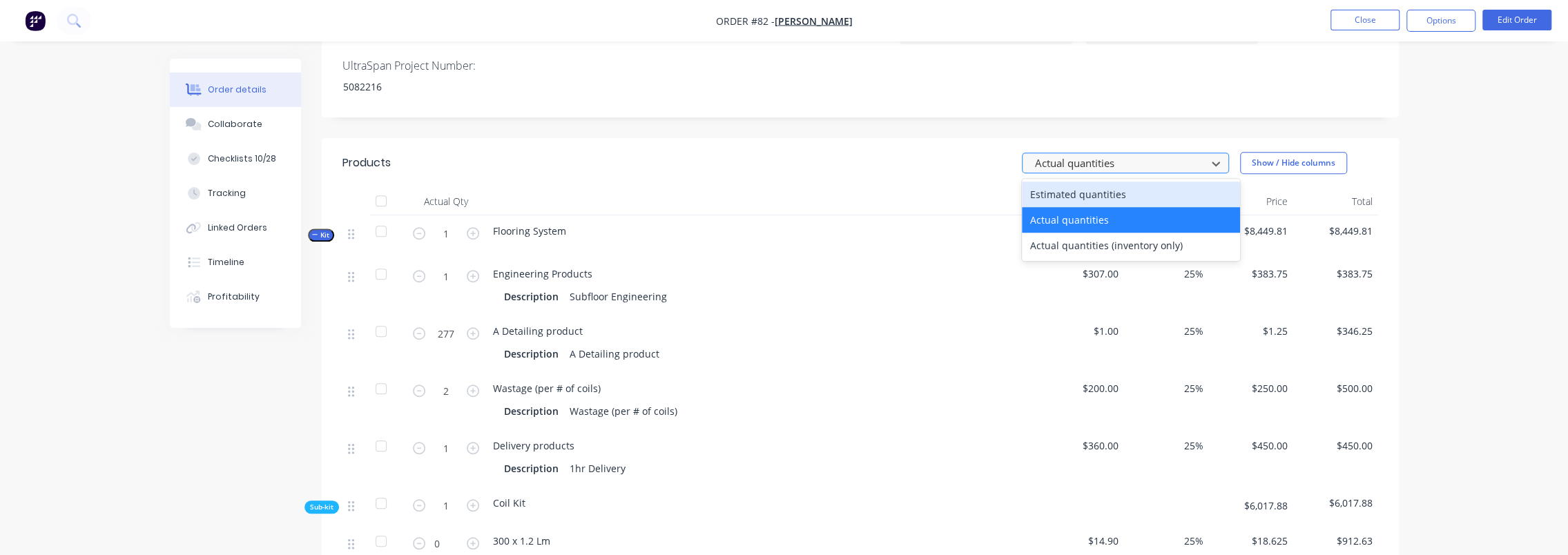
click at [1095, 155] on div at bounding box center [1116, 163] width 166 height 17
click at [1089, 181] on div "Estimated quantities" at bounding box center [1130, 194] width 218 height 26
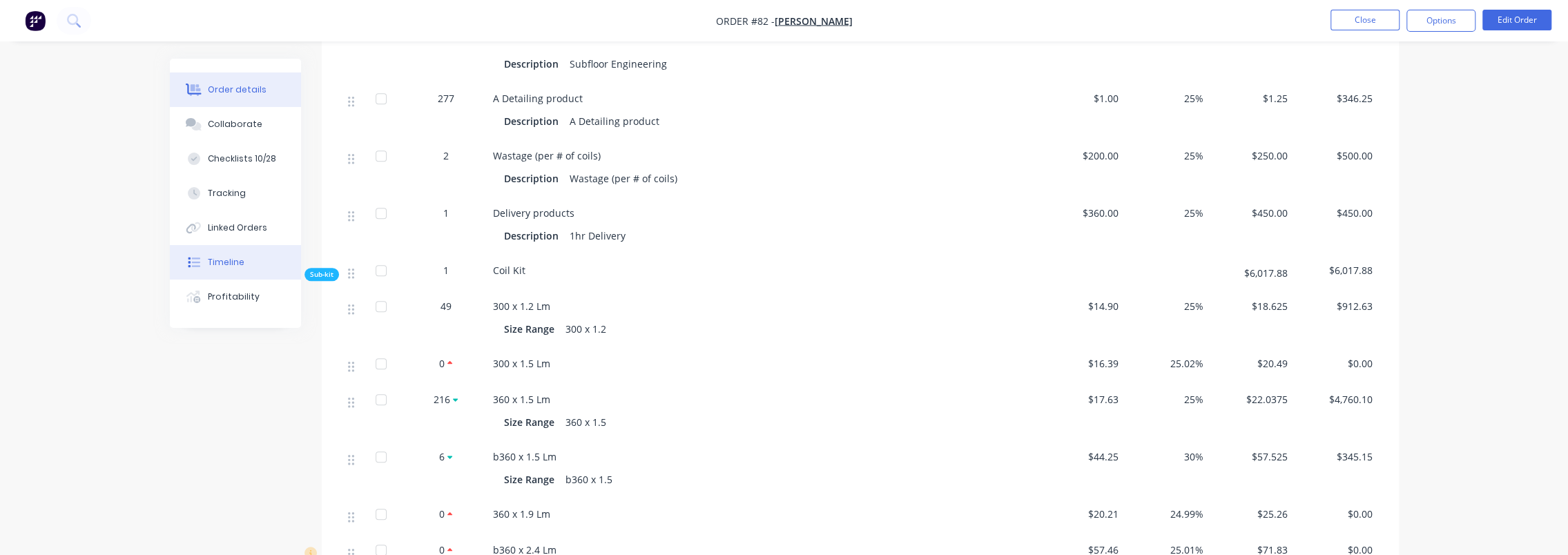
scroll to position [1104, 0]
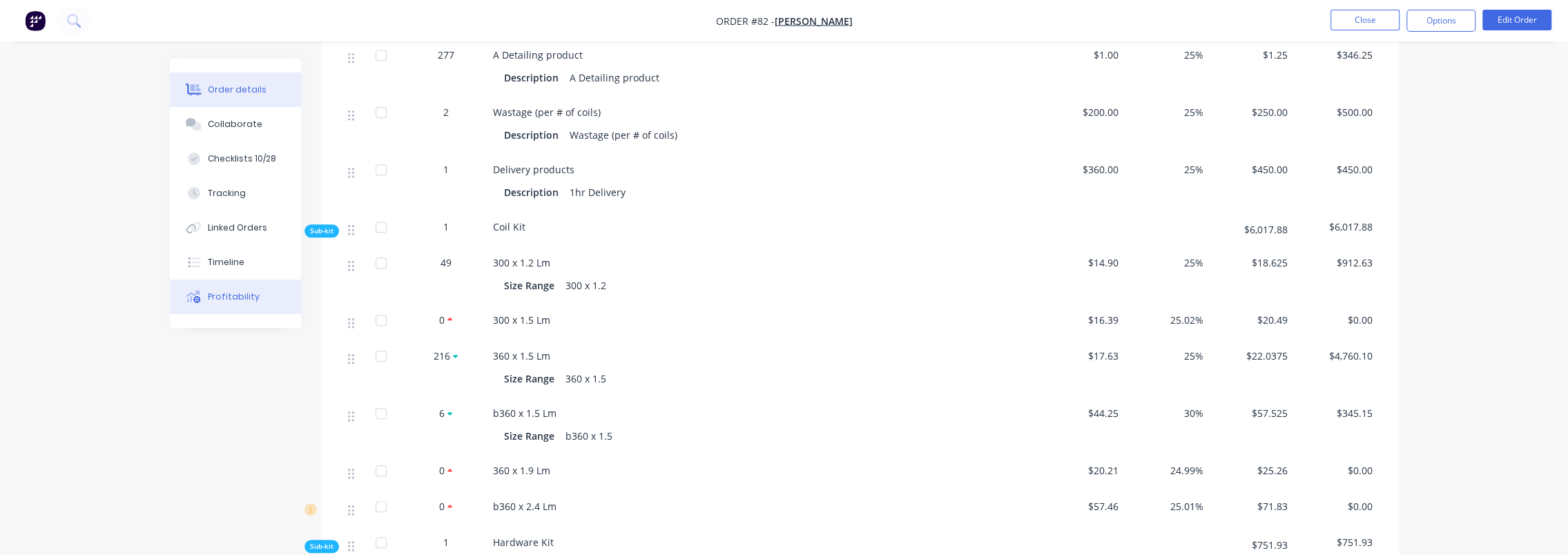
click at [231, 299] on div "Profitability" at bounding box center [234, 297] width 52 height 13
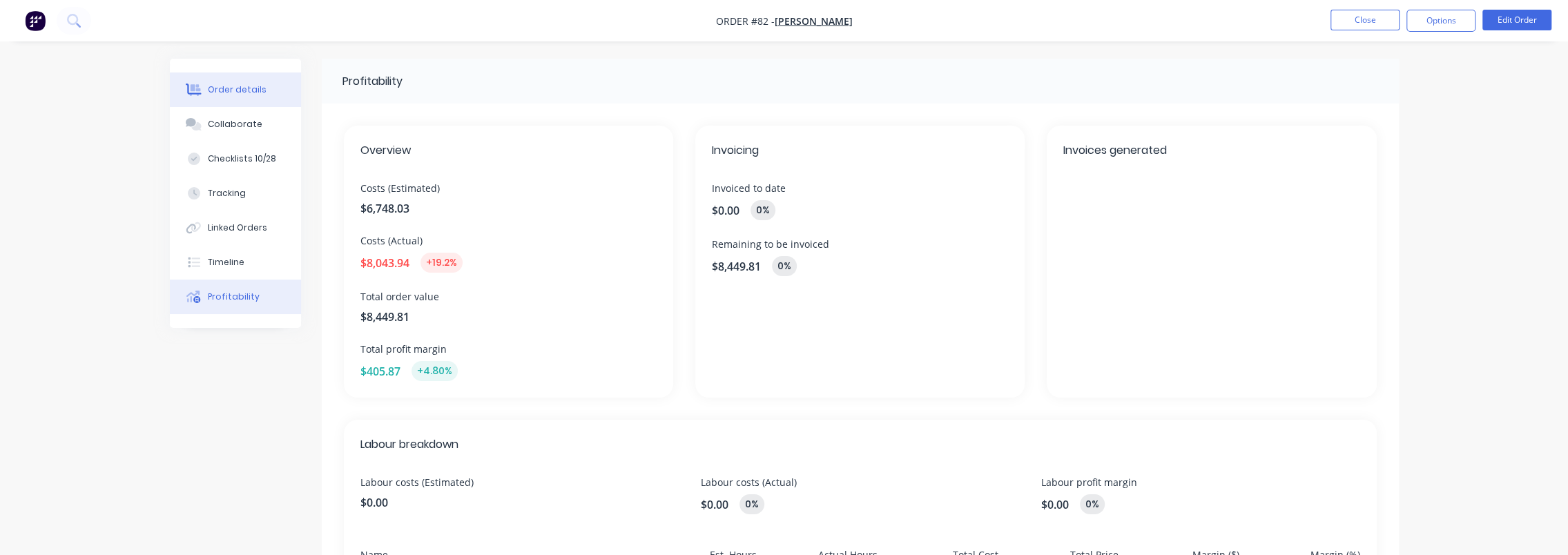
click at [228, 94] on div "Order details" at bounding box center [237, 90] width 59 height 13
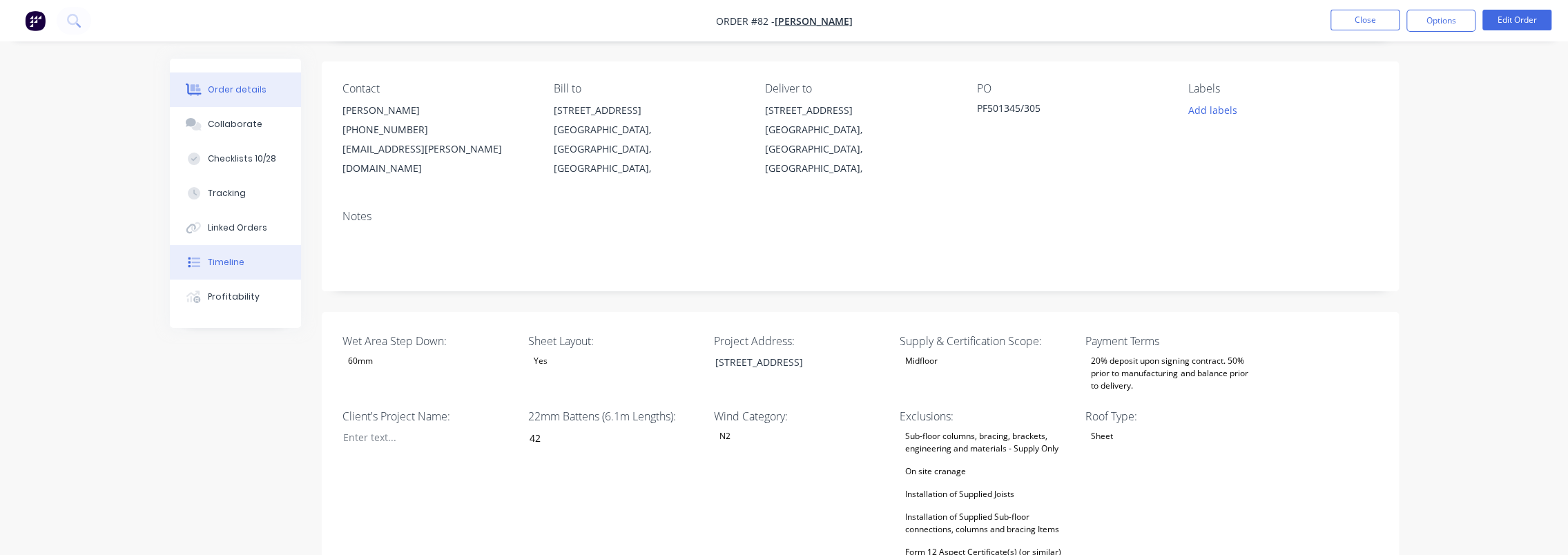
scroll to position [69, 0]
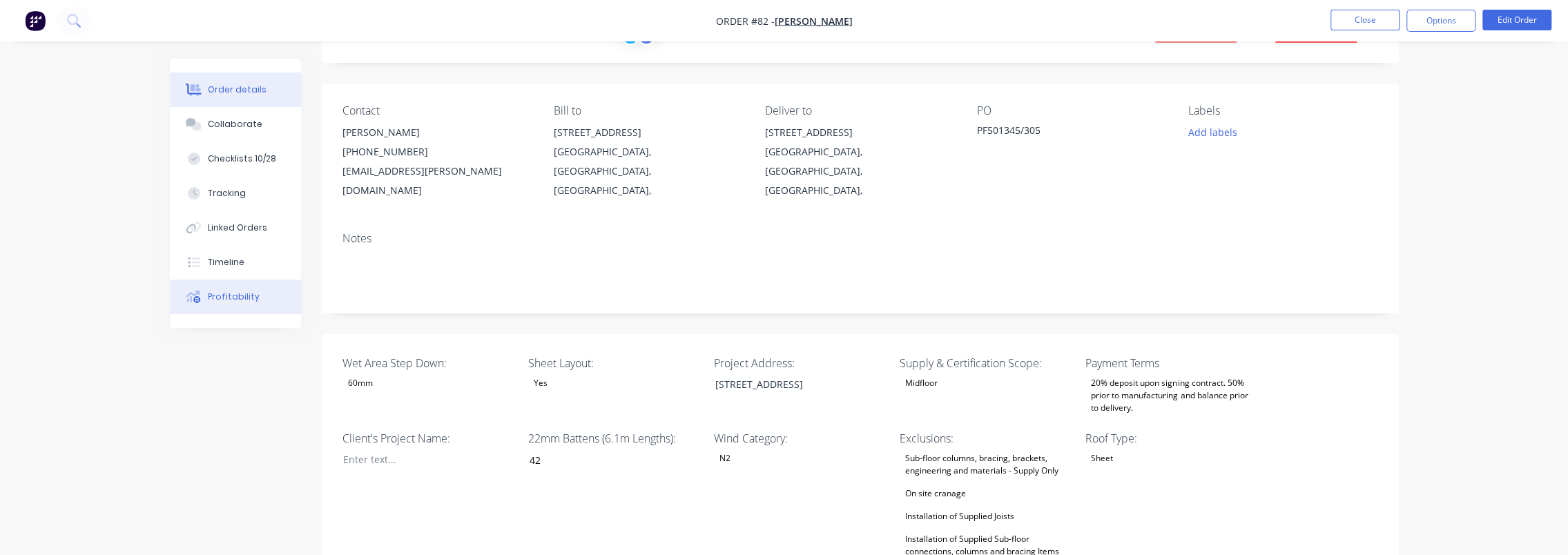
click at [253, 308] on button "Profitability" at bounding box center [236, 297] width 132 height 35
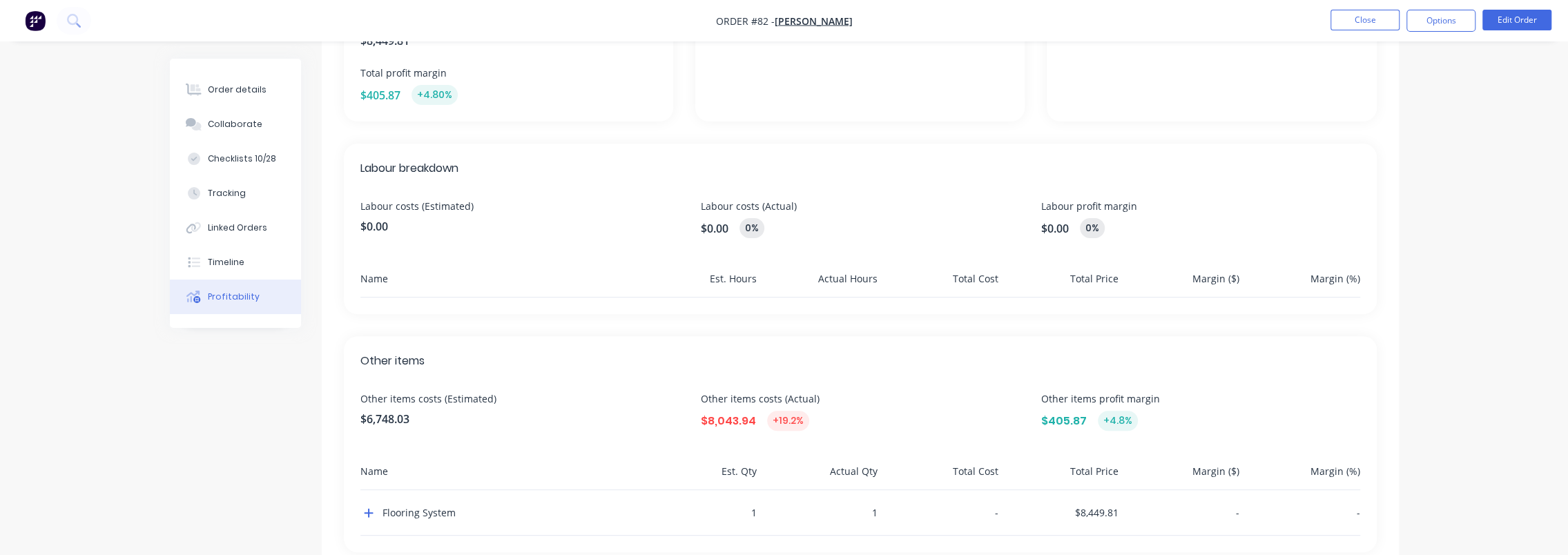
scroll to position [317, 0]
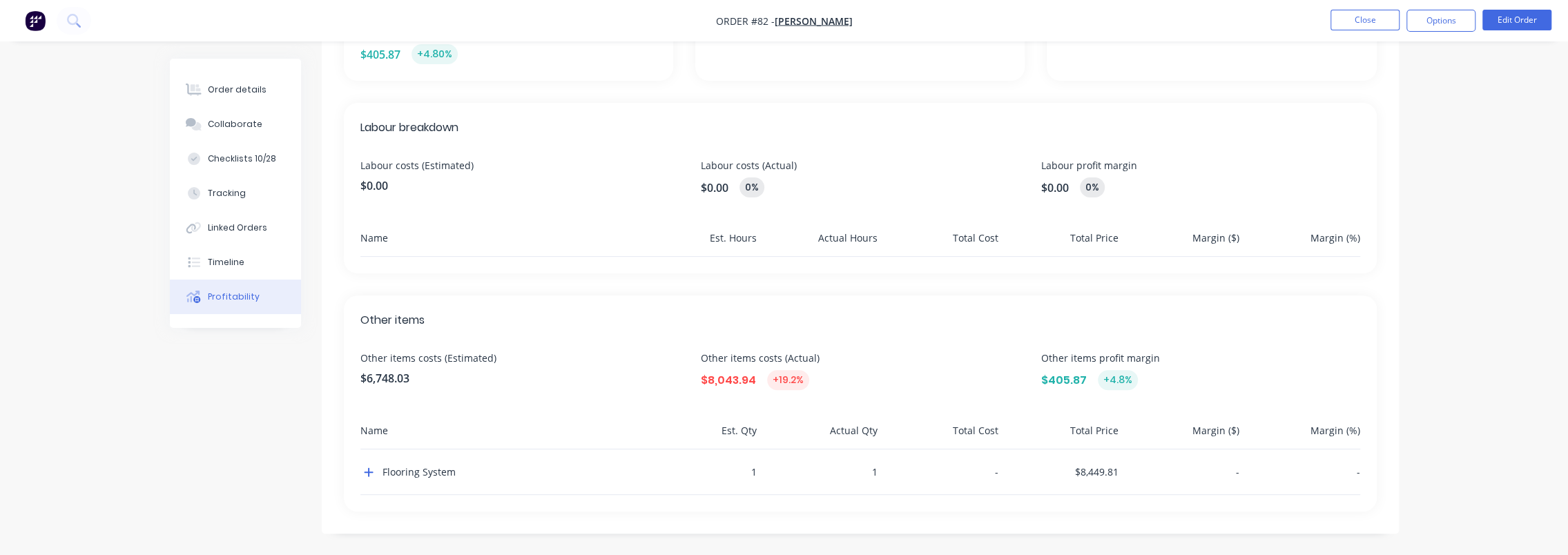
click at [359, 473] on div "Other items Other items costs (Estimated) $6,748.03 Other items costs (Actual) …" at bounding box center [860, 403] width 1032 height 216
click at [369, 471] on icon "button" at bounding box center [368, 473] width 9 height 9
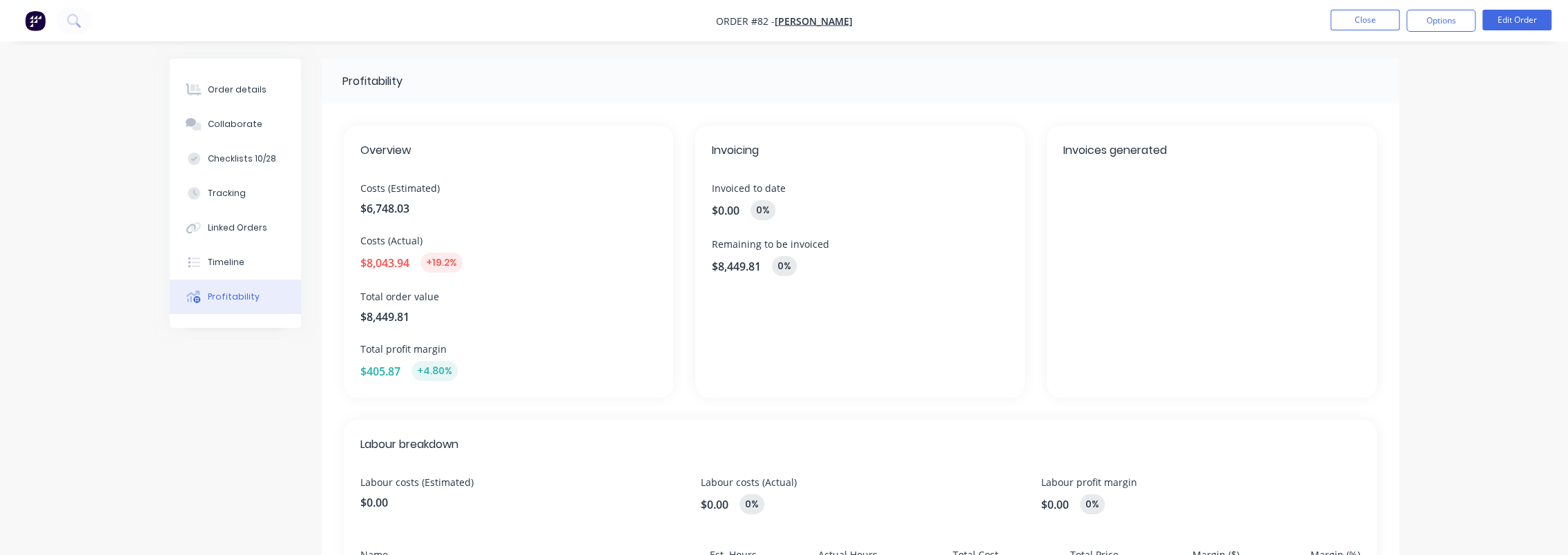
scroll to position [0, 0]
click at [239, 87] on div "Order details" at bounding box center [237, 90] width 59 height 13
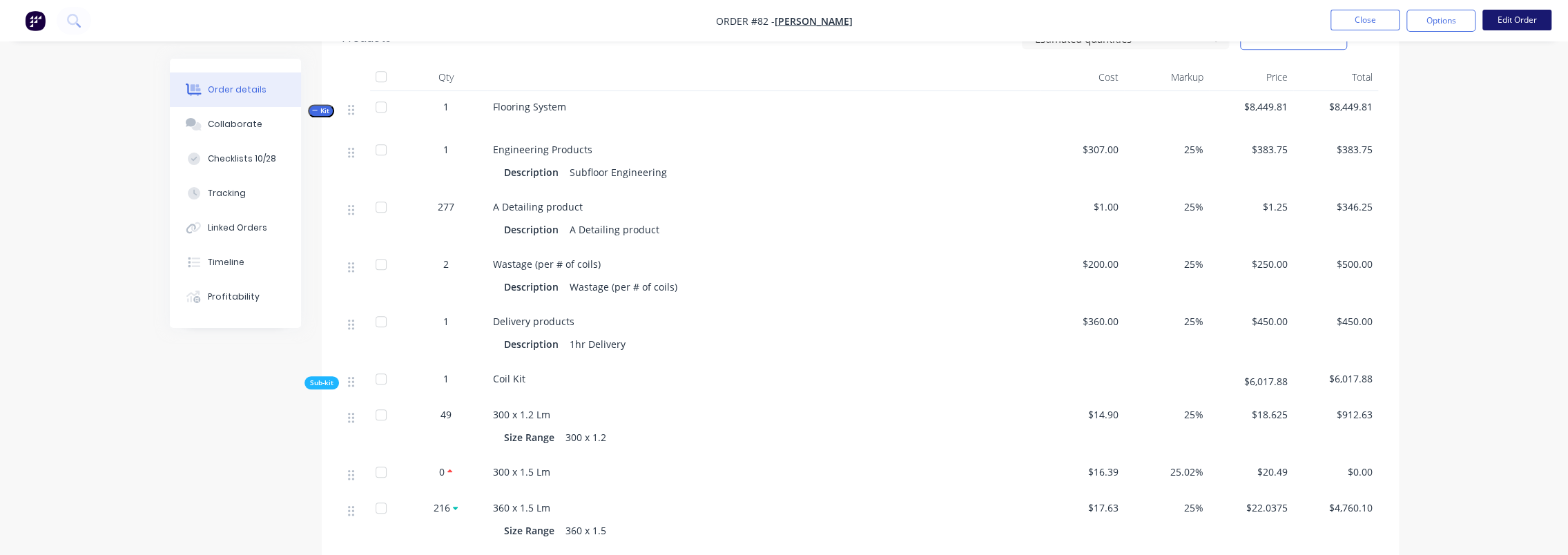
scroll to position [966, 0]
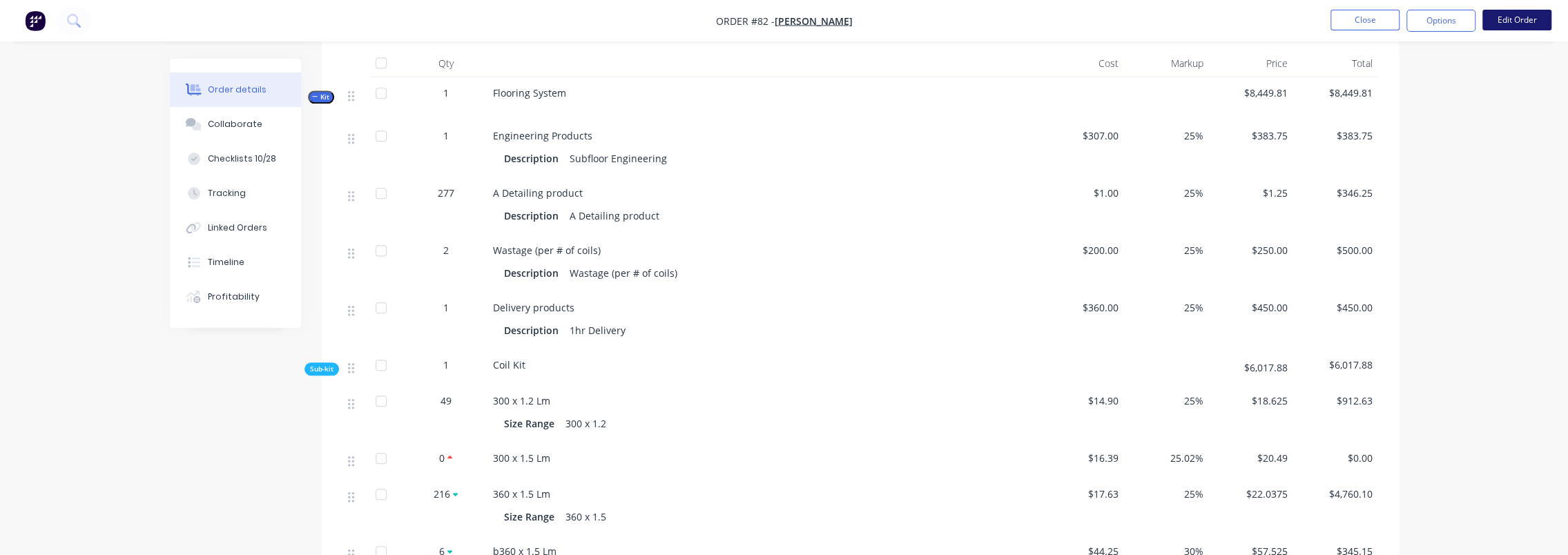
click at [1513, 19] on button "Edit Order" at bounding box center [1516, 20] width 69 height 21
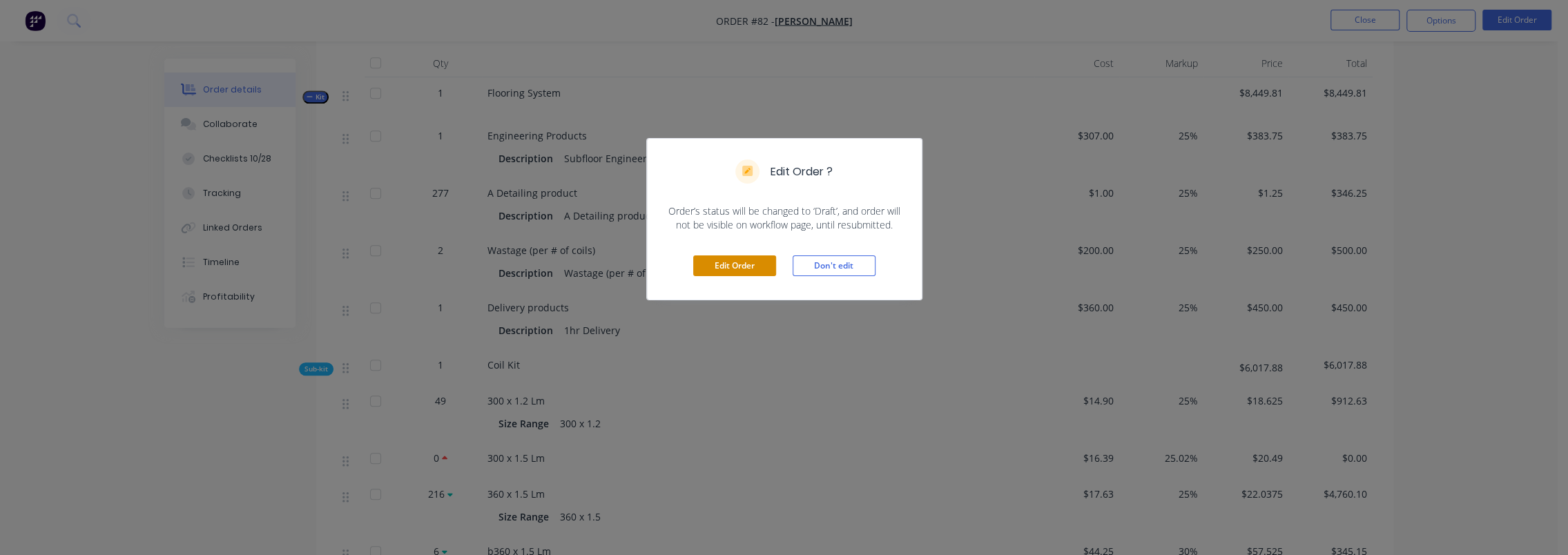
click at [738, 261] on button "Edit Order" at bounding box center [734, 266] width 83 height 21
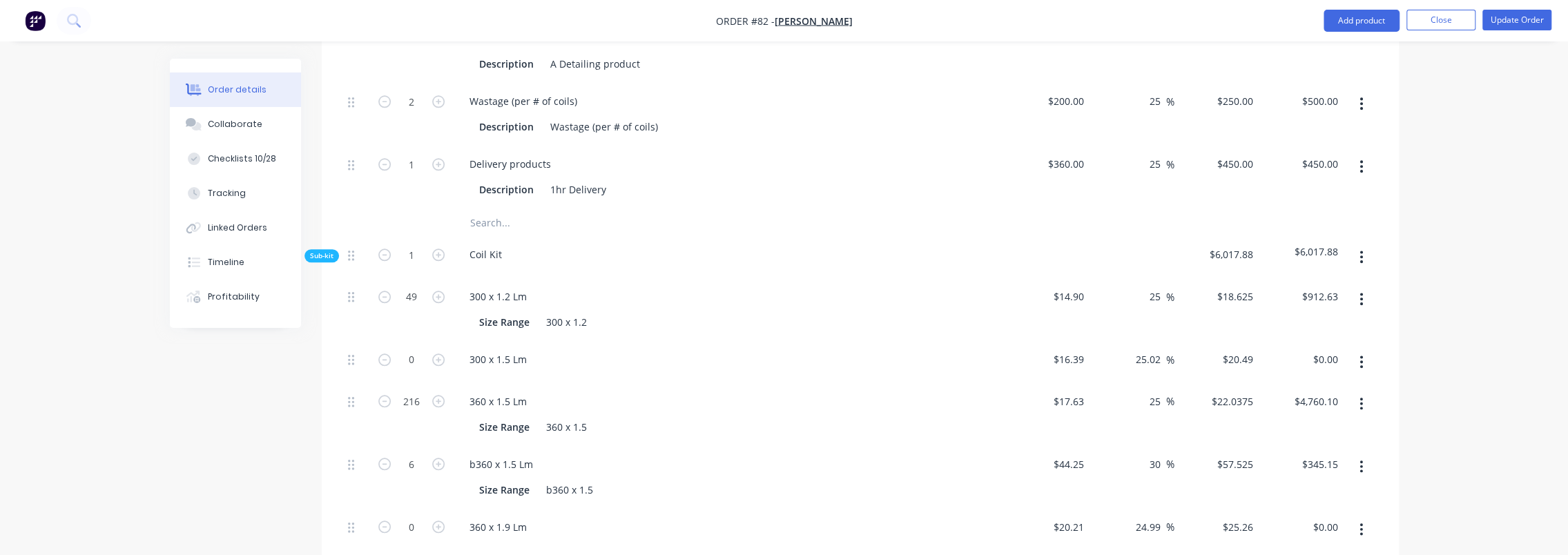
scroll to position [1174, 0]
click at [1366, 344] on button "button" at bounding box center [1360, 356] width 32 height 25
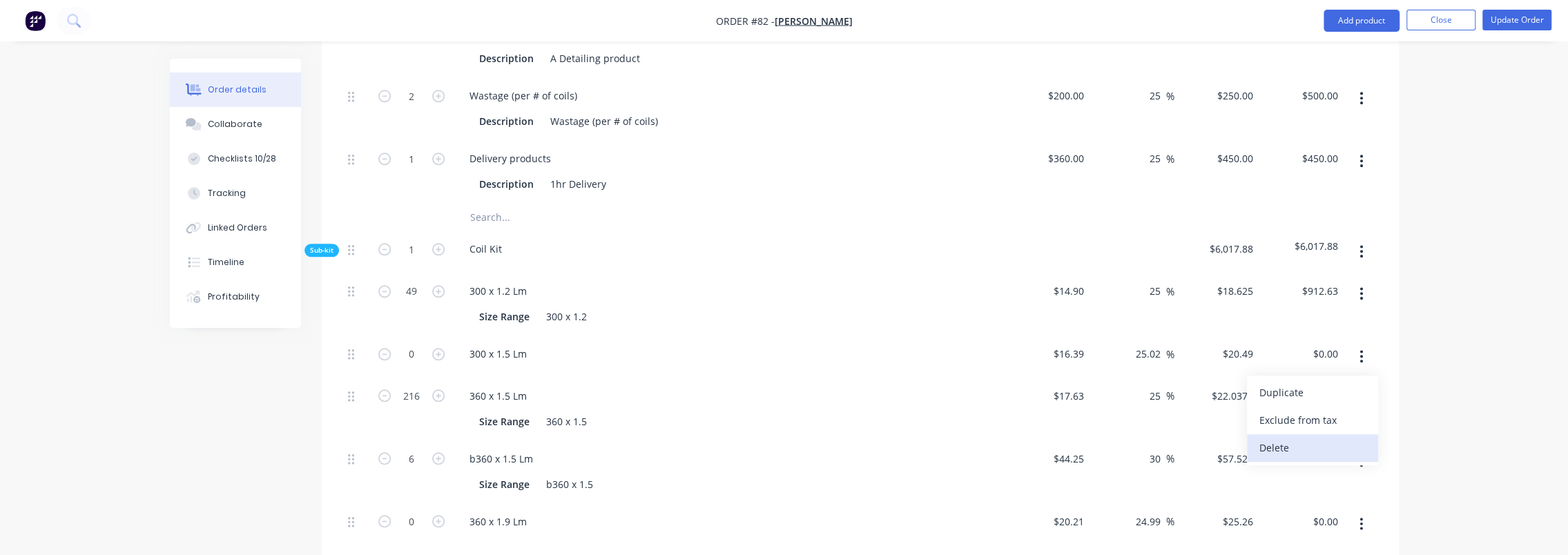
click at [1297, 438] on div "Delete" at bounding box center [1312, 448] width 107 height 20
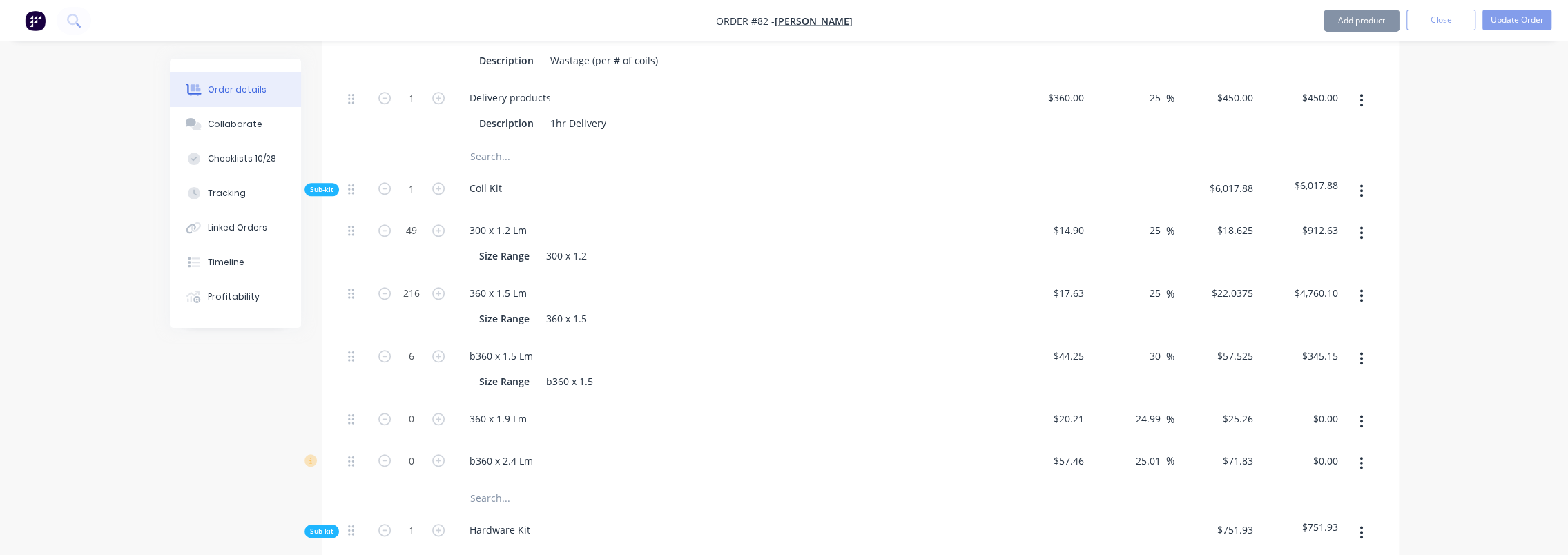
scroll to position [1243, 0]
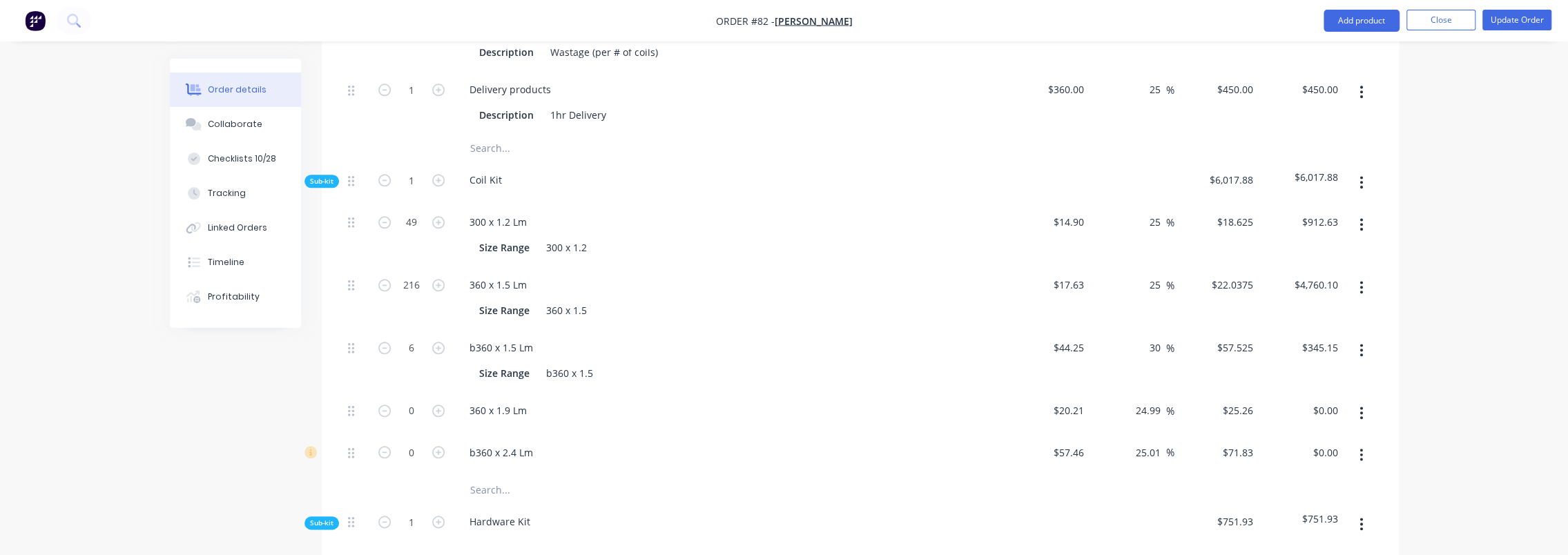
click at [1362, 400] on button "button" at bounding box center [1360, 412] width 32 height 25
click at [1306, 494] on div "Delete" at bounding box center [1312, 504] width 107 height 20
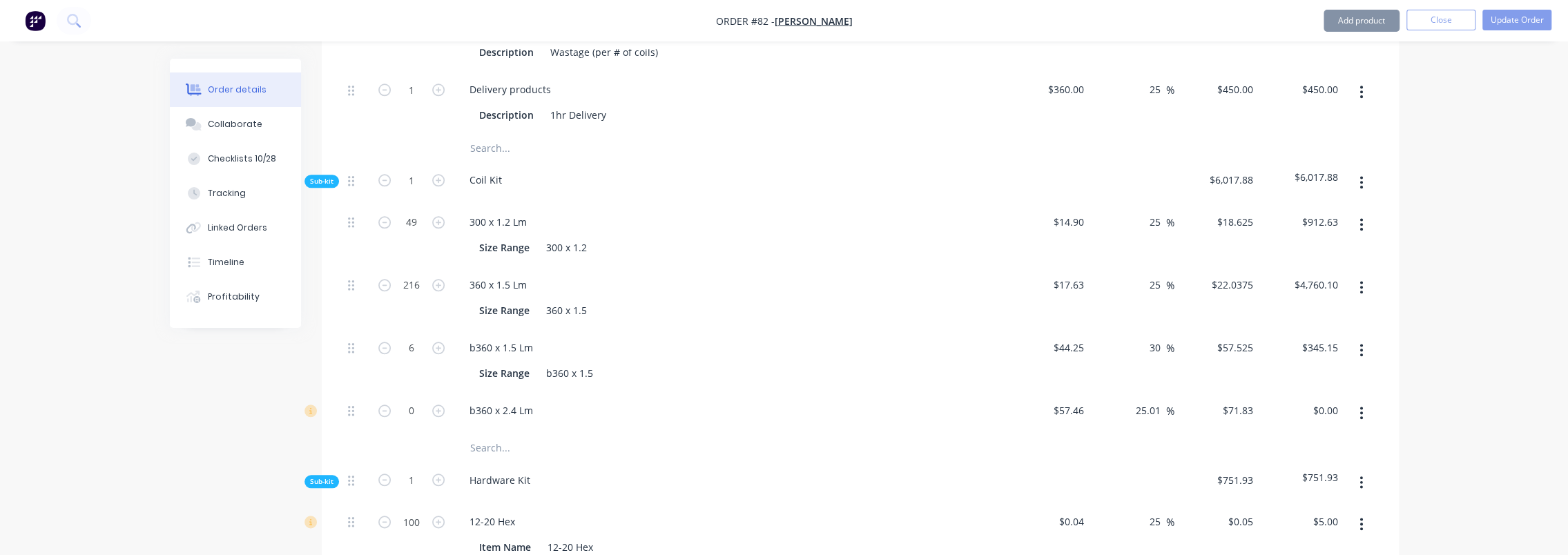
click at [1360, 400] on button "button" at bounding box center [1360, 412] width 32 height 25
click at [1313, 494] on div "Delete" at bounding box center [1312, 504] width 107 height 20
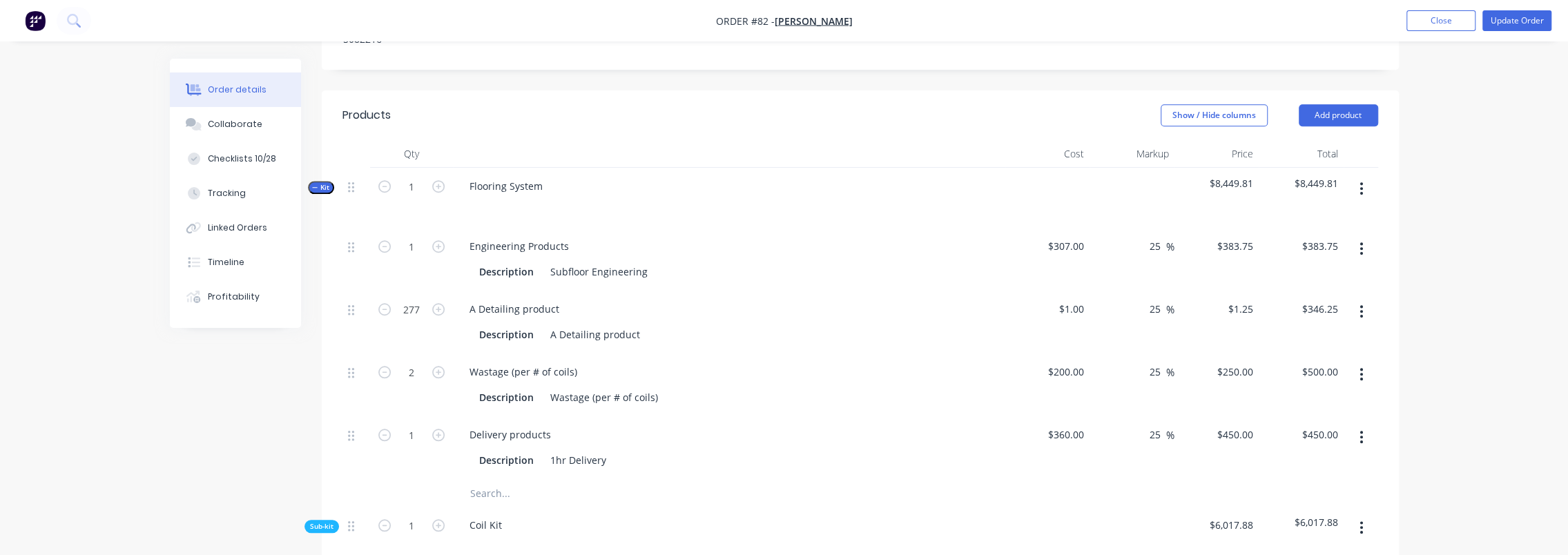
scroll to position [828, 0]
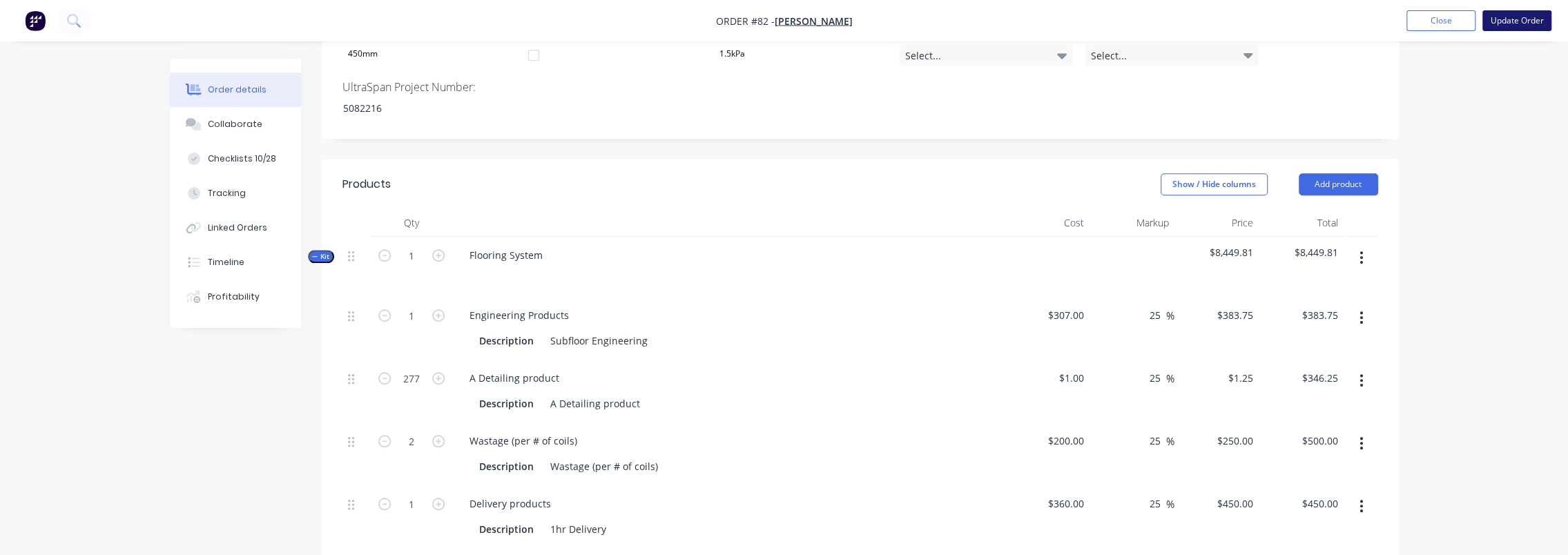
click at [1515, 19] on button "Update Order" at bounding box center [1516, 20] width 69 height 21
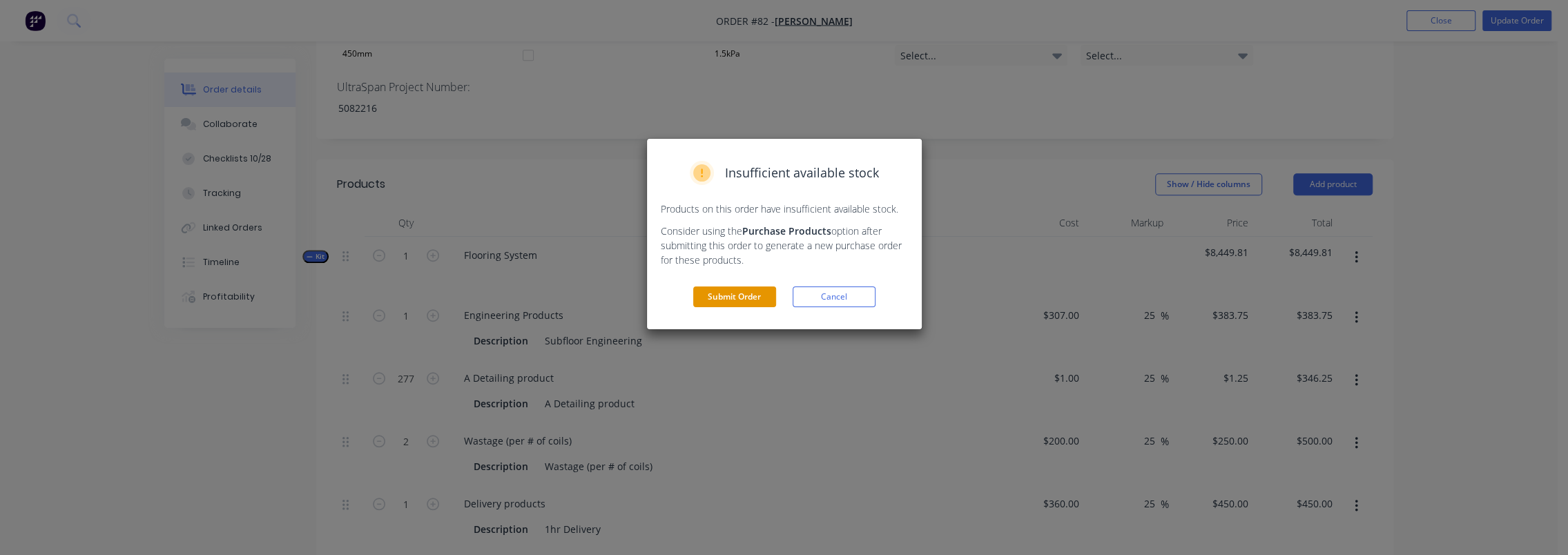
click at [734, 298] on button "Submit Order" at bounding box center [734, 296] width 83 height 21
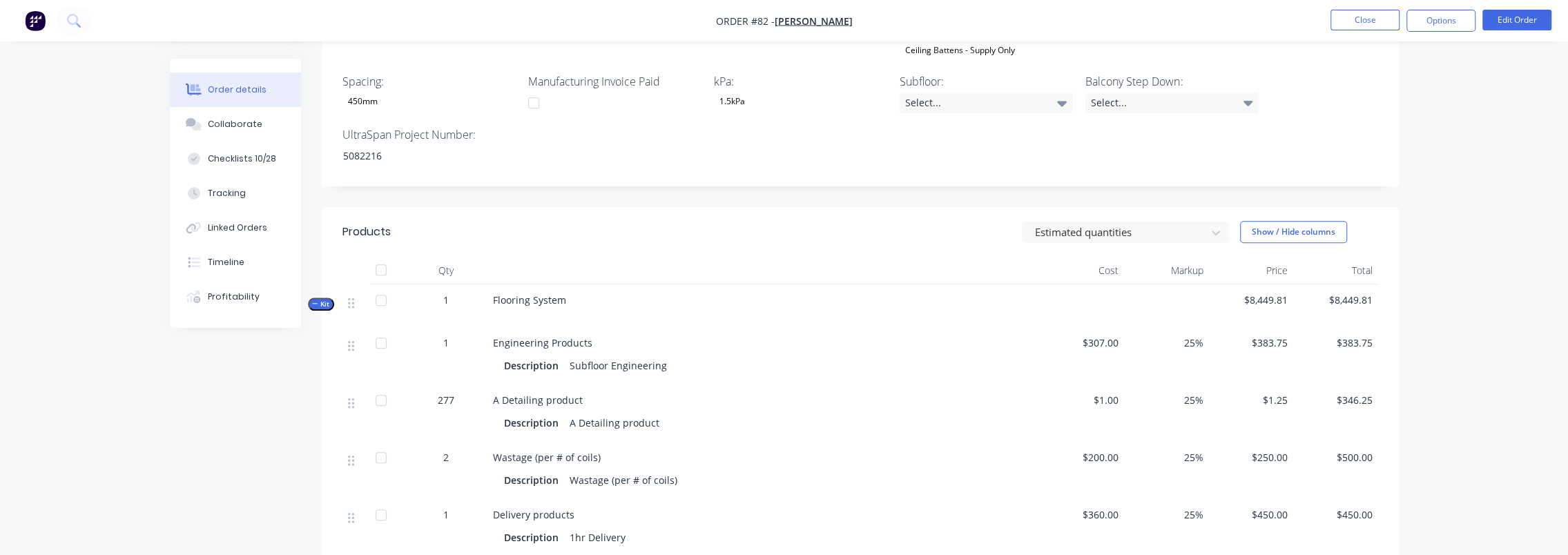
scroll to position [759, 0]
click at [1166, 224] on div at bounding box center [1116, 232] width 166 height 17
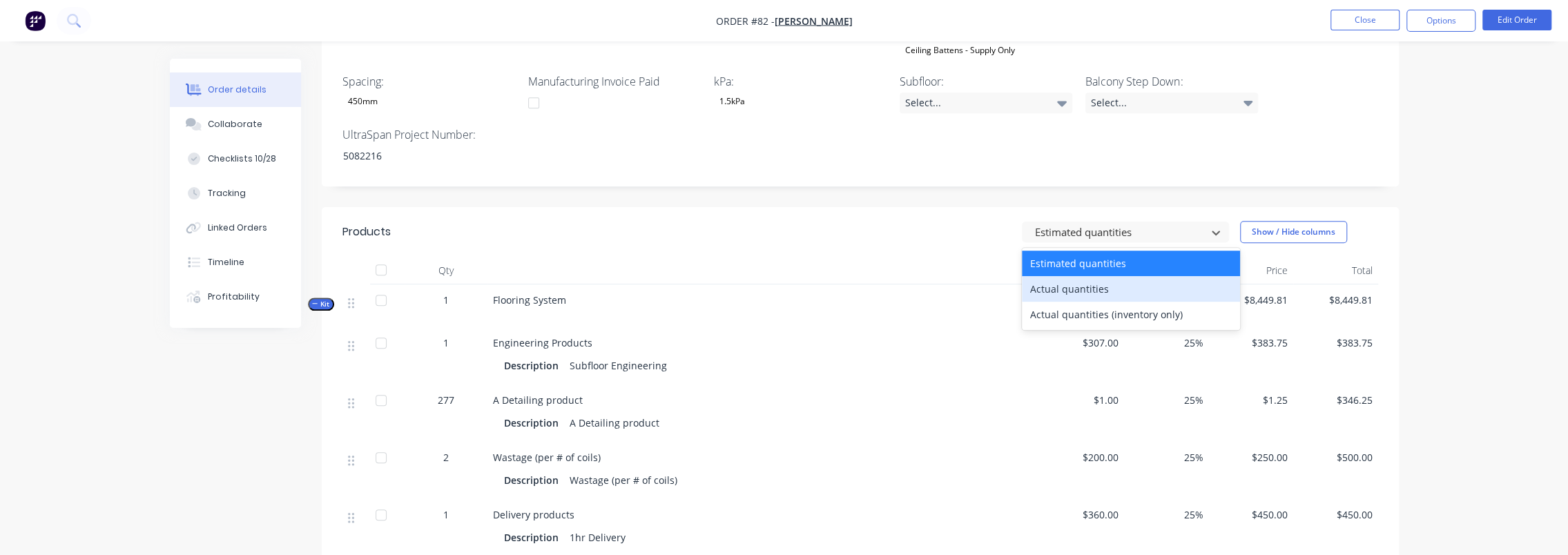
click at [1103, 277] on div "Actual quantities" at bounding box center [1130, 289] width 218 height 26
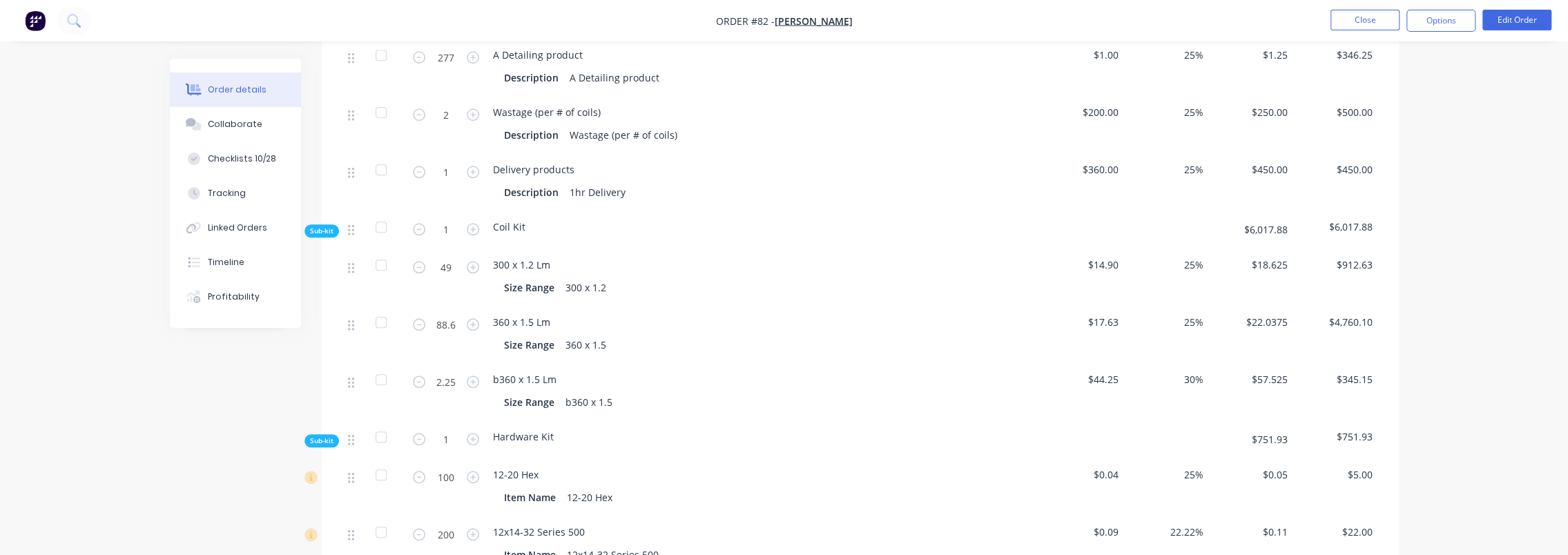
scroll to position [1104, 0]
click at [449, 258] on input "49" at bounding box center [445, 268] width 36 height 21
click at [447, 315] on input "88.6" at bounding box center [445, 325] width 36 height 21
type input "216"
click at [441, 372] on input "2.25" at bounding box center [445, 382] width 36 height 21
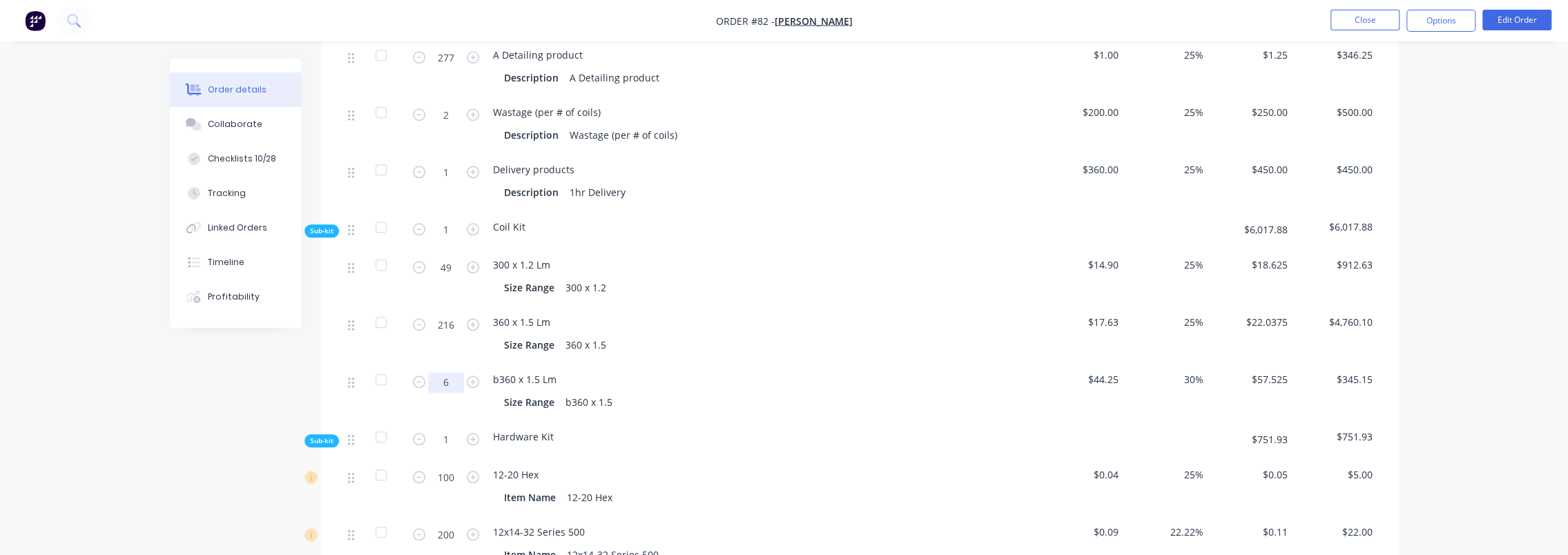
type input "6"
drag, startPoint x: 1464, startPoint y: 187, endPoint x: 1401, endPoint y: 221, distance: 71.6
click at [1464, 187] on div "Order details Collaborate Checklists 10/28 Tracking Linked Orders Timeline Prof…" at bounding box center [784, 145] width 1568 height 2498
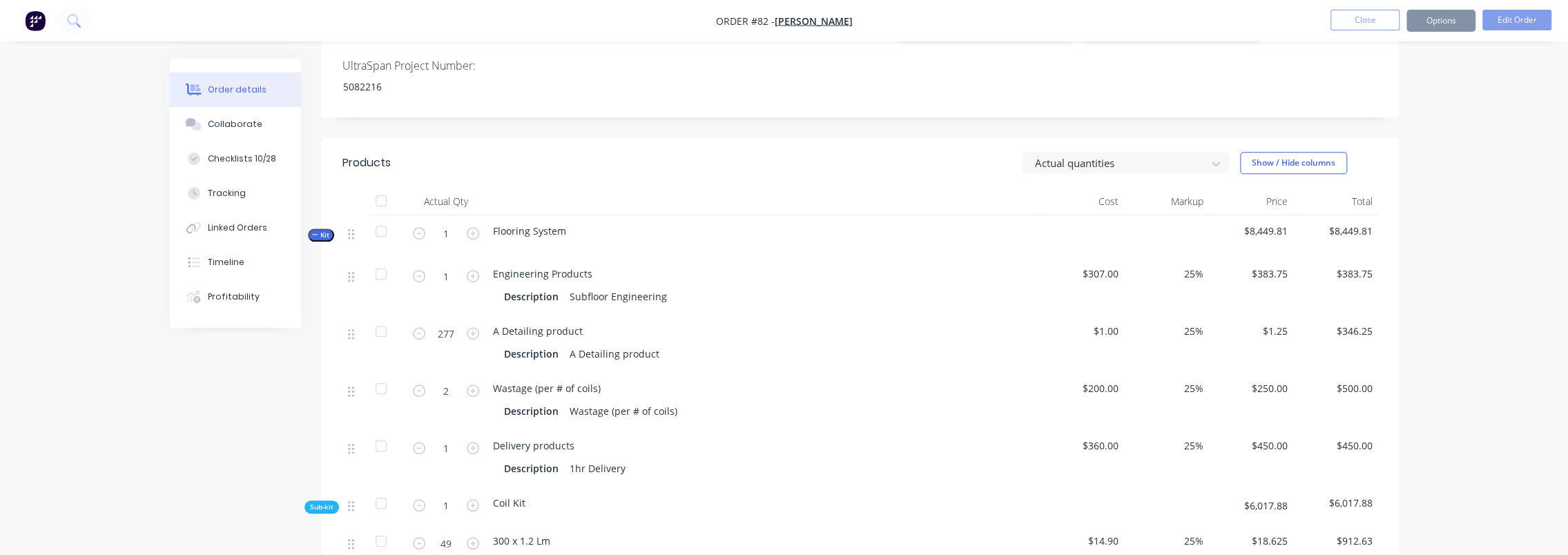
scroll to position [828, 0]
click at [1157, 155] on div at bounding box center [1116, 163] width 166 height 17
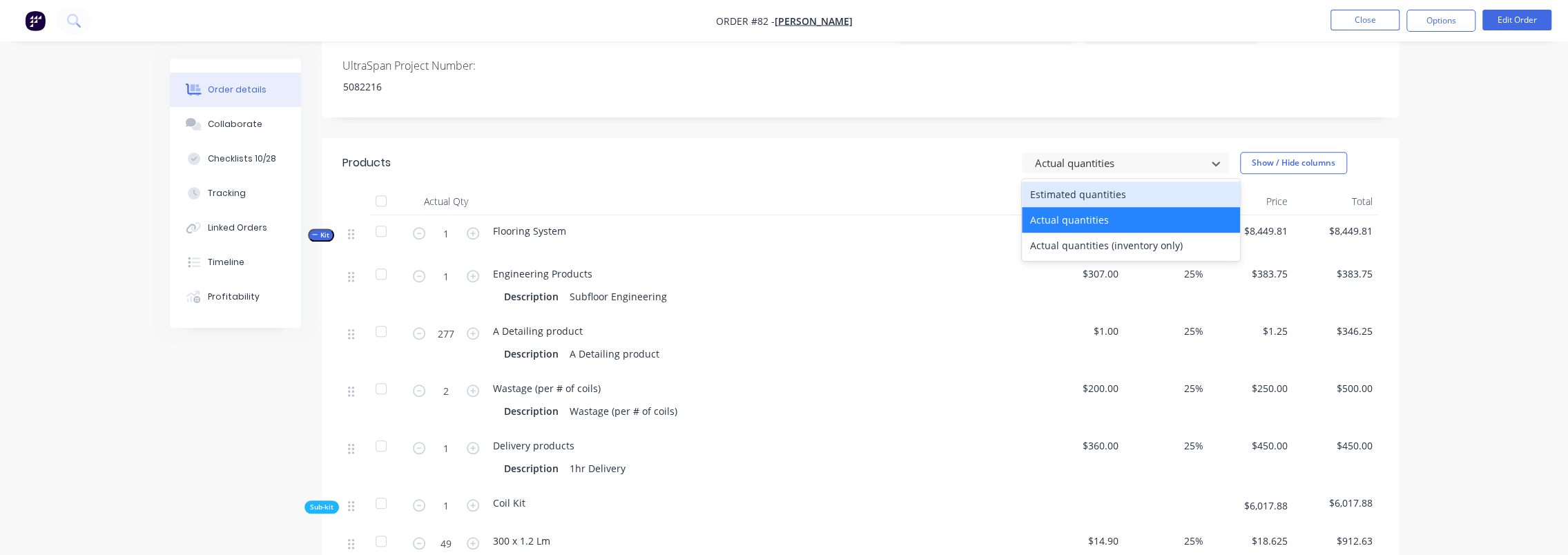
click at [1121, 181] on div "Estimated quantities" at bounding box center [1130, 194] width 218 height 26
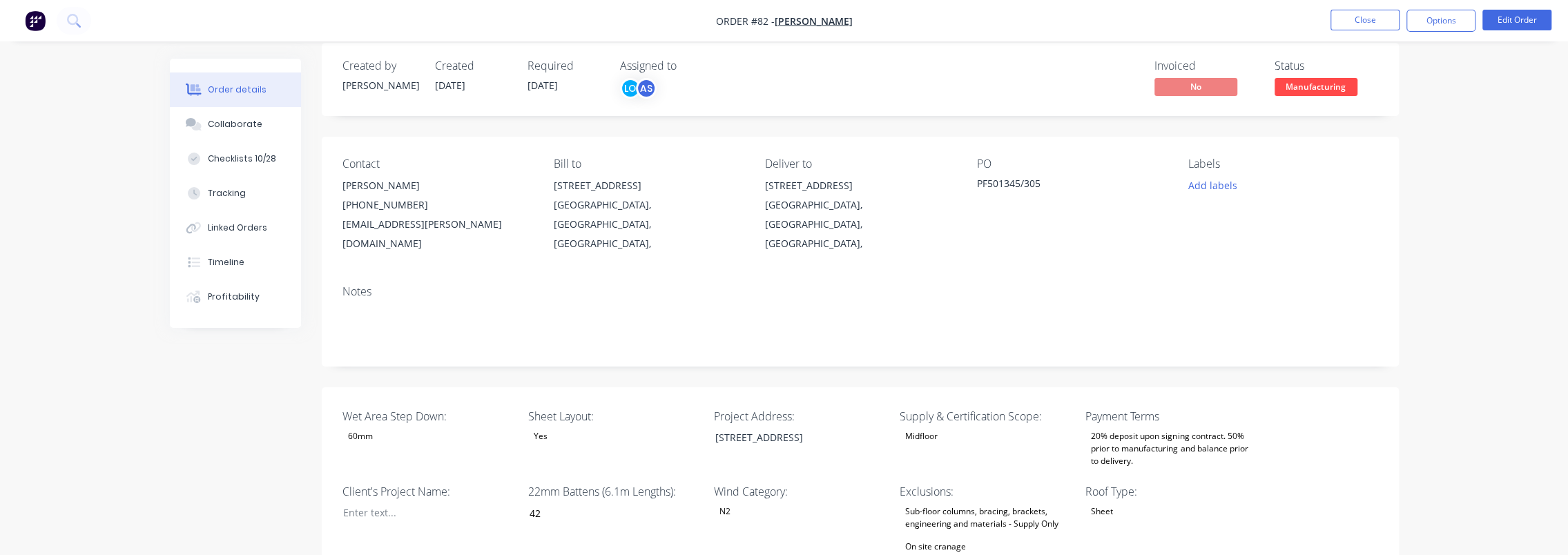
scroll to position [0, 0]
